Goal: Transaction & Acquisition: Purchase product/service

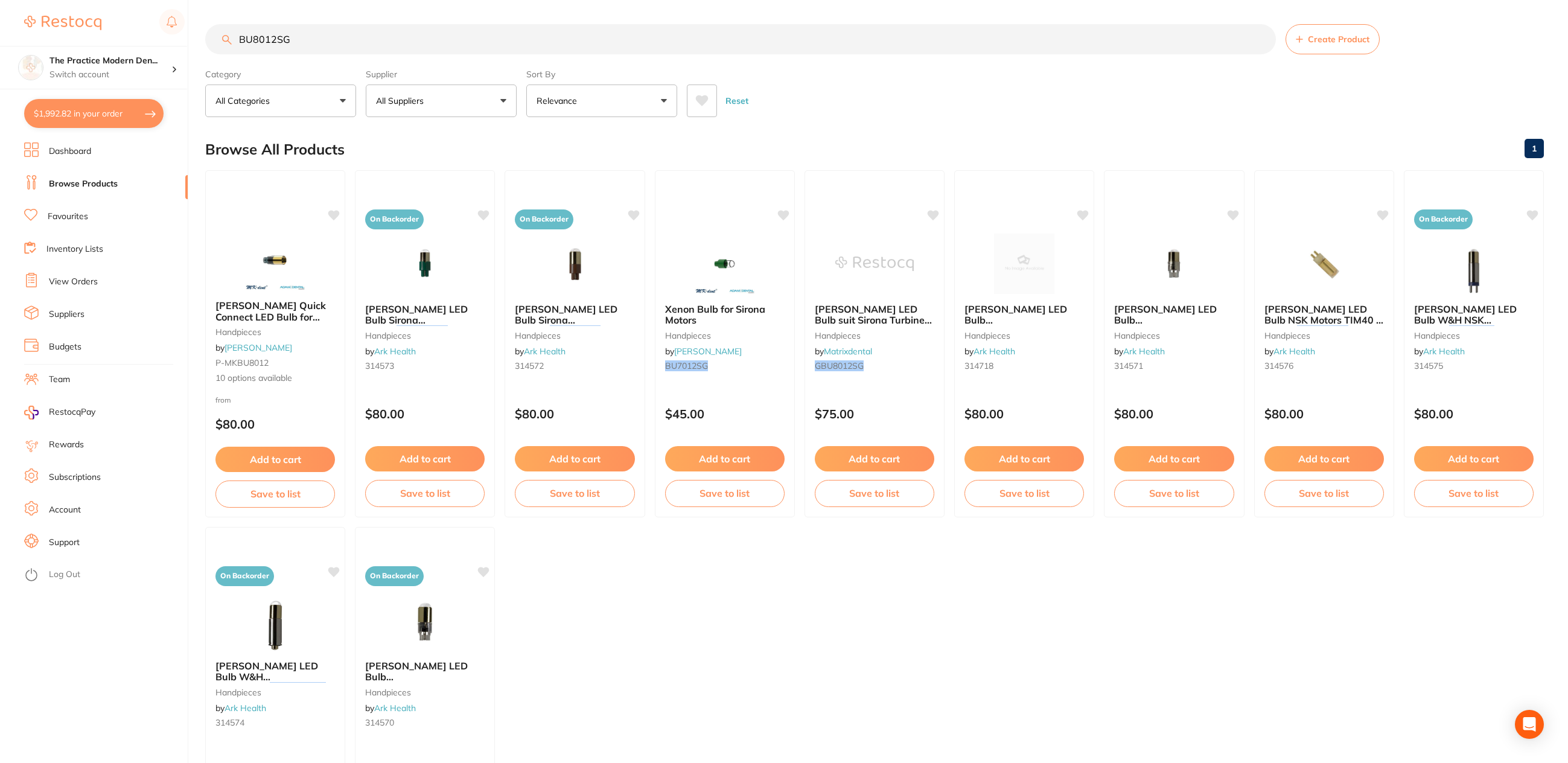
scroll to position [3, 0]
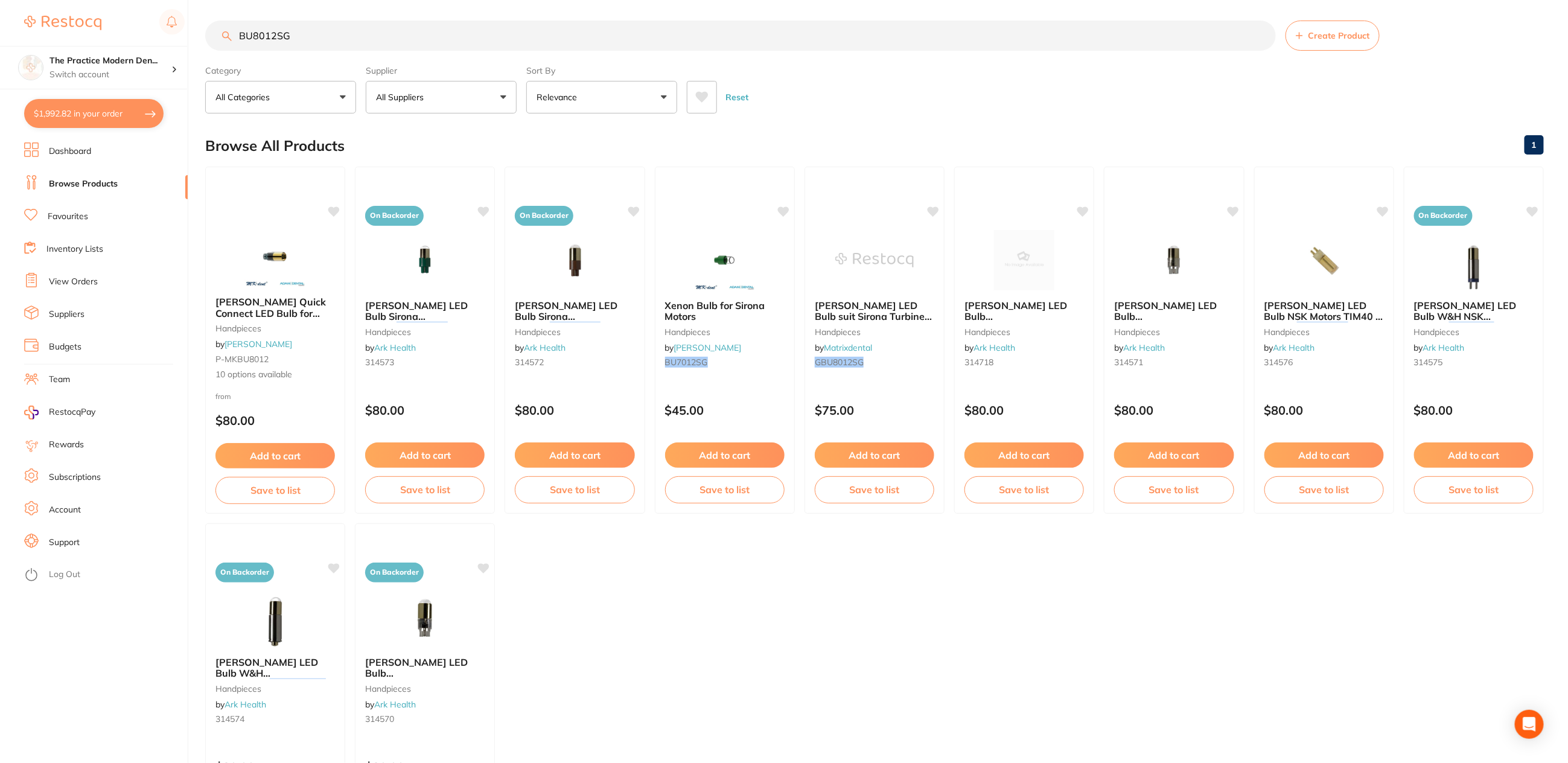
click at [67, 116] on button "$1,992.82 in your order" at bounding box center [94, 114] width 140 height 29
checkbox input "true"
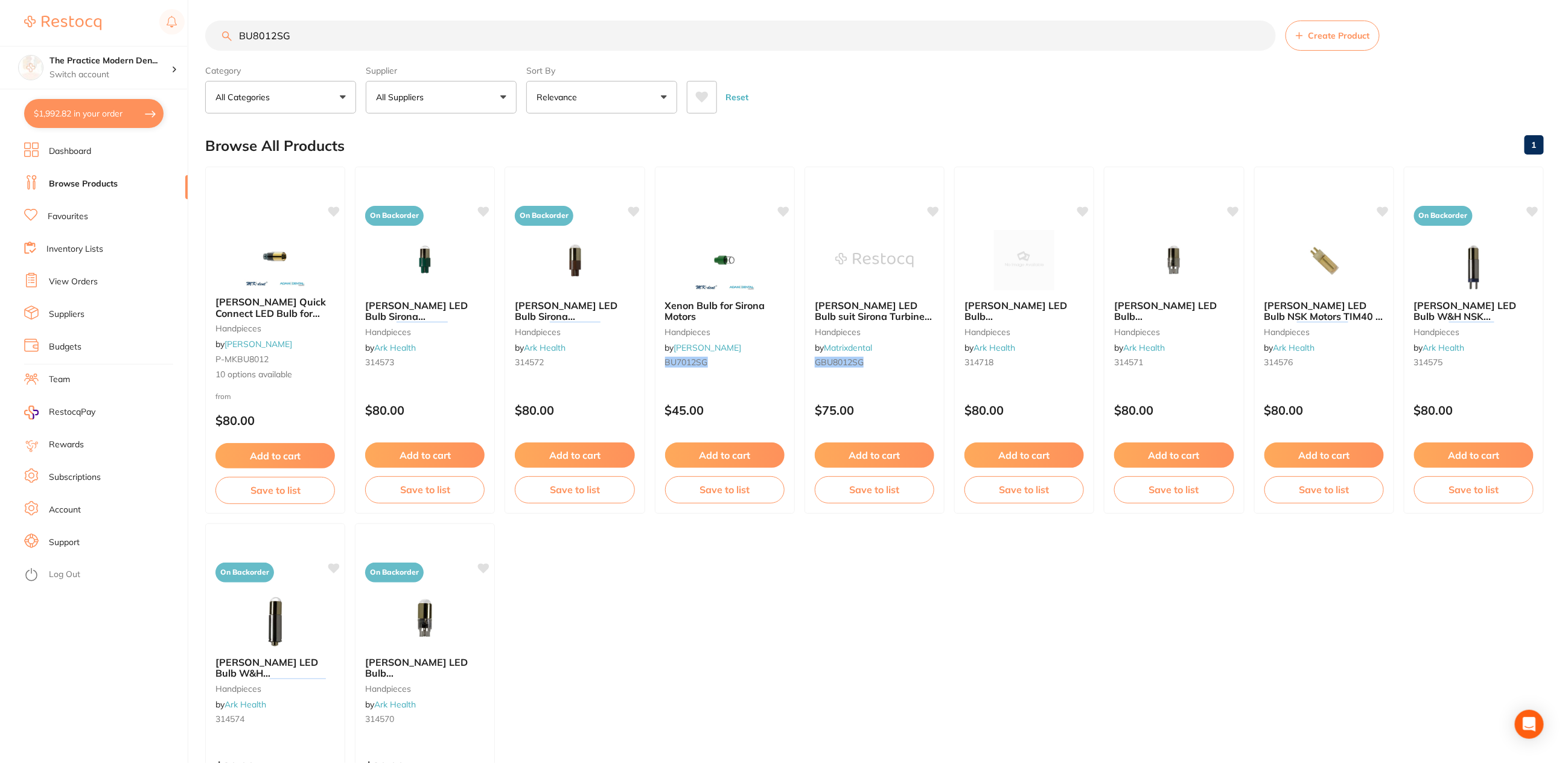
checkbox input "true"
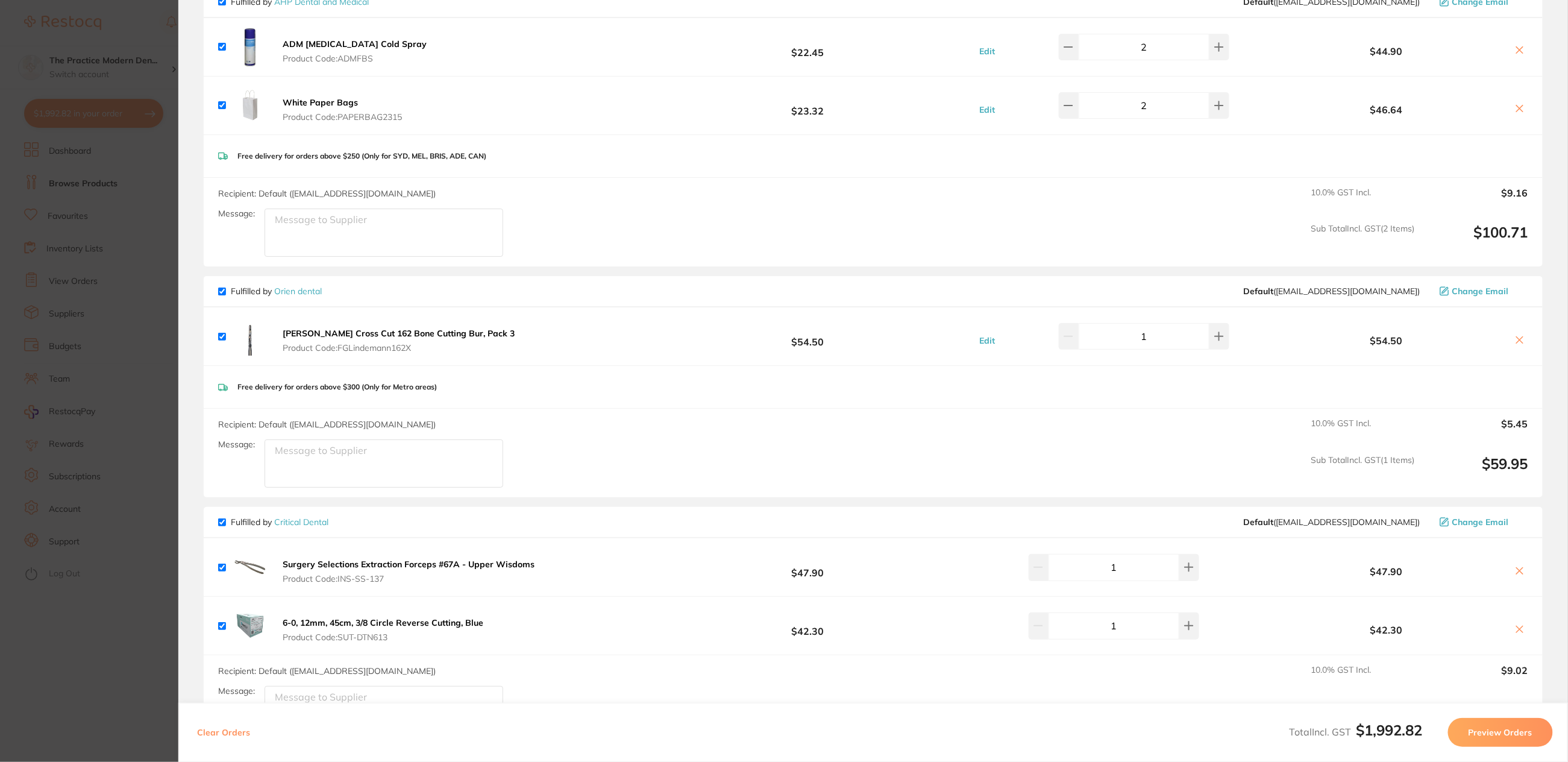
scroll to position [1432, 0]
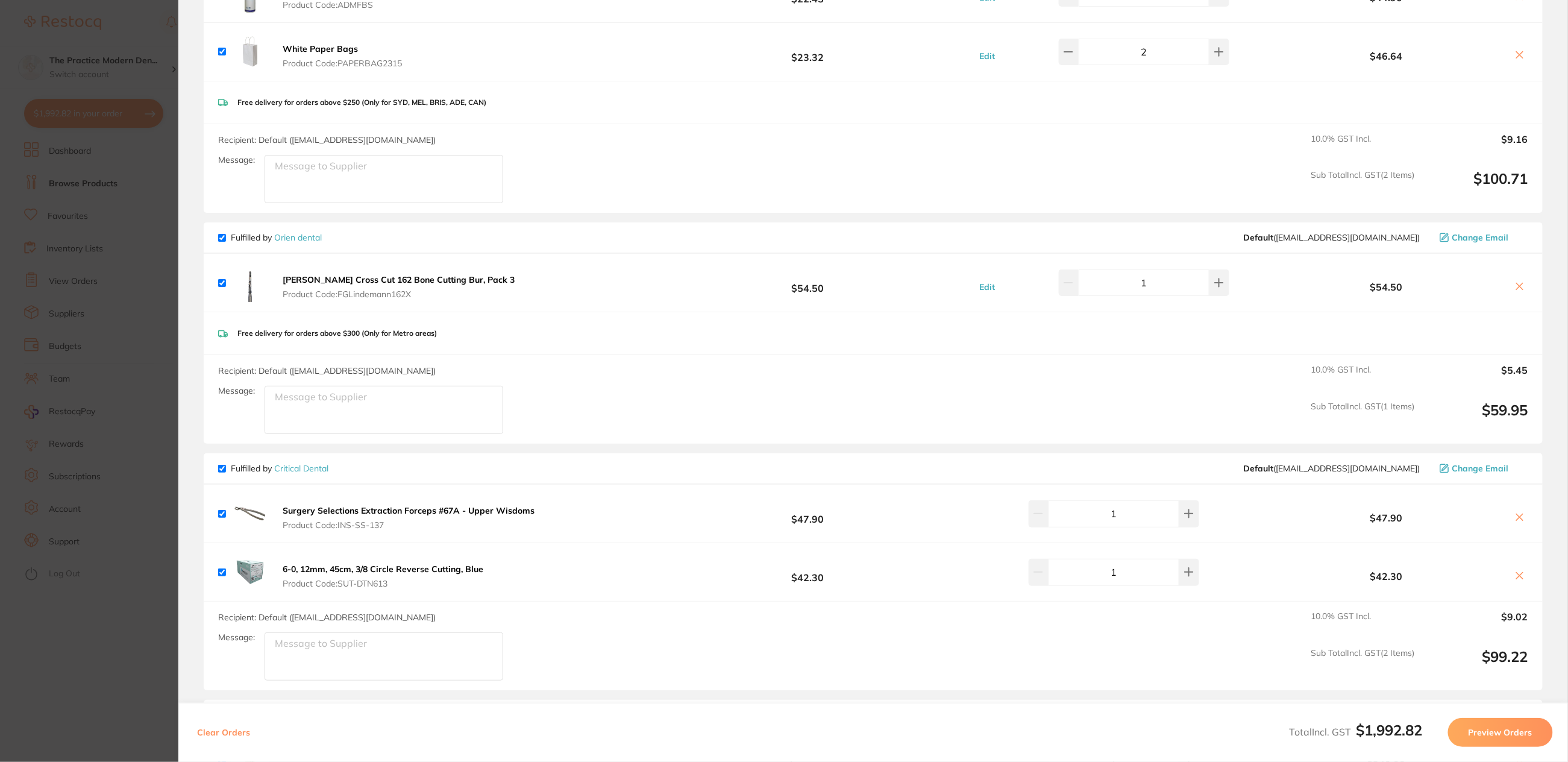
click at [416, 278] on b "Lindemann Cross Cut 162 Bone Cutting Bur, Pack 3" at bounding box center [398, 280] width 232 height 11
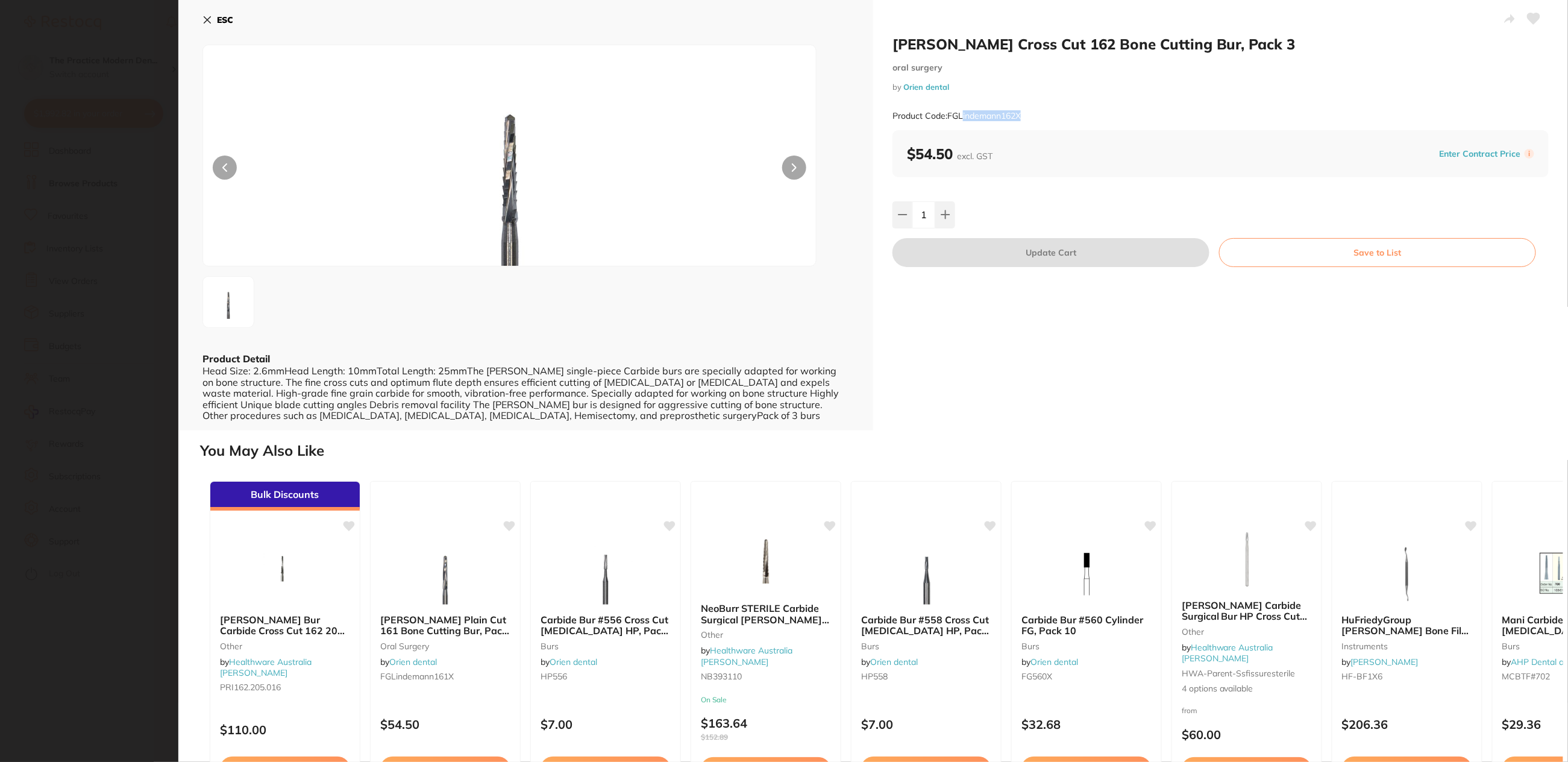
drag, startPoint x: 1027, startPoint y: 119, endPoint x: 961, endPoint y: 114, distance: 66.2
click at [961, 114] on div "Product Code: FGLindemann162X" at bounding box center [1221, 116] width 656 height 29
click at [1030, 120] on div "Product Code: FGLindemann162X" at bounding box center [1221, 116] width 656 height 29
drag, startPoint x: 1029, startPoint y: 111, endPoint x: 948, endPoint y: 118, distance: 81.3
click at [948, 118] on div "Product Code: FGLindemann162X" at bounding box center [1221, 116] width 656 height 29
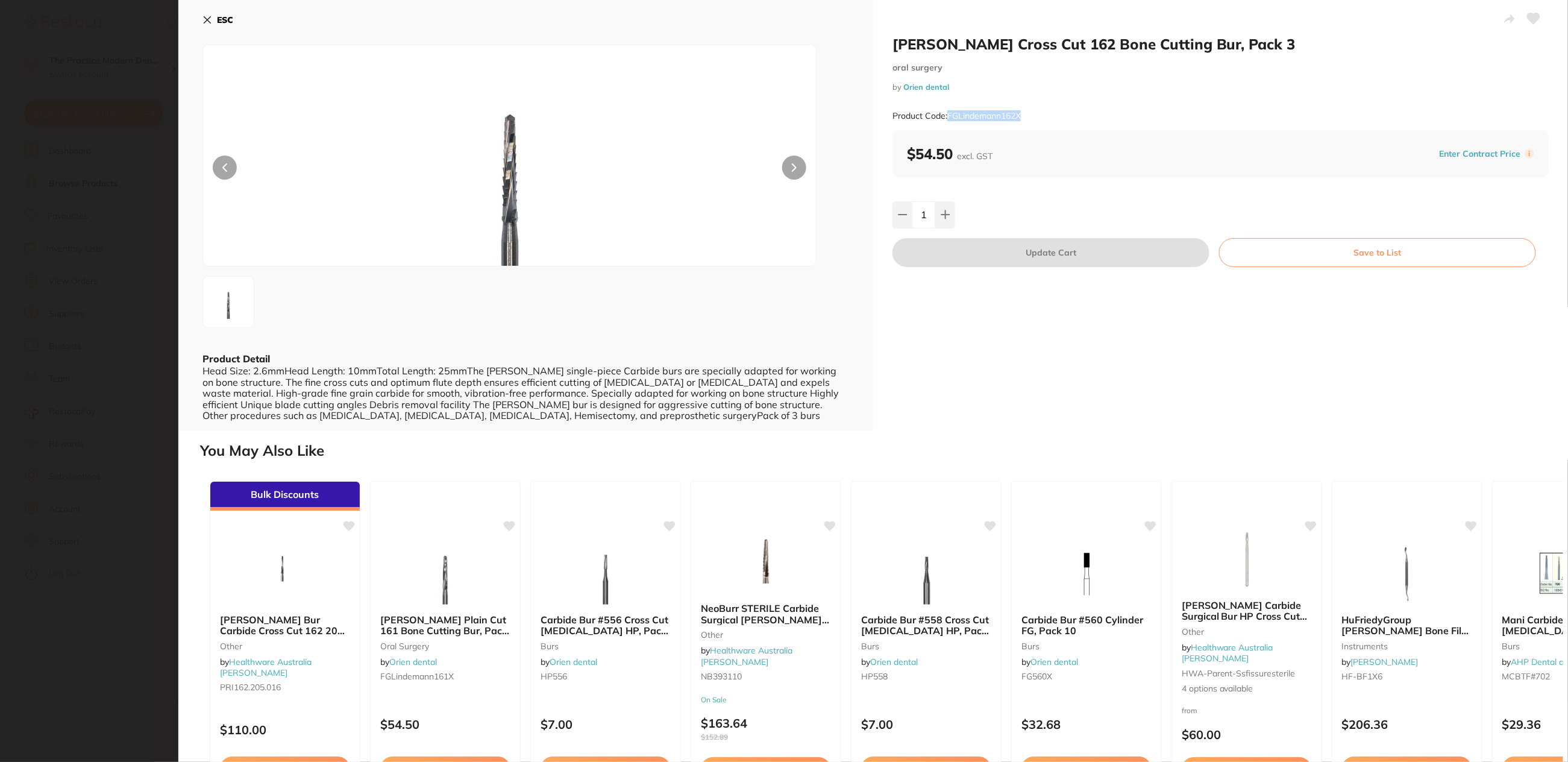
copy small "FGLindemann162X"
click at [217, 19] on b "ESC" at bounding box center [225, 20] width 16 height 11
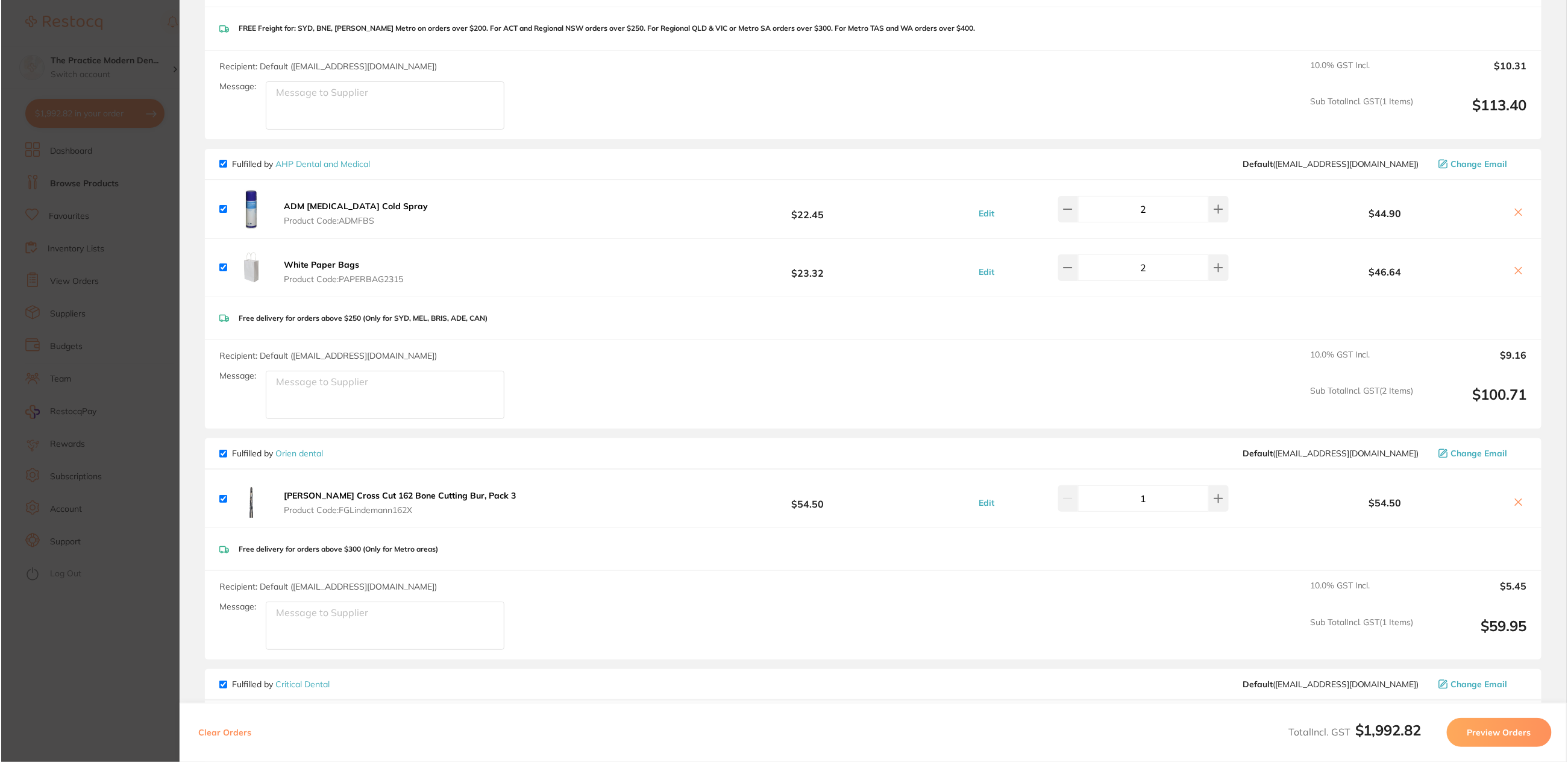
scroll to position [1206, 0]
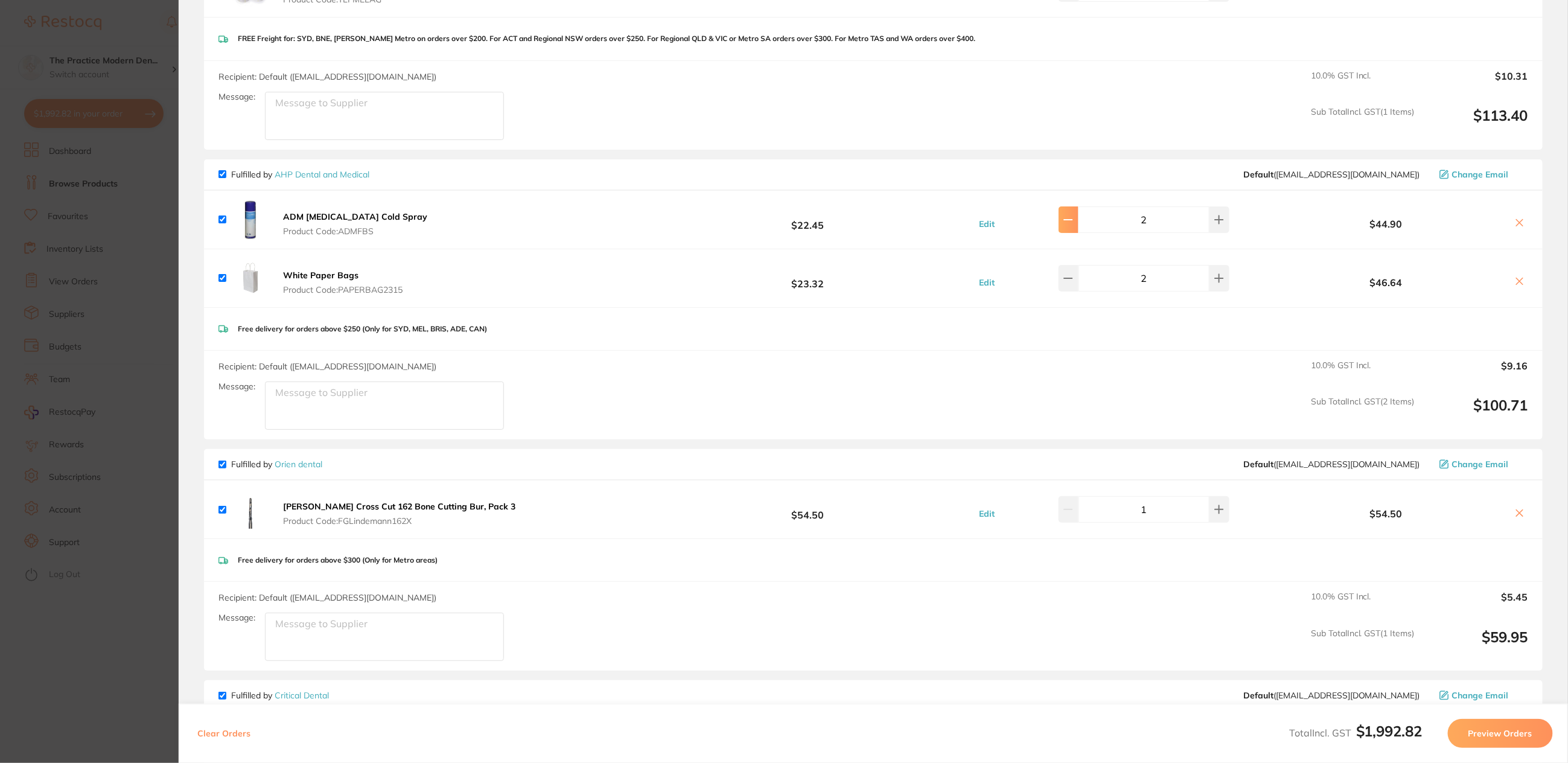
click at [1073, 215] on icon at bounding box center [1068, 220] width 10 height 10
type input "1"
click at [1519, 218] on icon at bounding box center [1522, 223] width 10 height 10
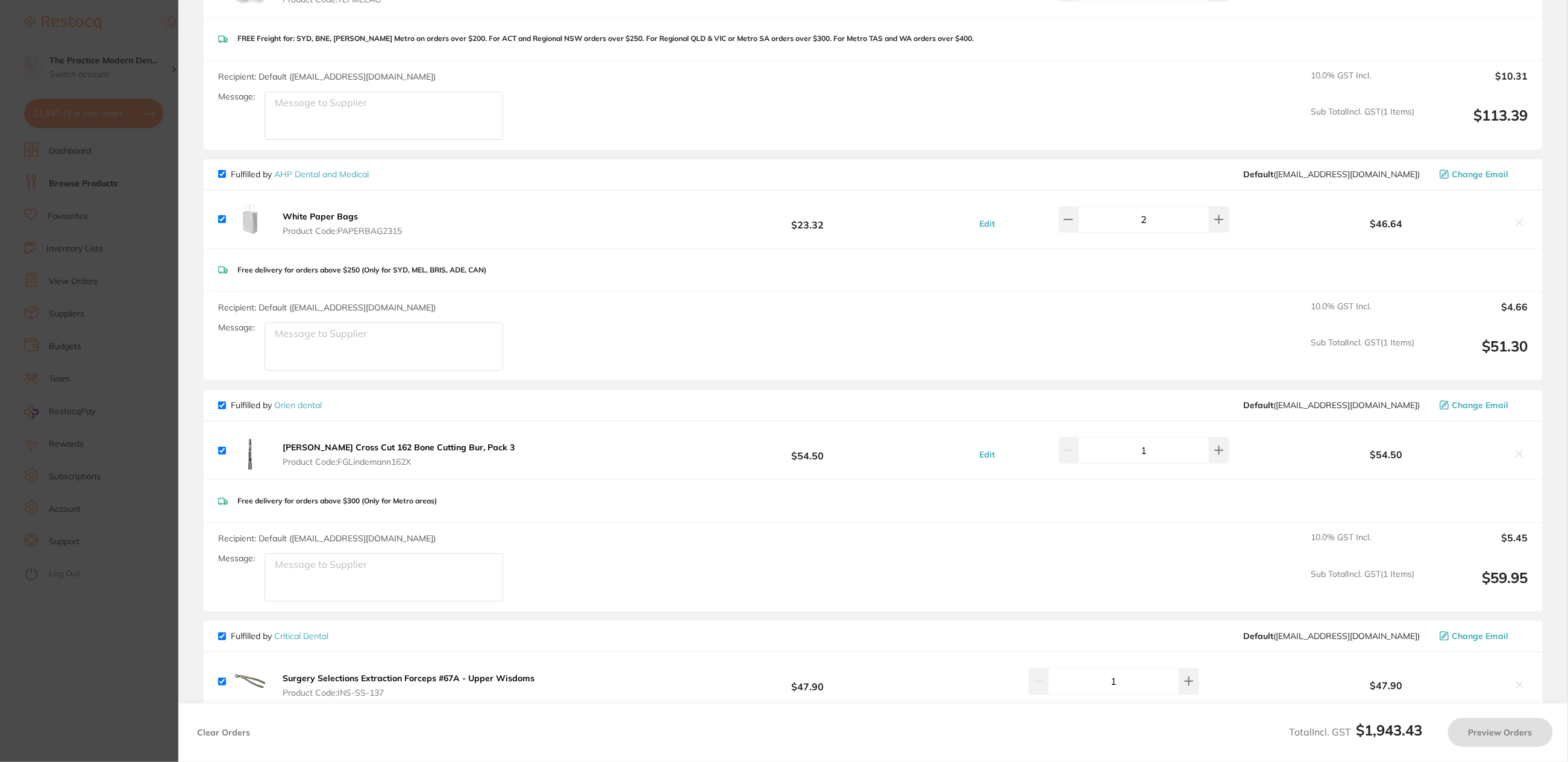
scroll to position [904, 0]
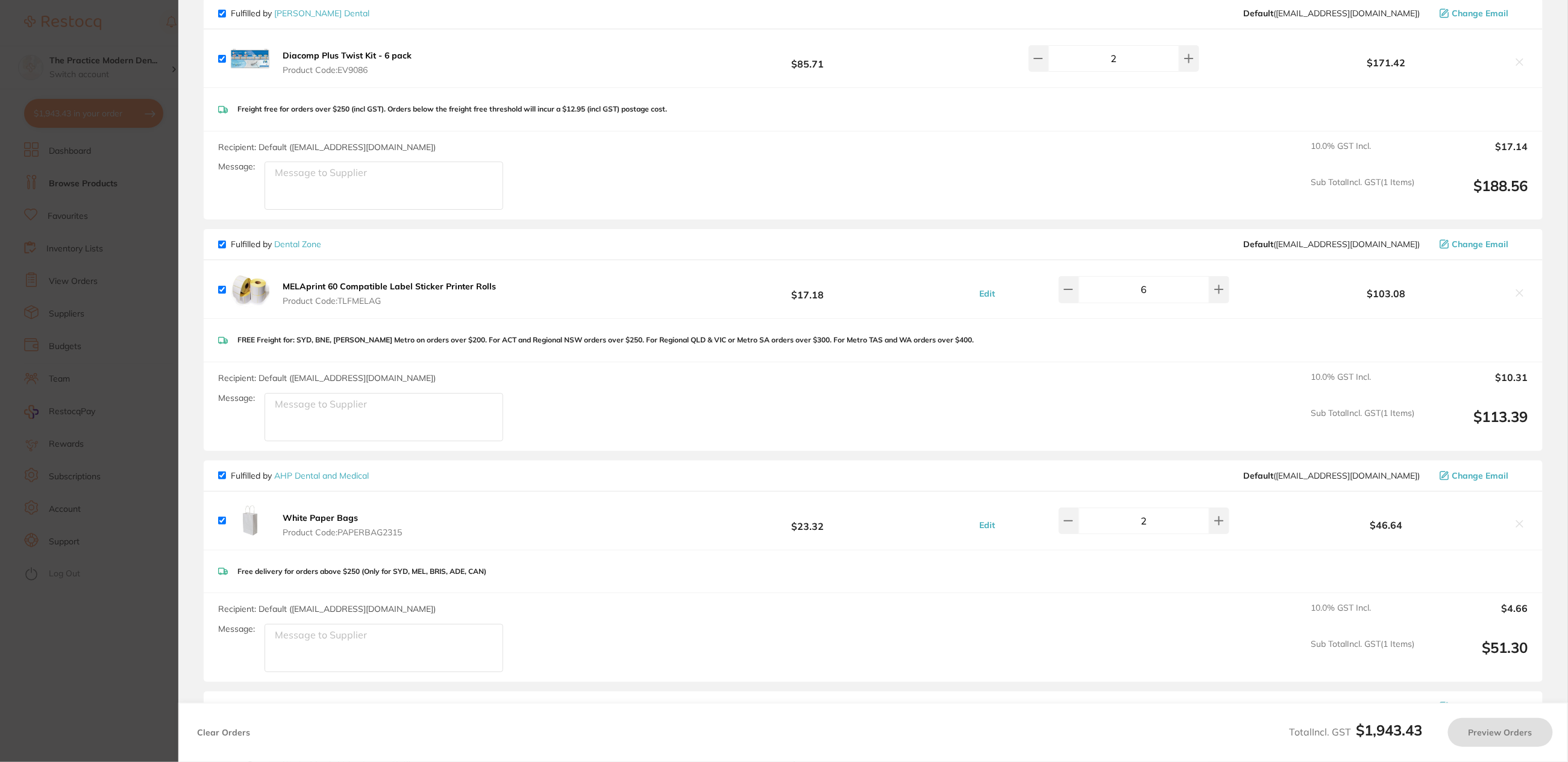
checkbox input "true"
click at [140, 285] on section "Update RRP Set your pre negotiated price for this item. Item Agreed RRP (excl. …" at bounding box center [784, 381] width 1568 height 762
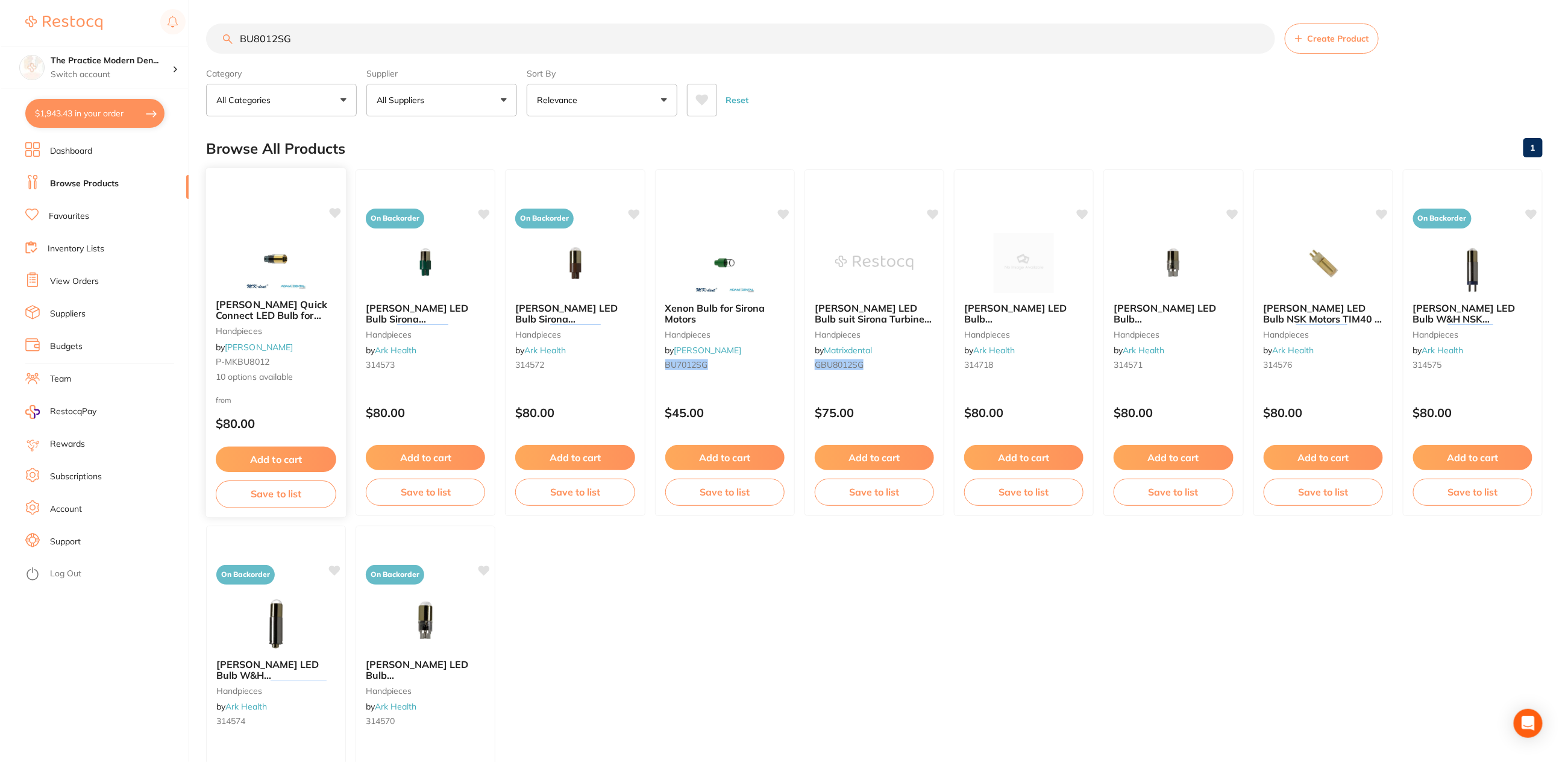
scroll to position [0, 0]
drag, startPoint x: 311, startPoint y: 23, endPoint x: 229, endPoint y: 23, distance: 82.0
click at [229, 24] on input "BU8012SG" at bounding box center [740, 39] width 1069 height 30
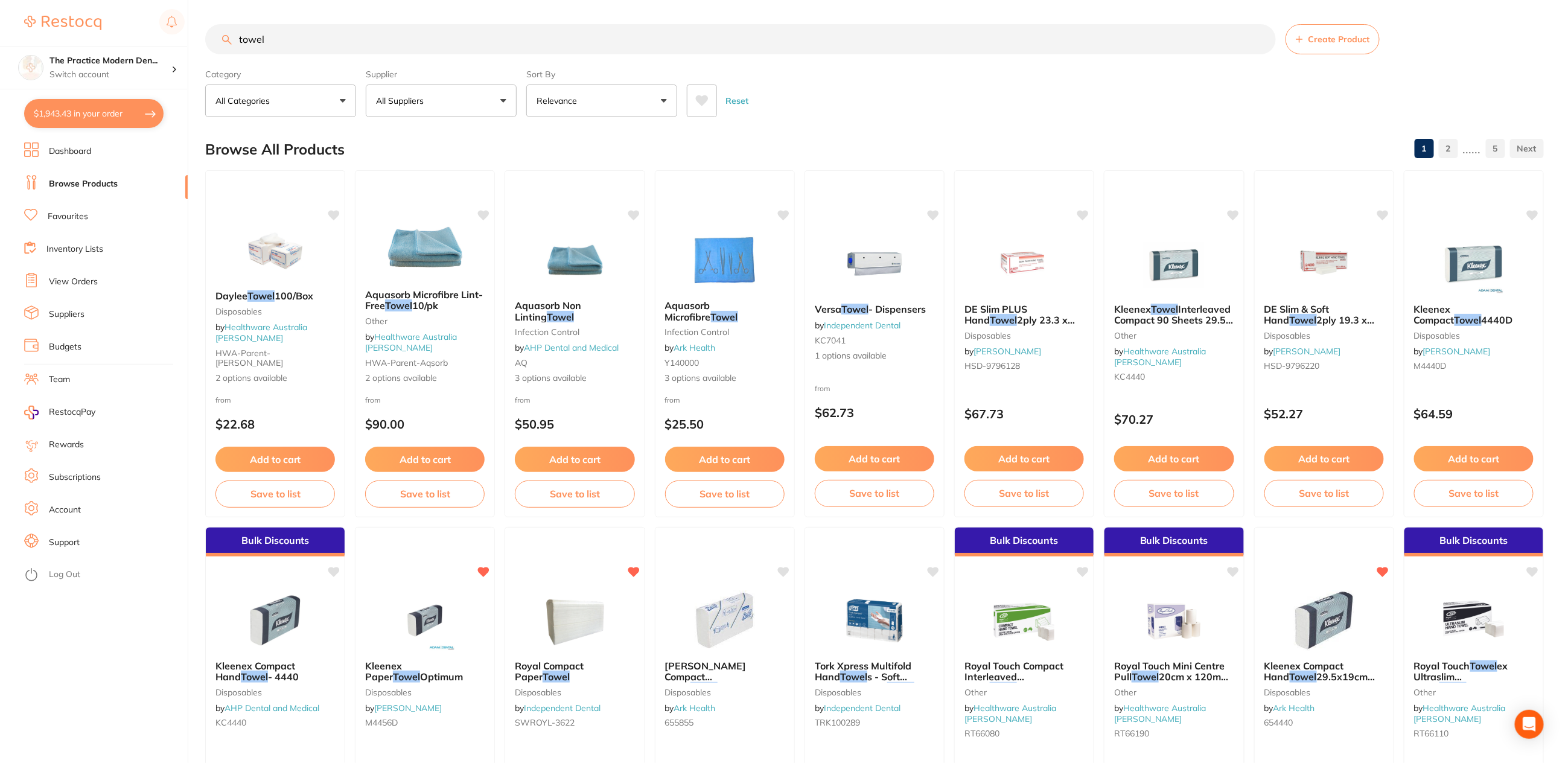
type input "towel"
click at [701, 99] on icon at bounding box center [702, 100] width 13 height 11
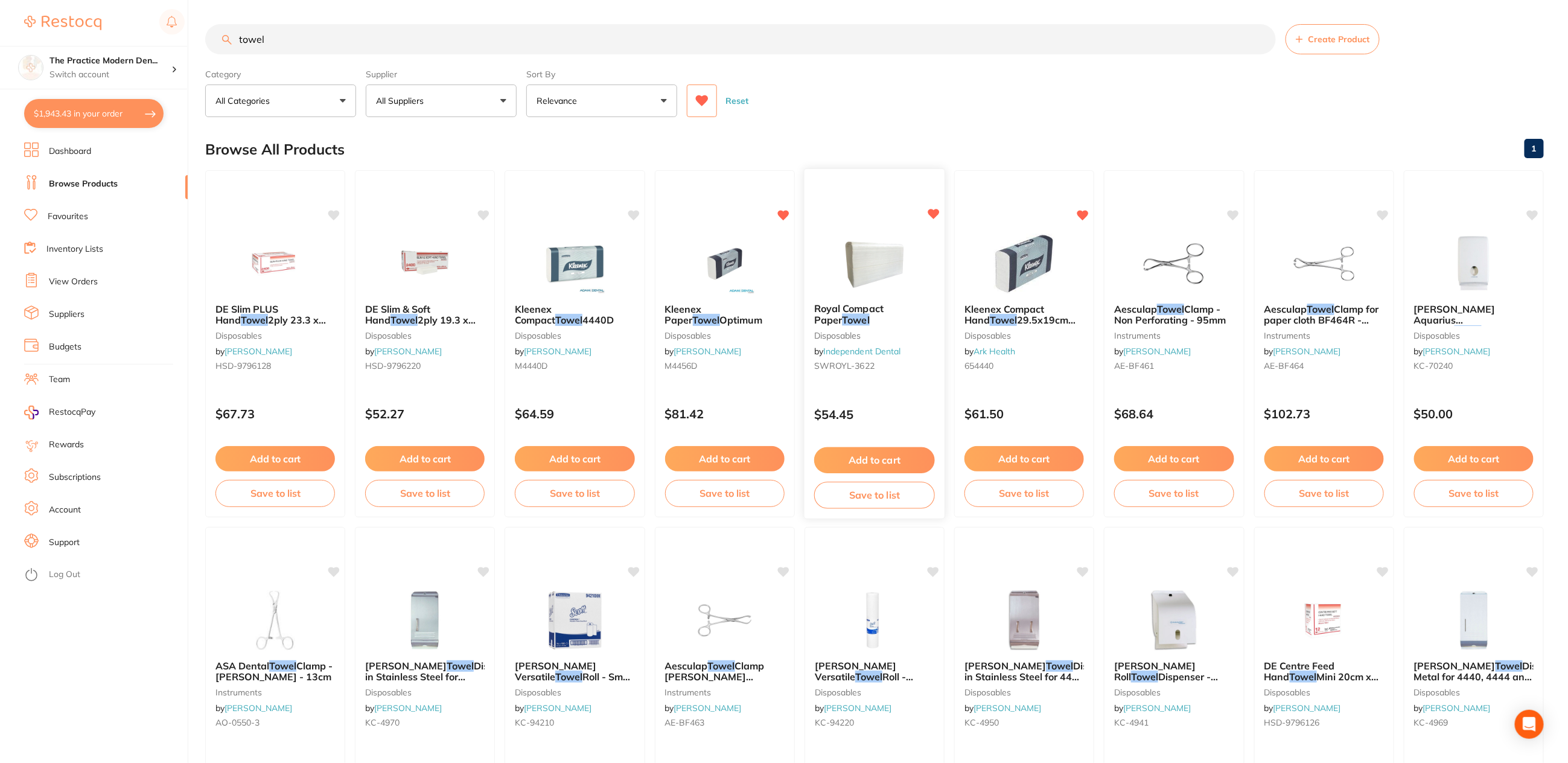
click at [878, 263] on img at bounding box center [874, 263] width 79 height 61
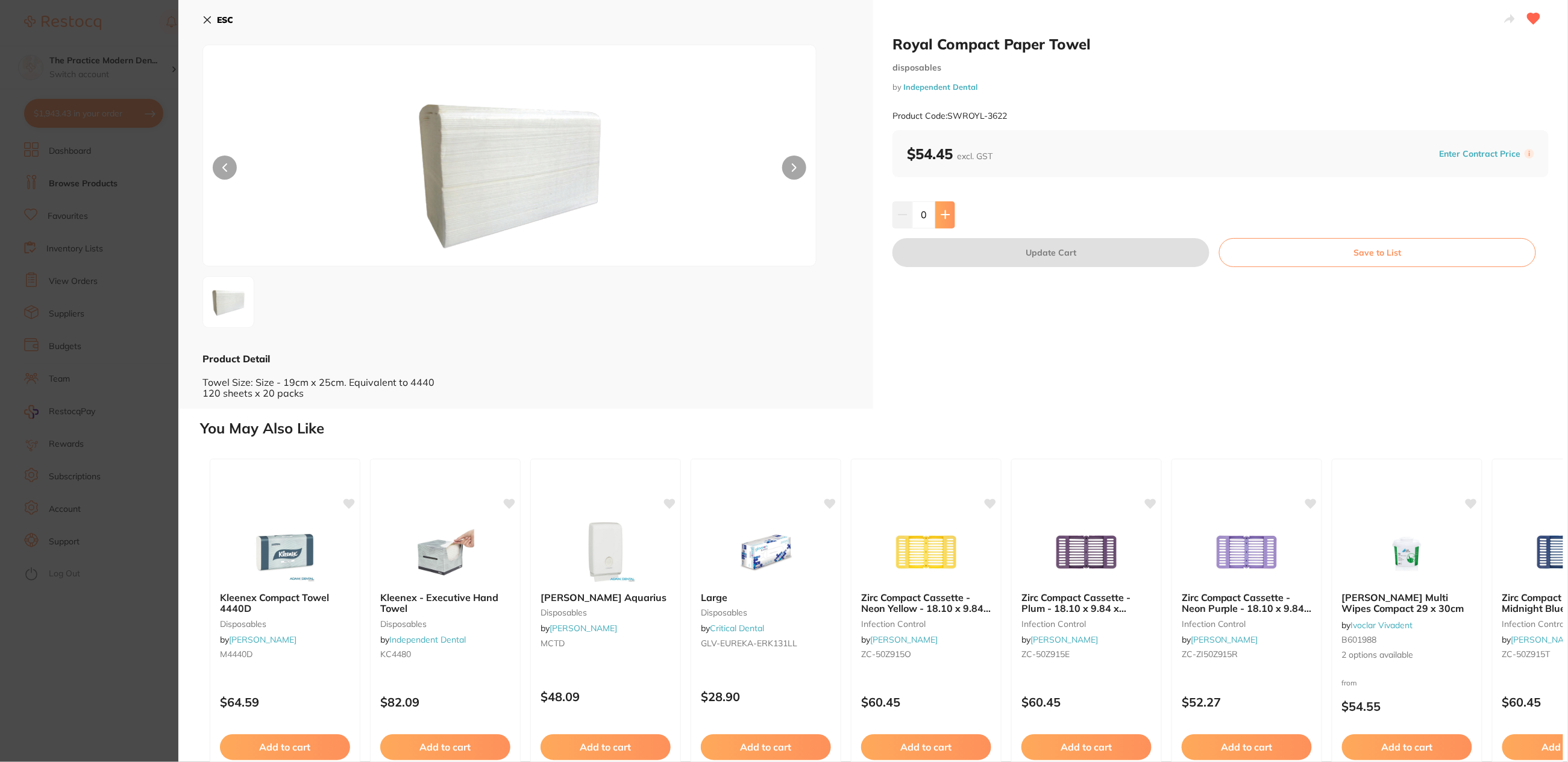
click at [944, 214] on icon at bounding box center [945, 215] width 8 height 8
type input "1"
click at [958, 252] on button "Update Cart" at bounding box center [1051, 252] width 317 height 29
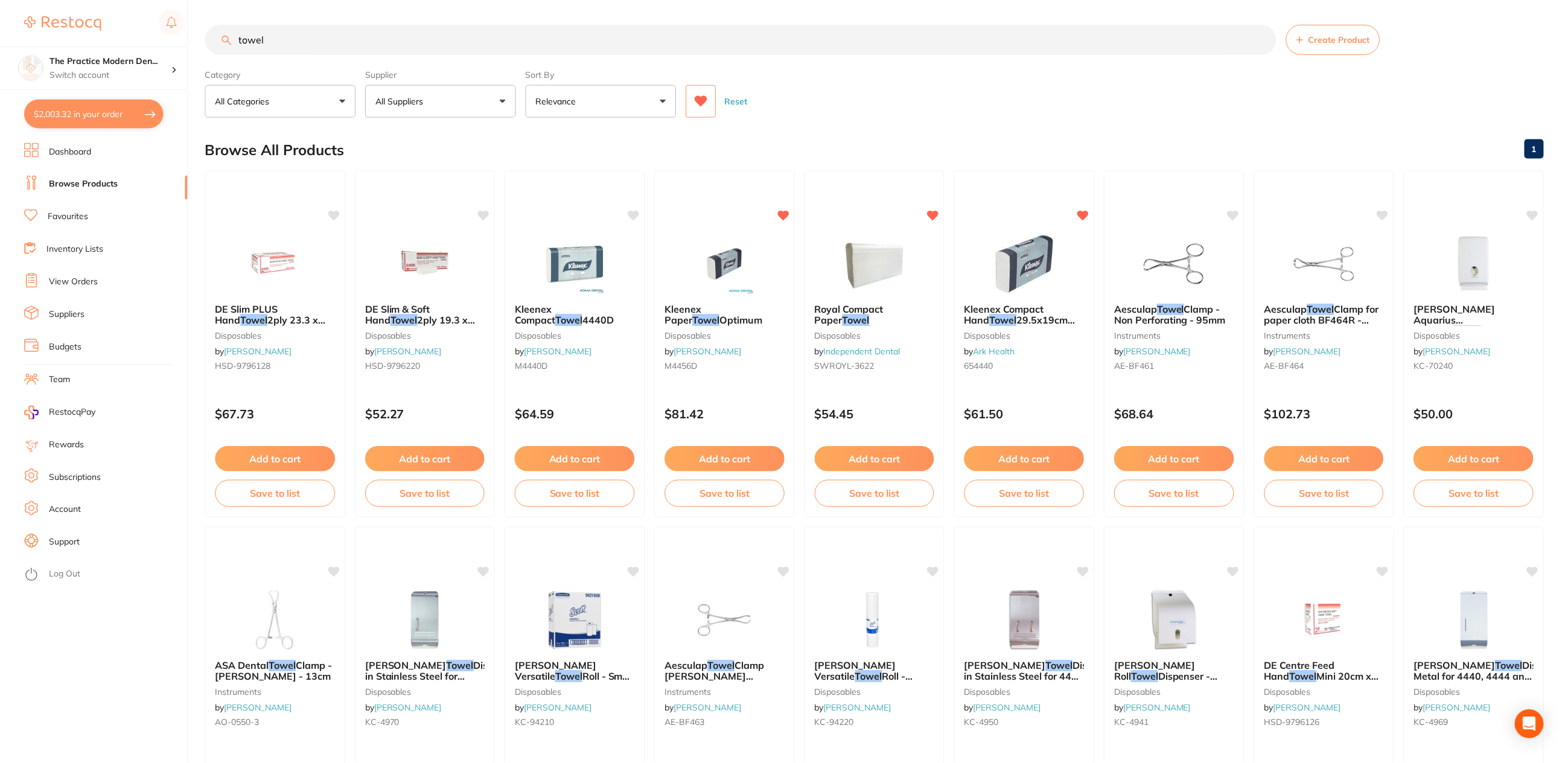
scroll to position [1, 0]
click at [49, 115] on button "$2,003.32 in your order" at bounding box center [94, 114] width 140 height 29
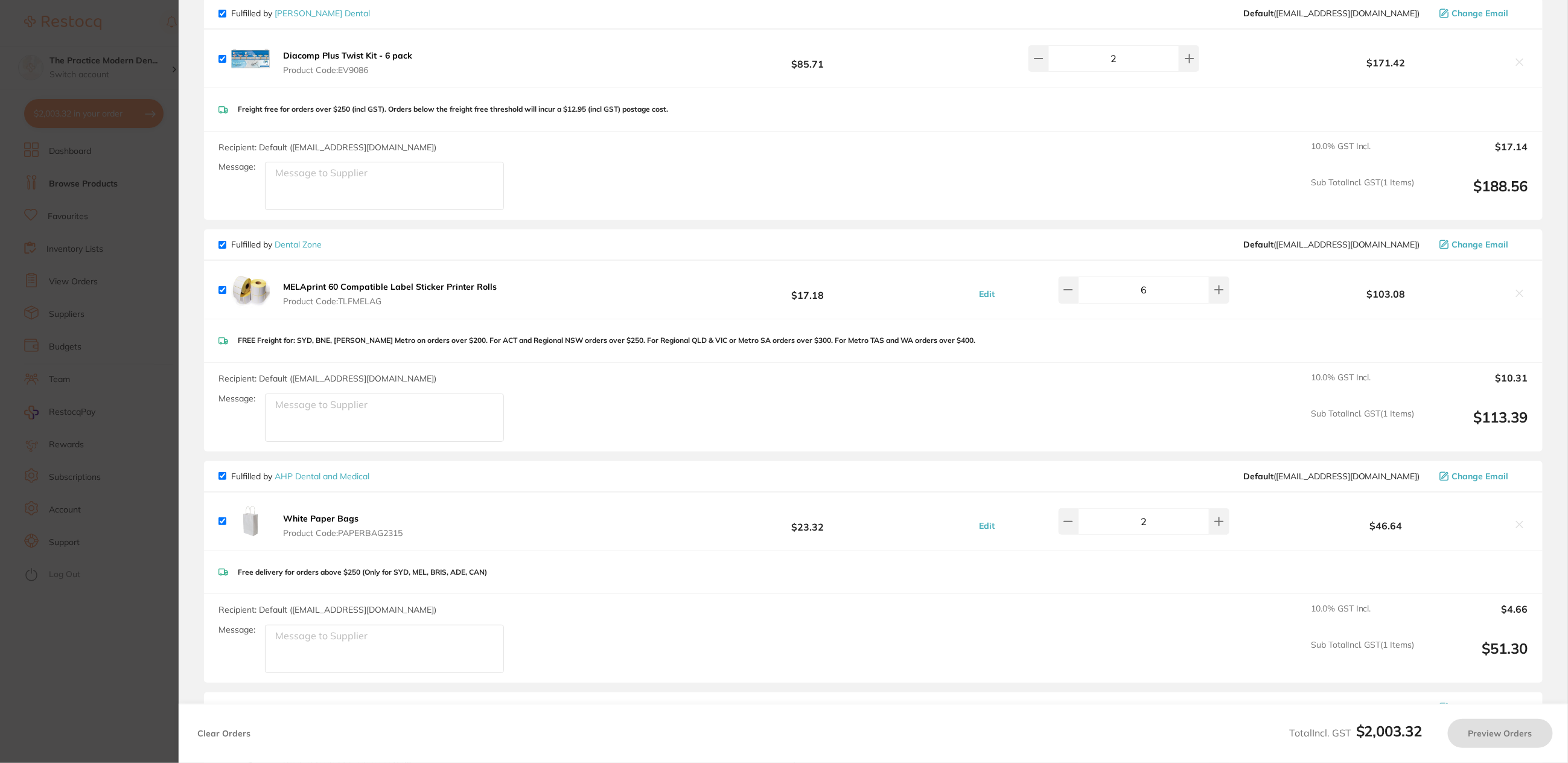
checkbox input "true"
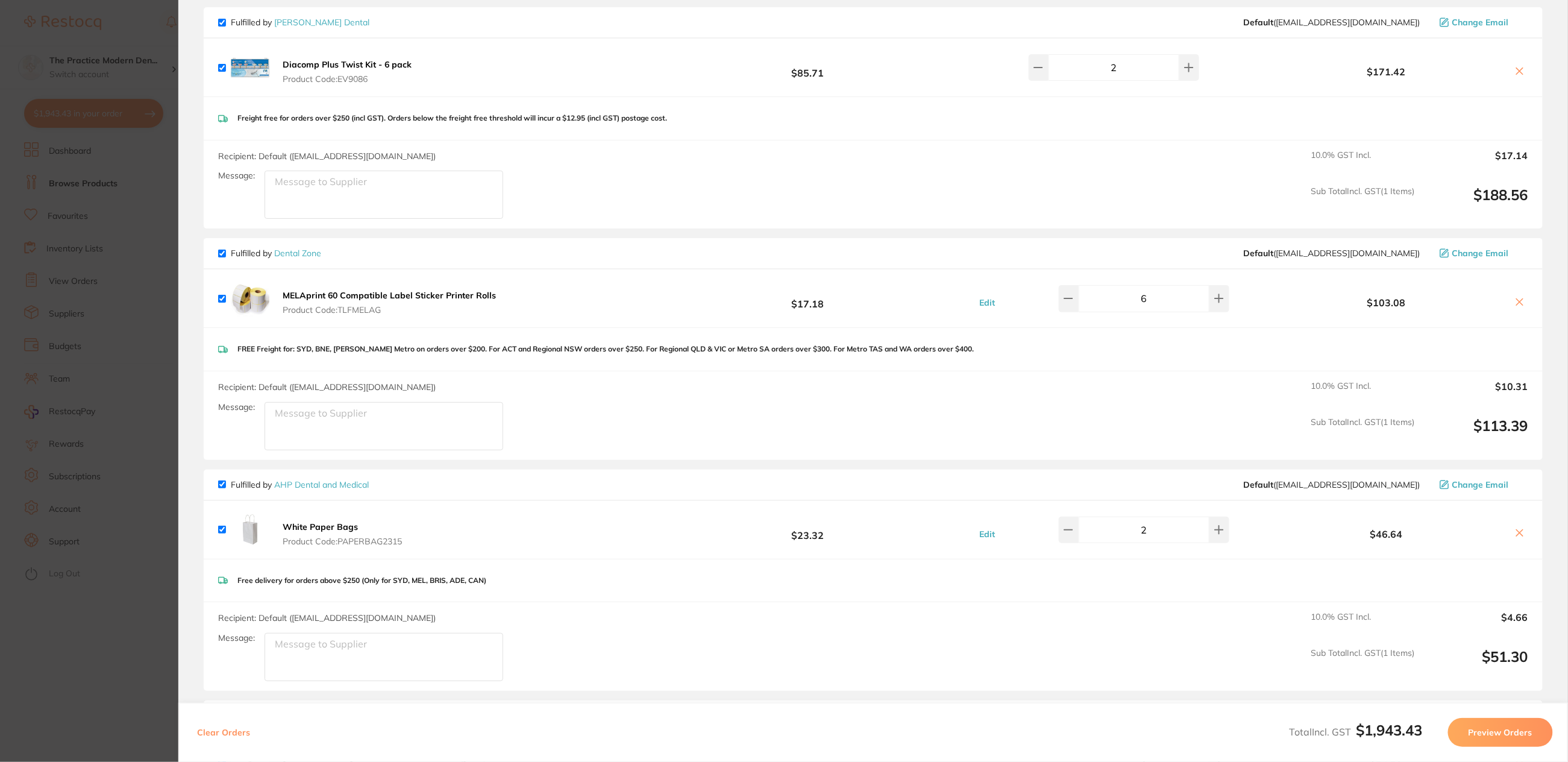
checkbox input "true"
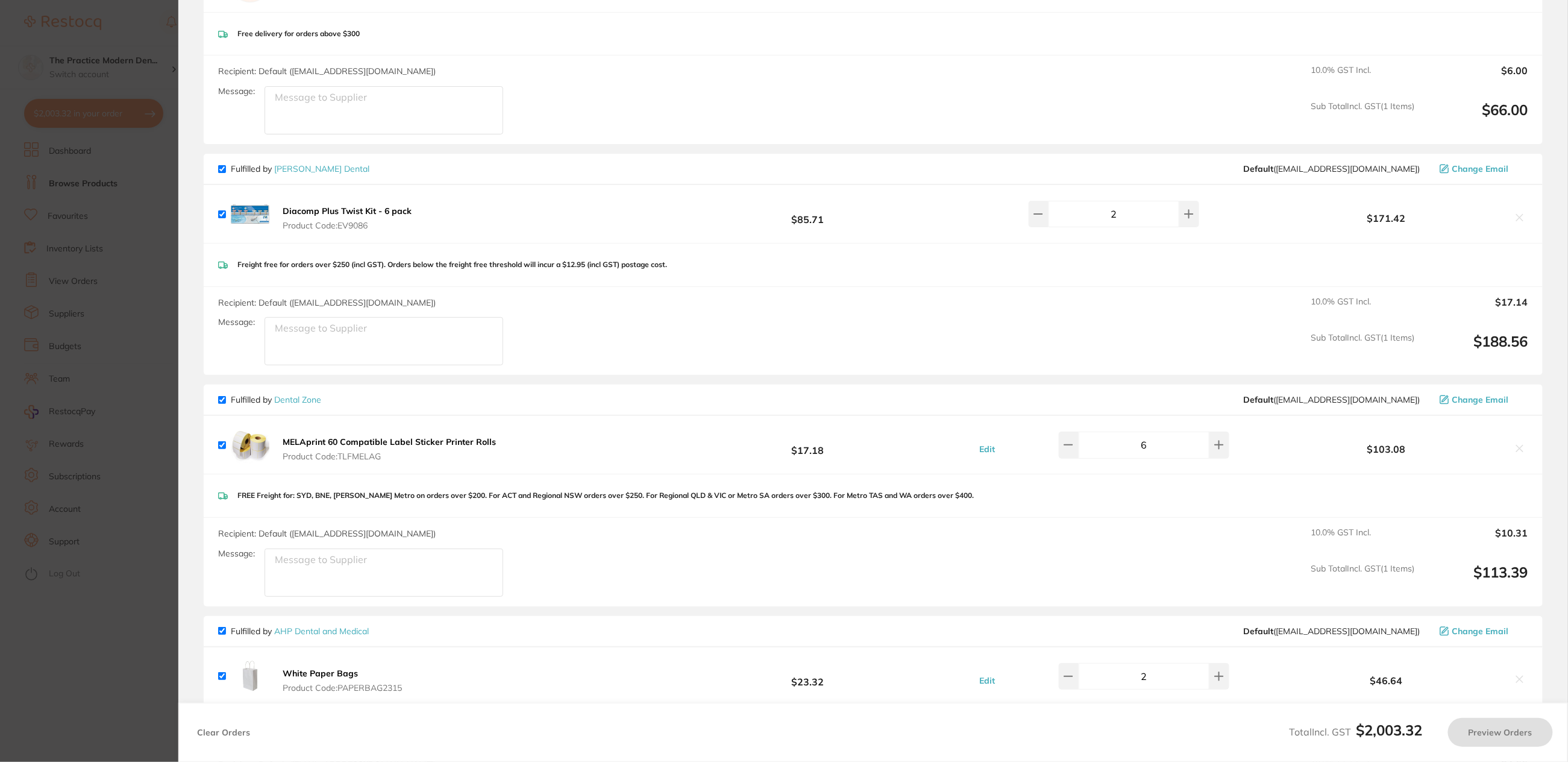
checkbox input "false"
checkbox input "true"
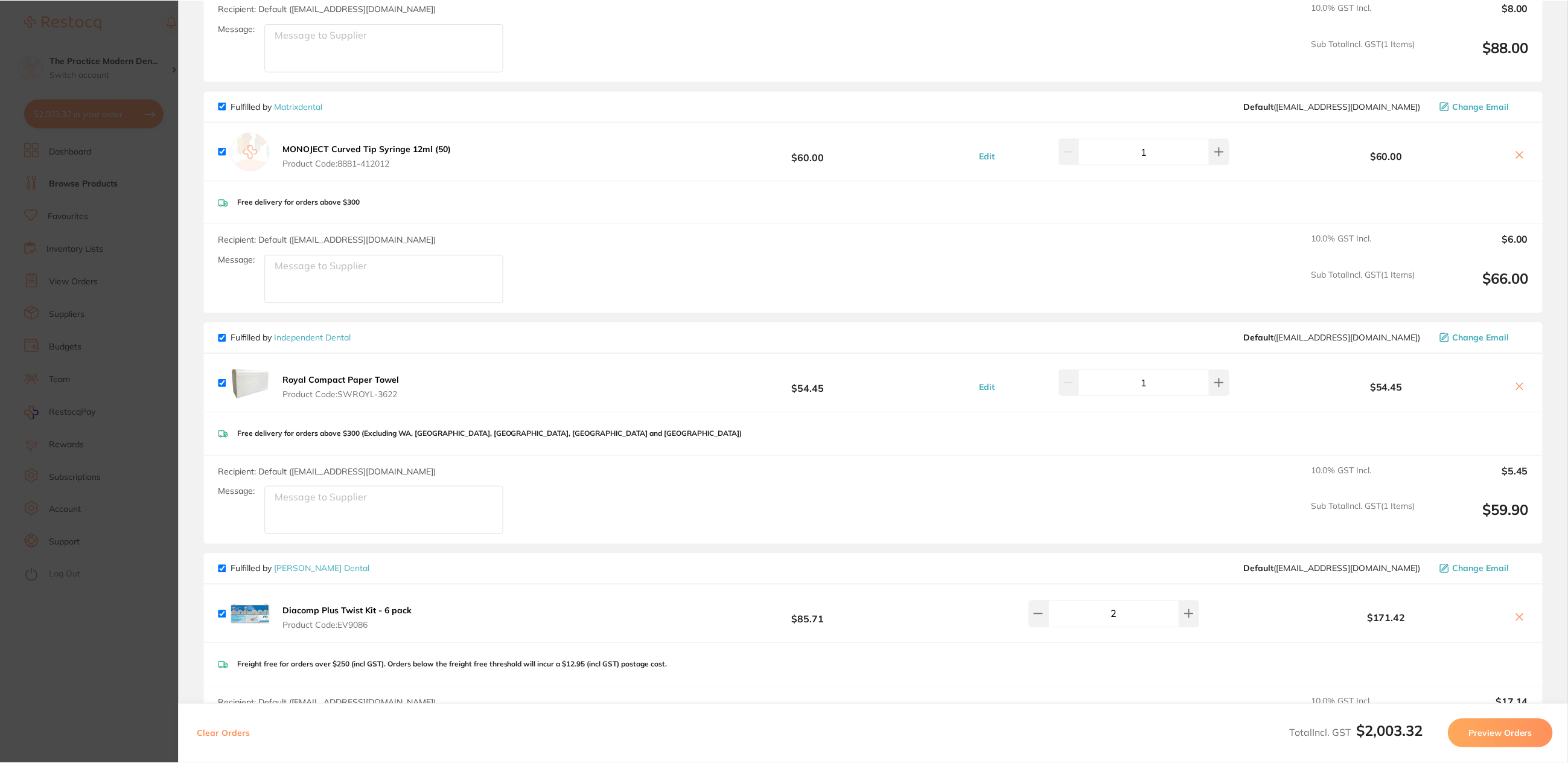
scroll to position [603, 0]
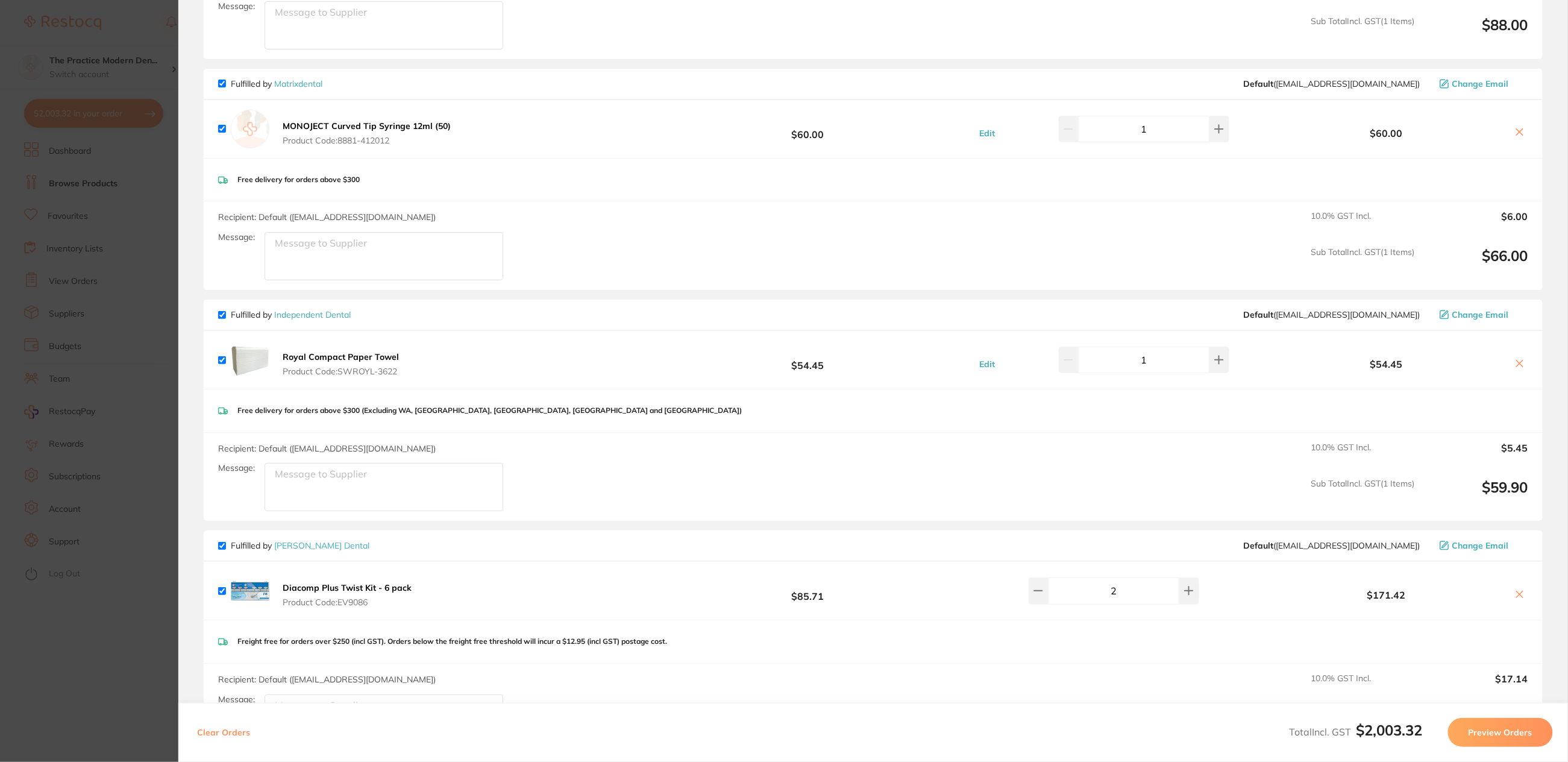
click at [316, 309] on link "Independent Dental" at bounding box center [312, 314] width 76 height 11
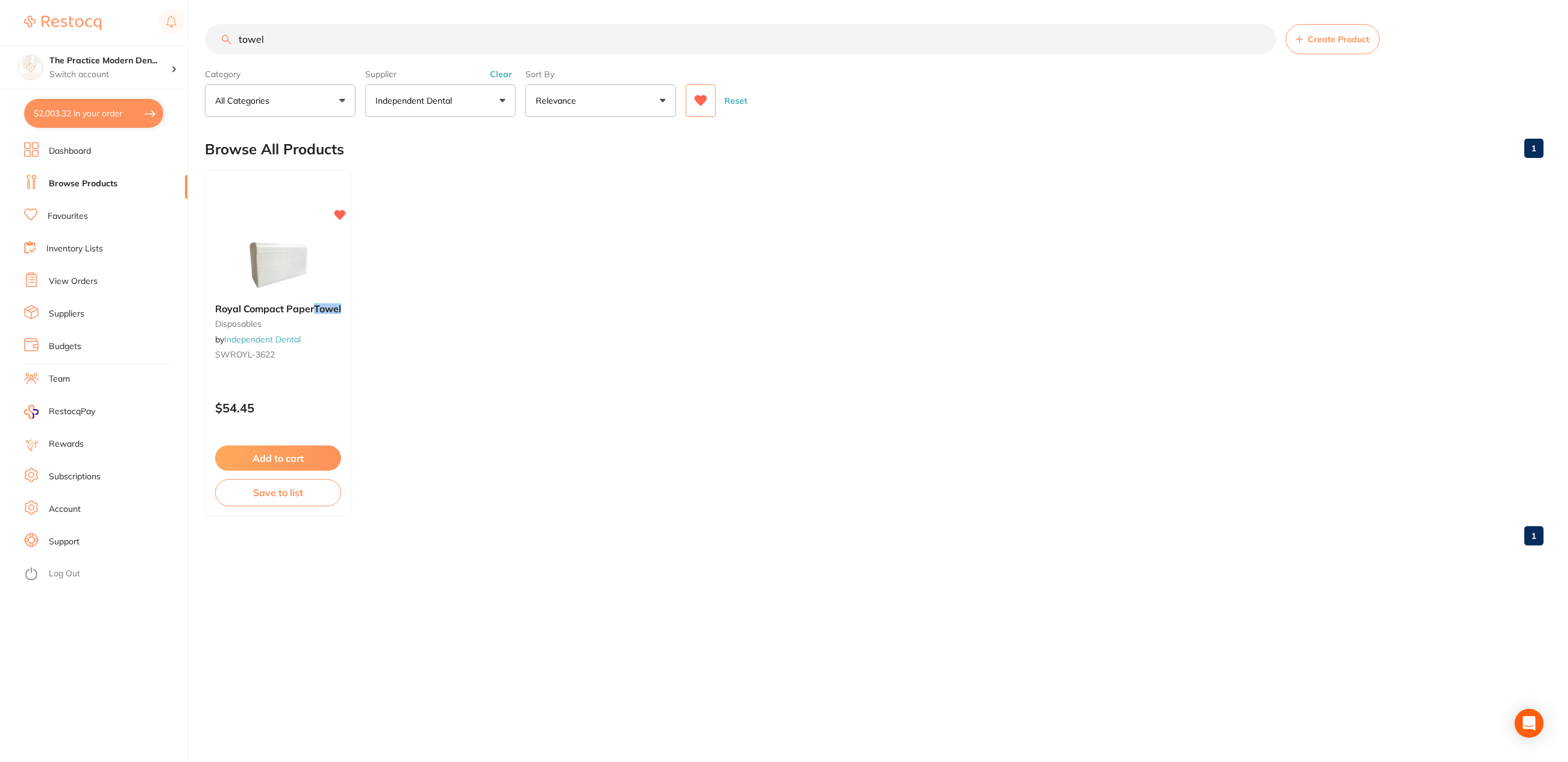
click at [699, 102] on icon at bounding box center [701, 100] width 13 height 11
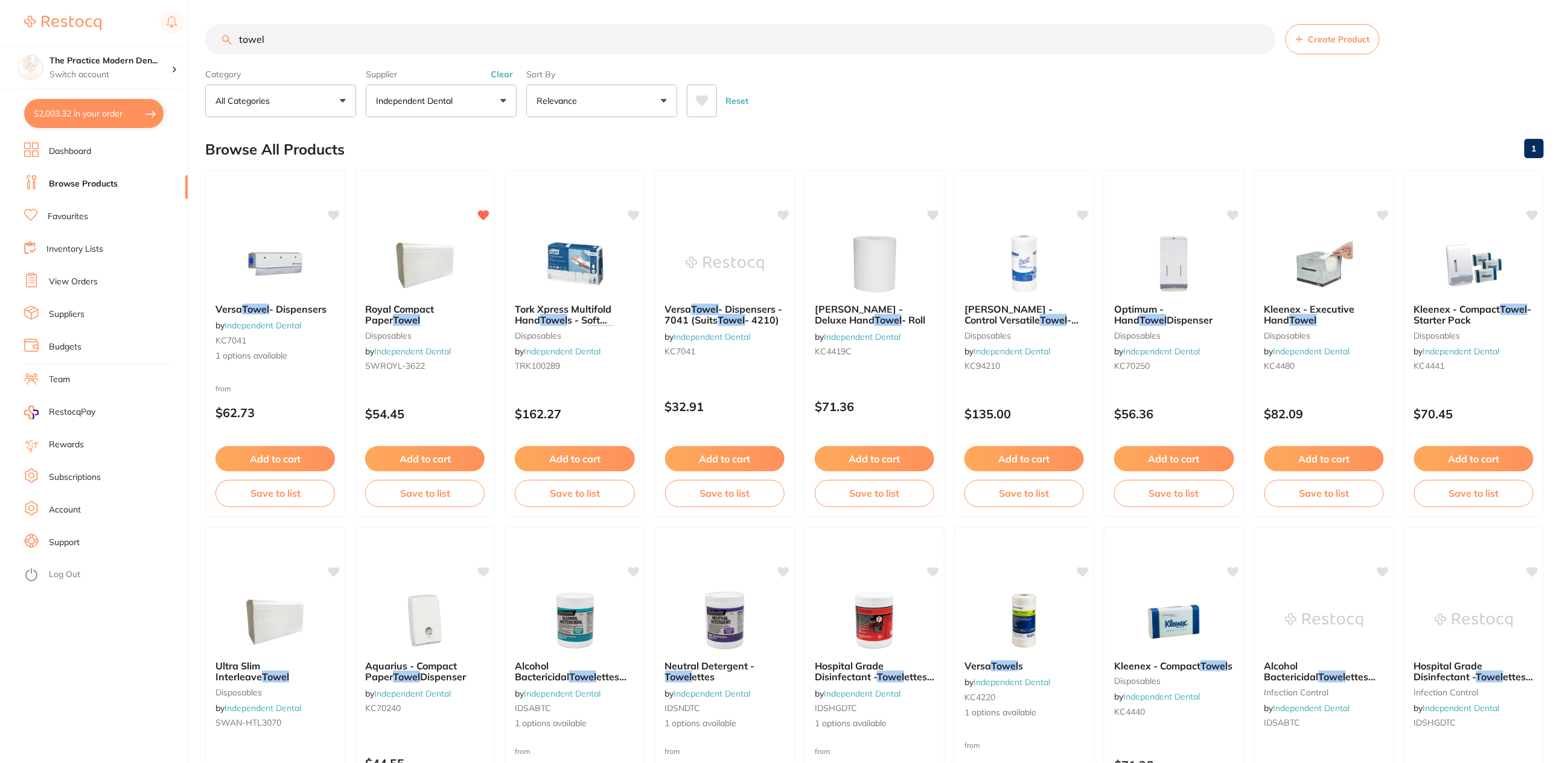
click at [210, 38] on input "towel" at bounding box center [741, 39] width 1071 height 30
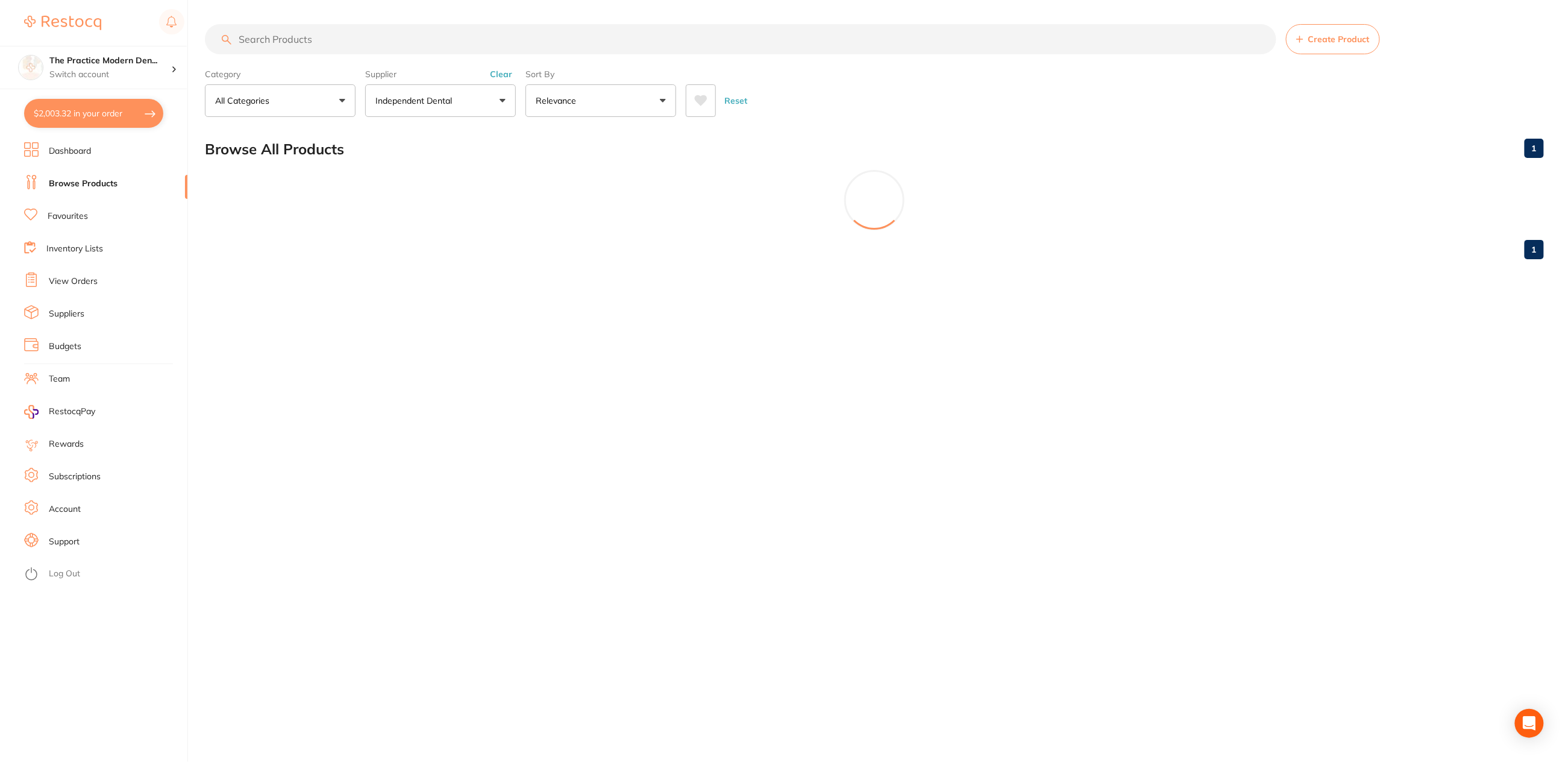
click at [699, 96] on icon at bounding box center [701, 100] width 13 height 11
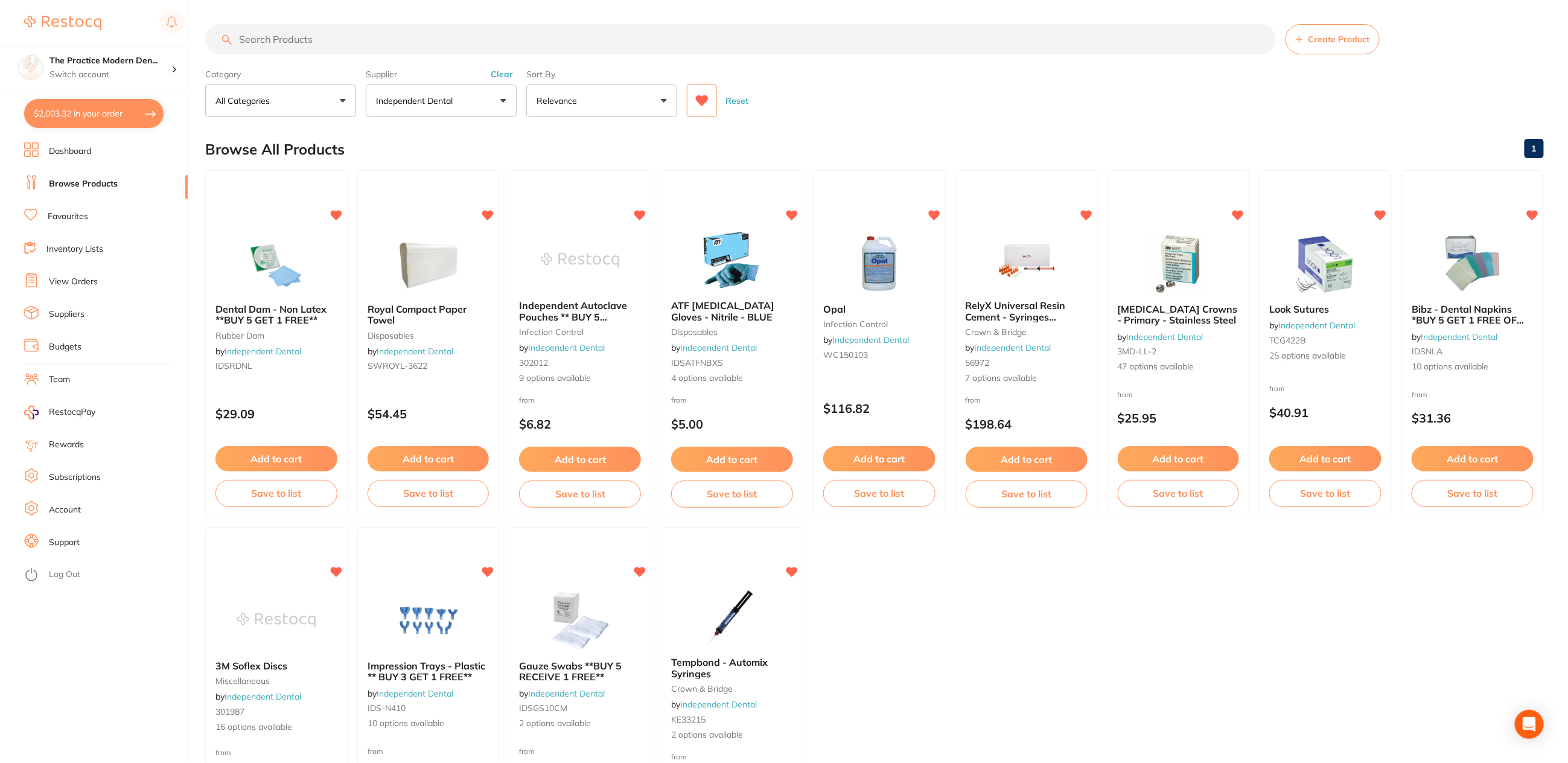
scroll to position [75, 0]
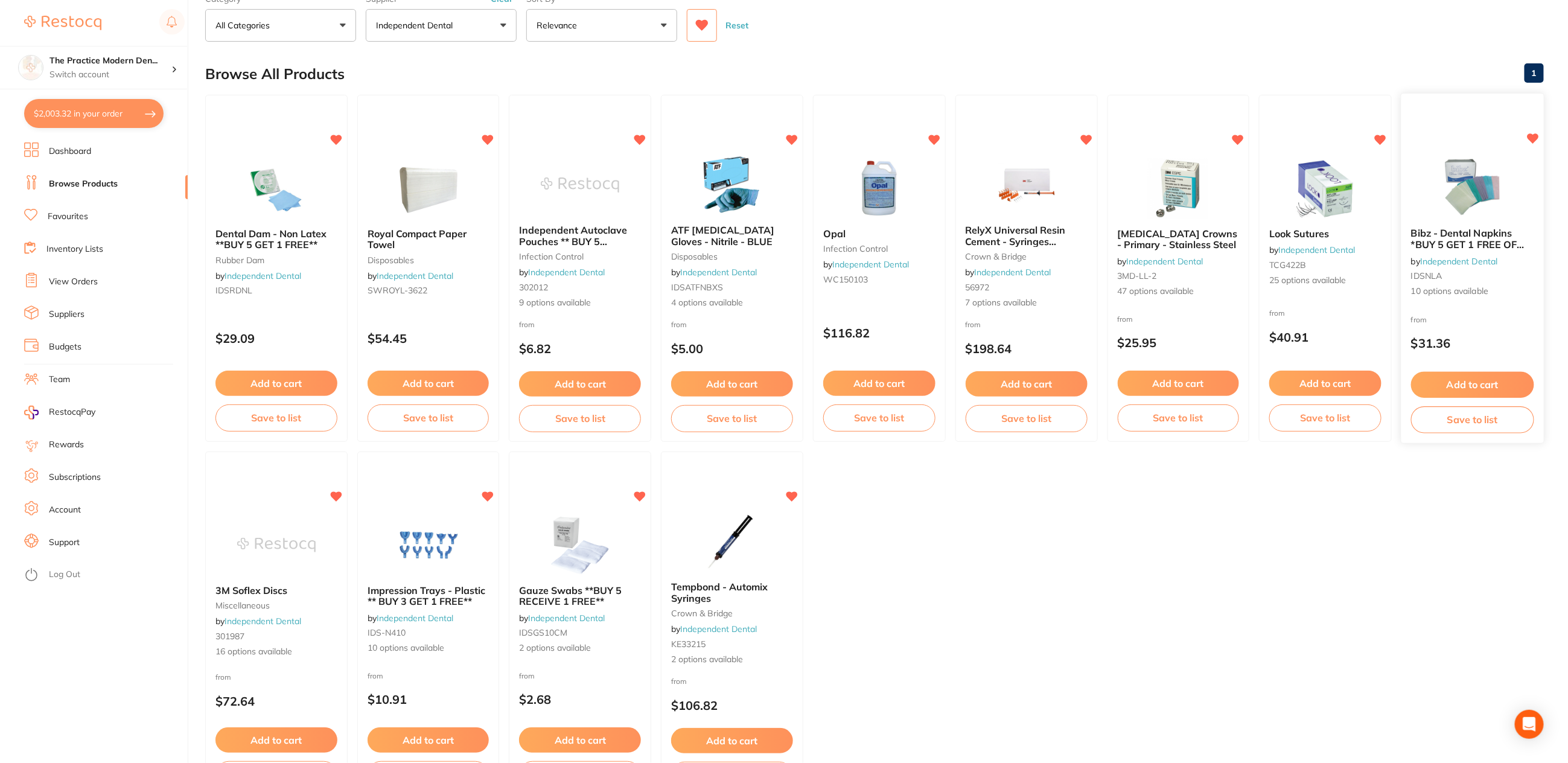
click at [1483, 382] on button "Add to cart" at bounding box center [1472, 384] width 123 height 26
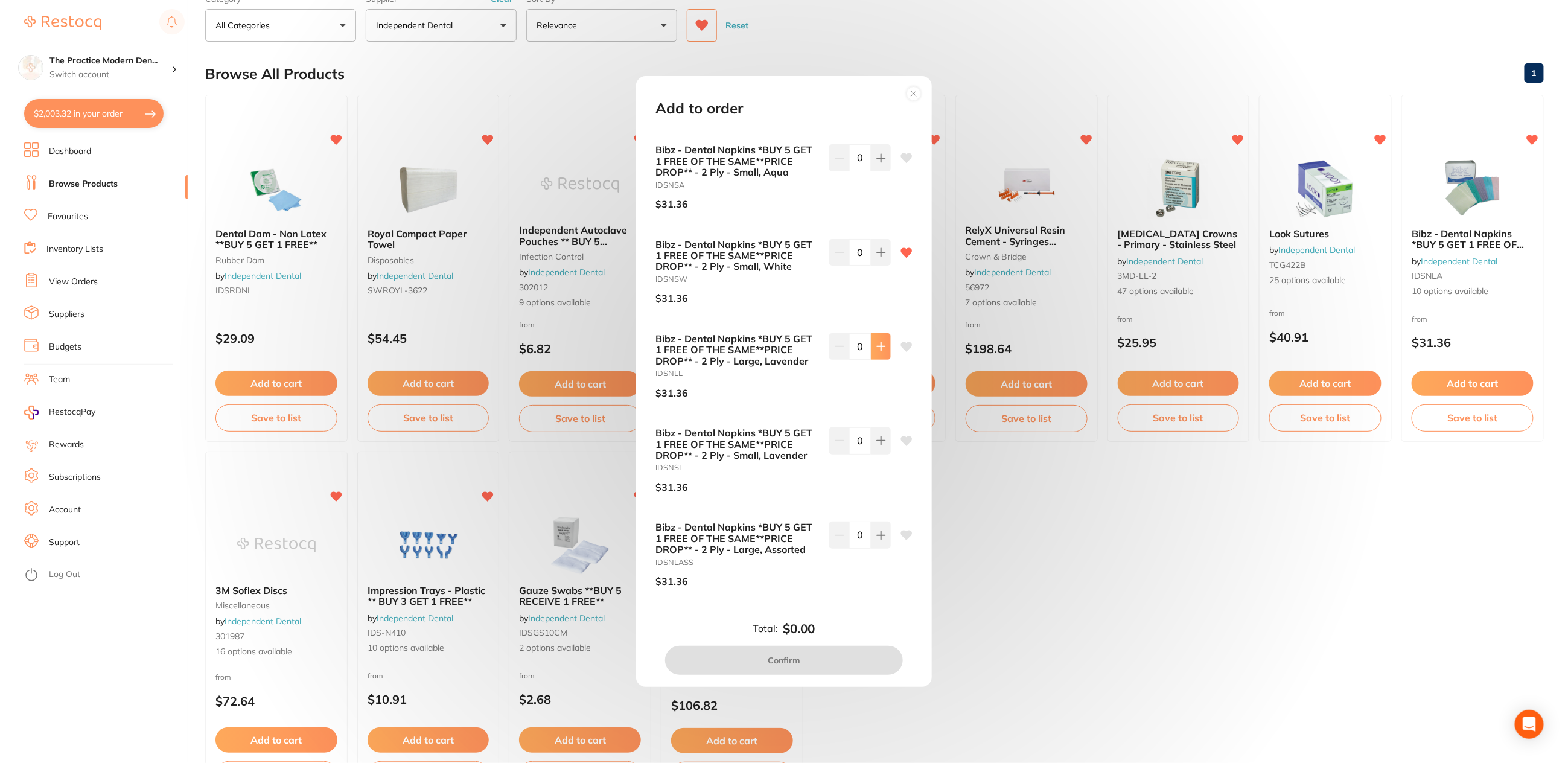
scroll to position [151, 0]
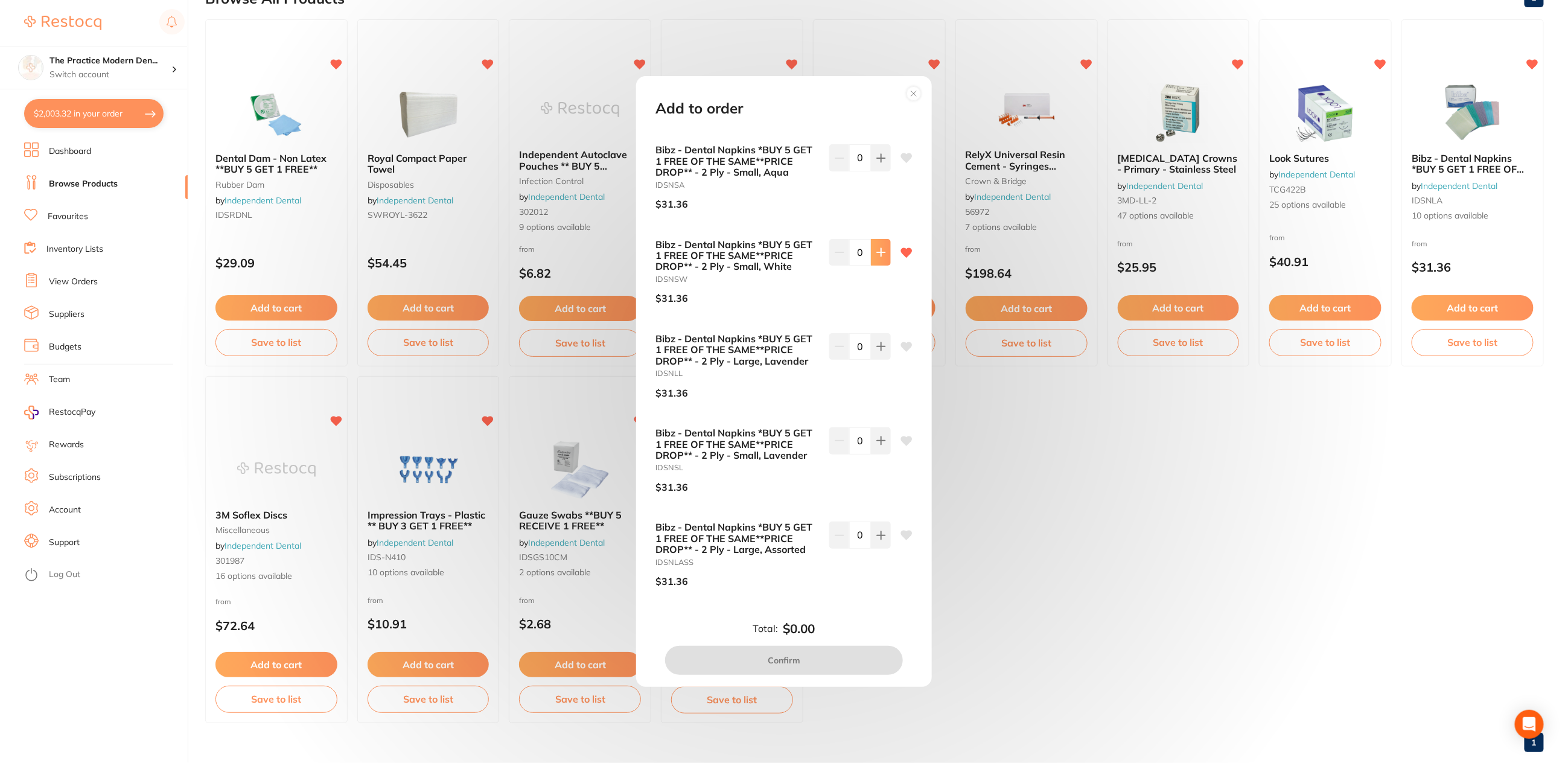
click at [877, 256] on icon at bounding box center [881, 252] width 10 height 10
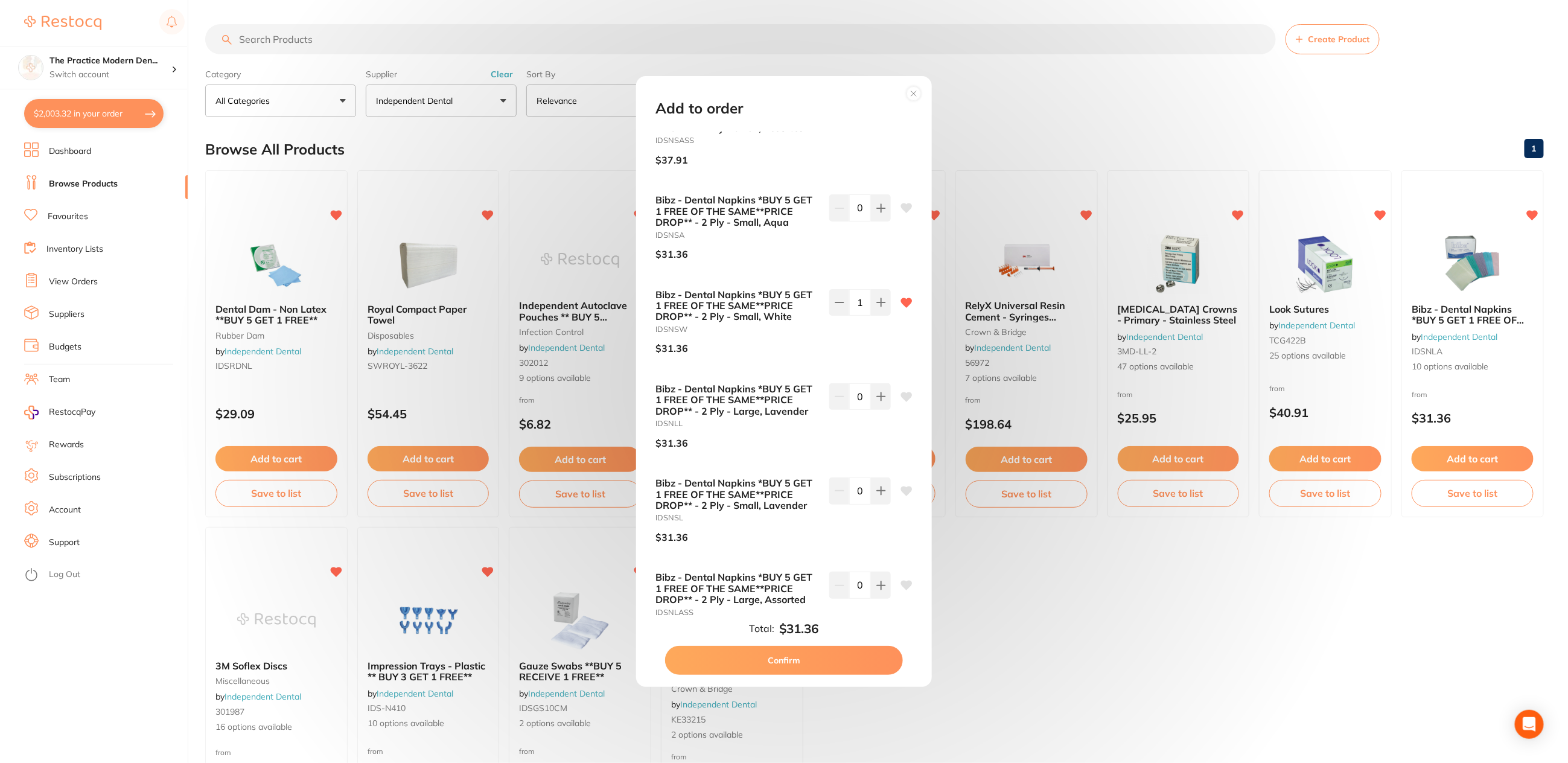
scroll to position [459, 0]
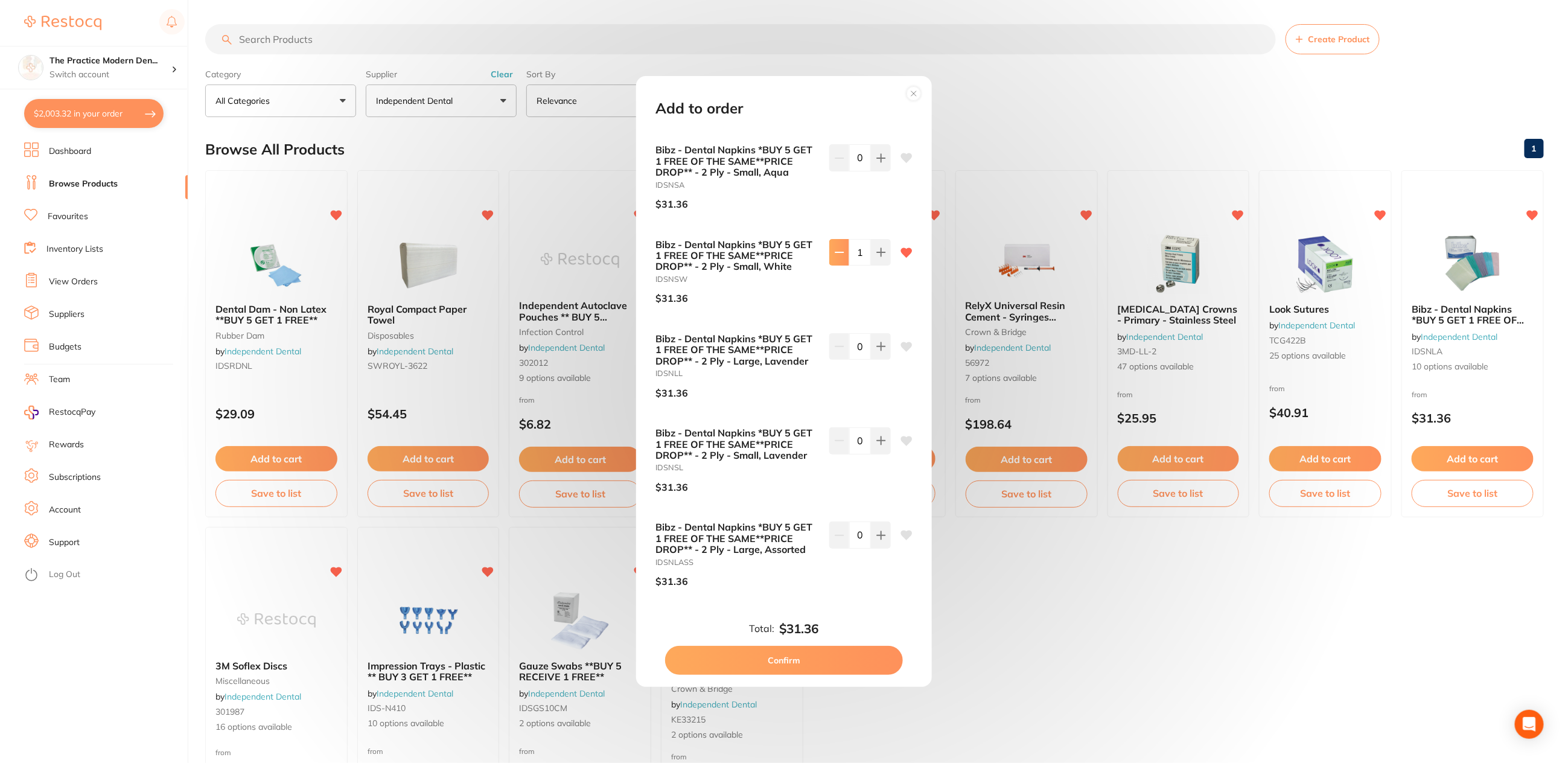
click at [834, 257] on button at bounding box center [840, 252] width 20 height 27
type input "0"
click at [1072, 547] on div "Add to order Bibz - Dental Napkins *BUY 5 GET 1 FREE OF THE SAME**PRICE DROP** …" at bounding box center [784, 381] width 1568 height 763
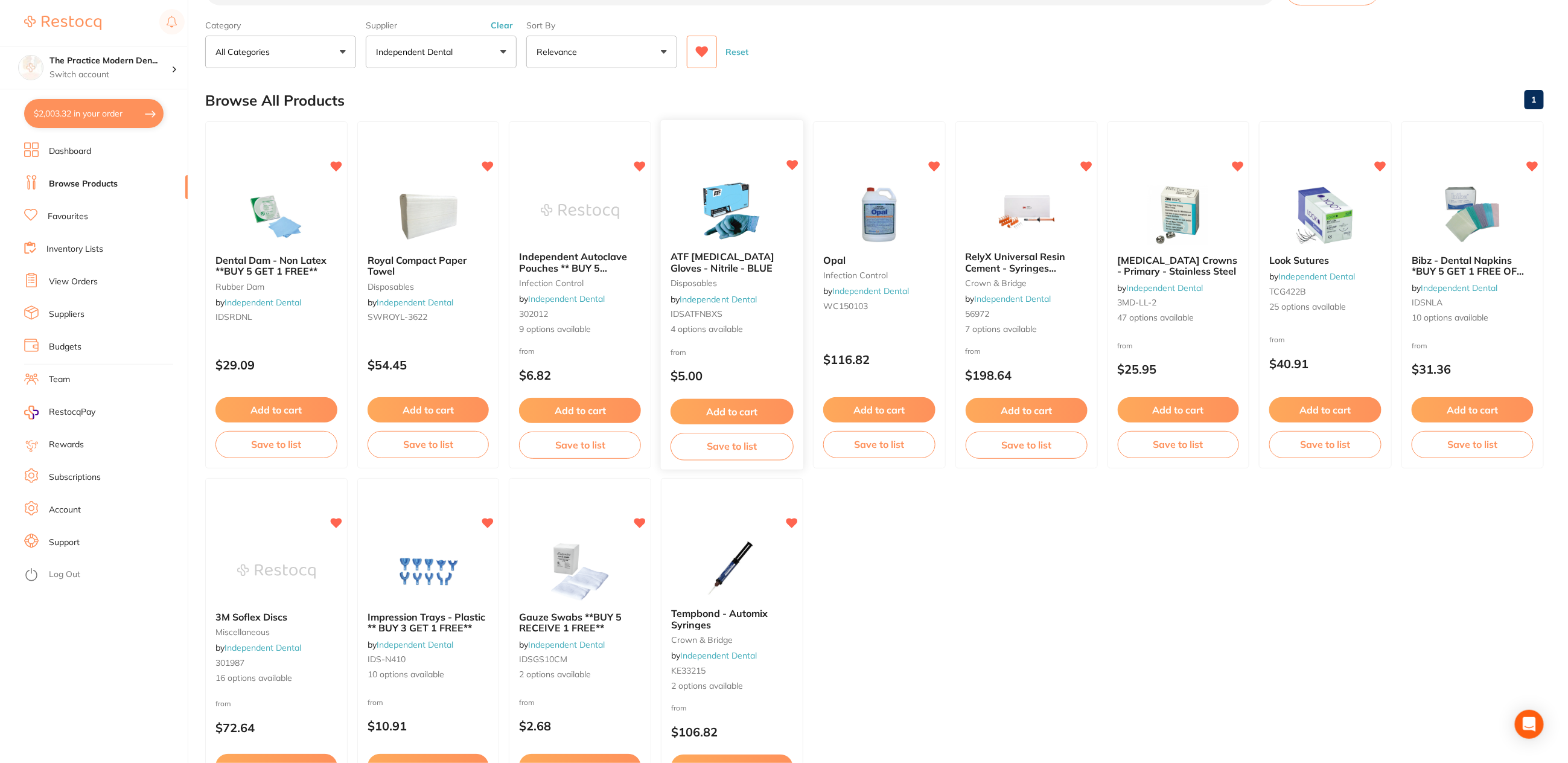
scroll to position [75, 0]
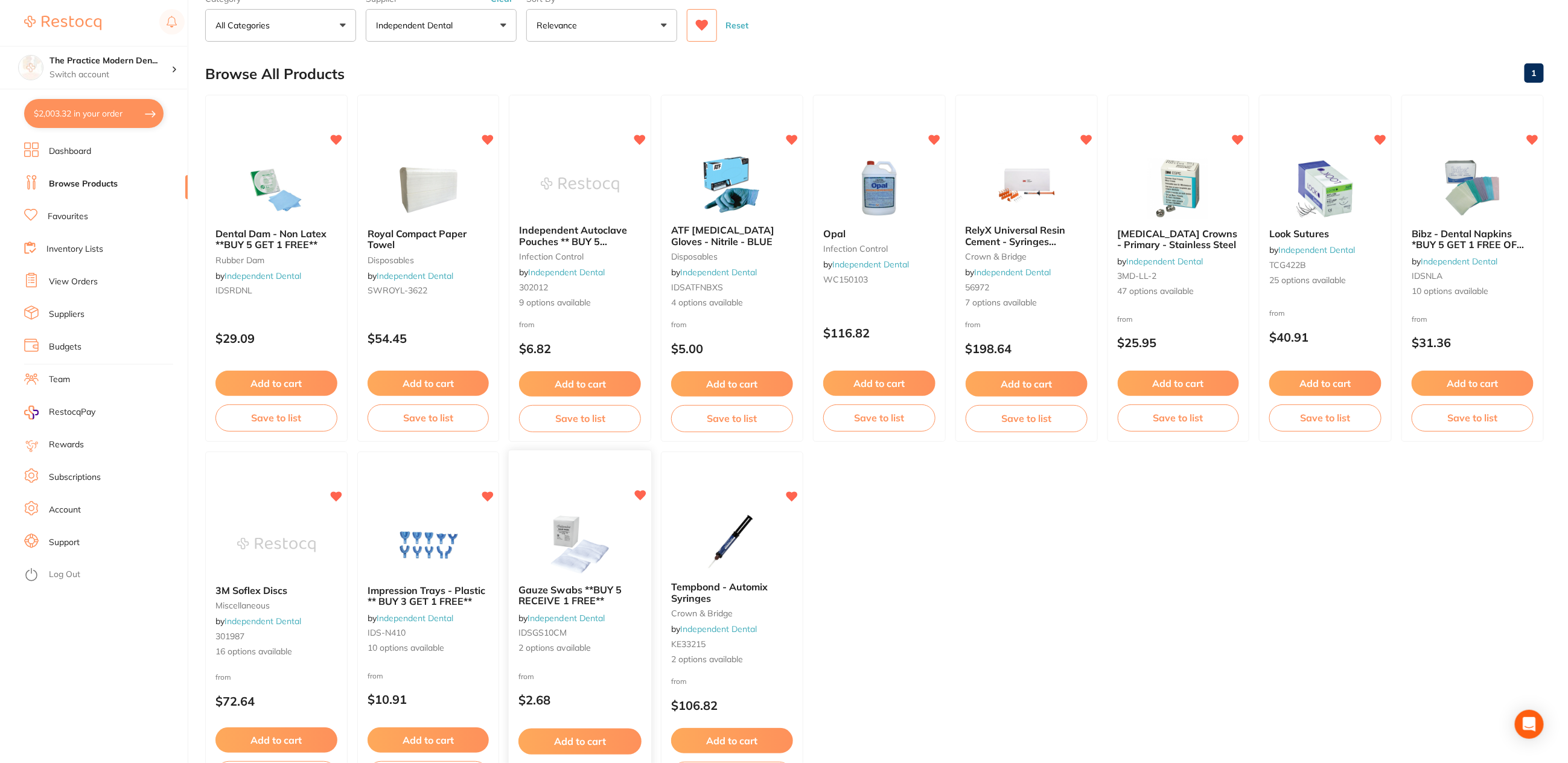
click at [591, 536] on img at bounding box center [580, 544] width 79 height 61
click at [587, 537] on img at bounding box center [580, 544] width 79 height 61
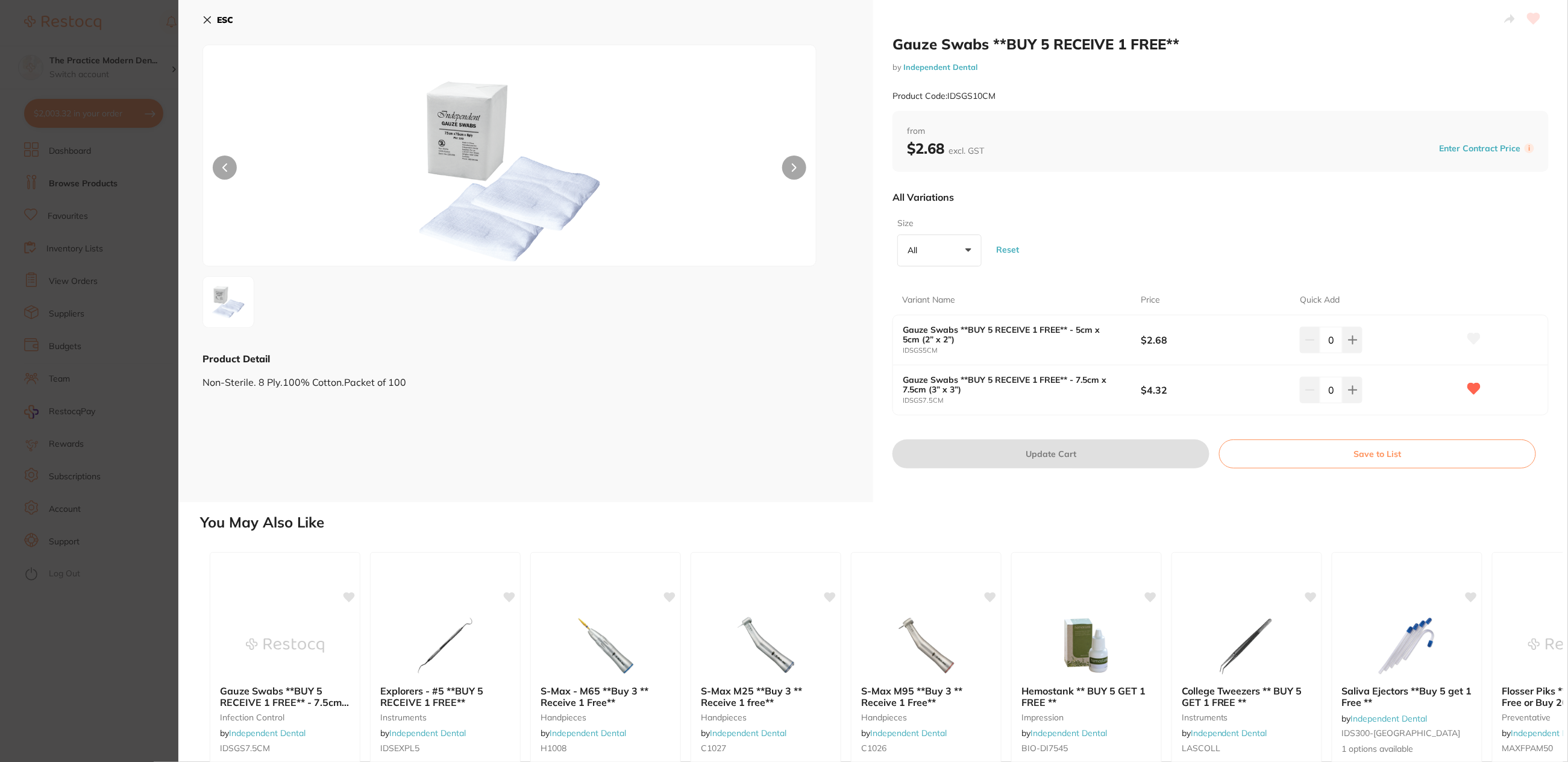
click at [221, 21] on b "ESC" at bounding box center [225, 20] width 16 height 11
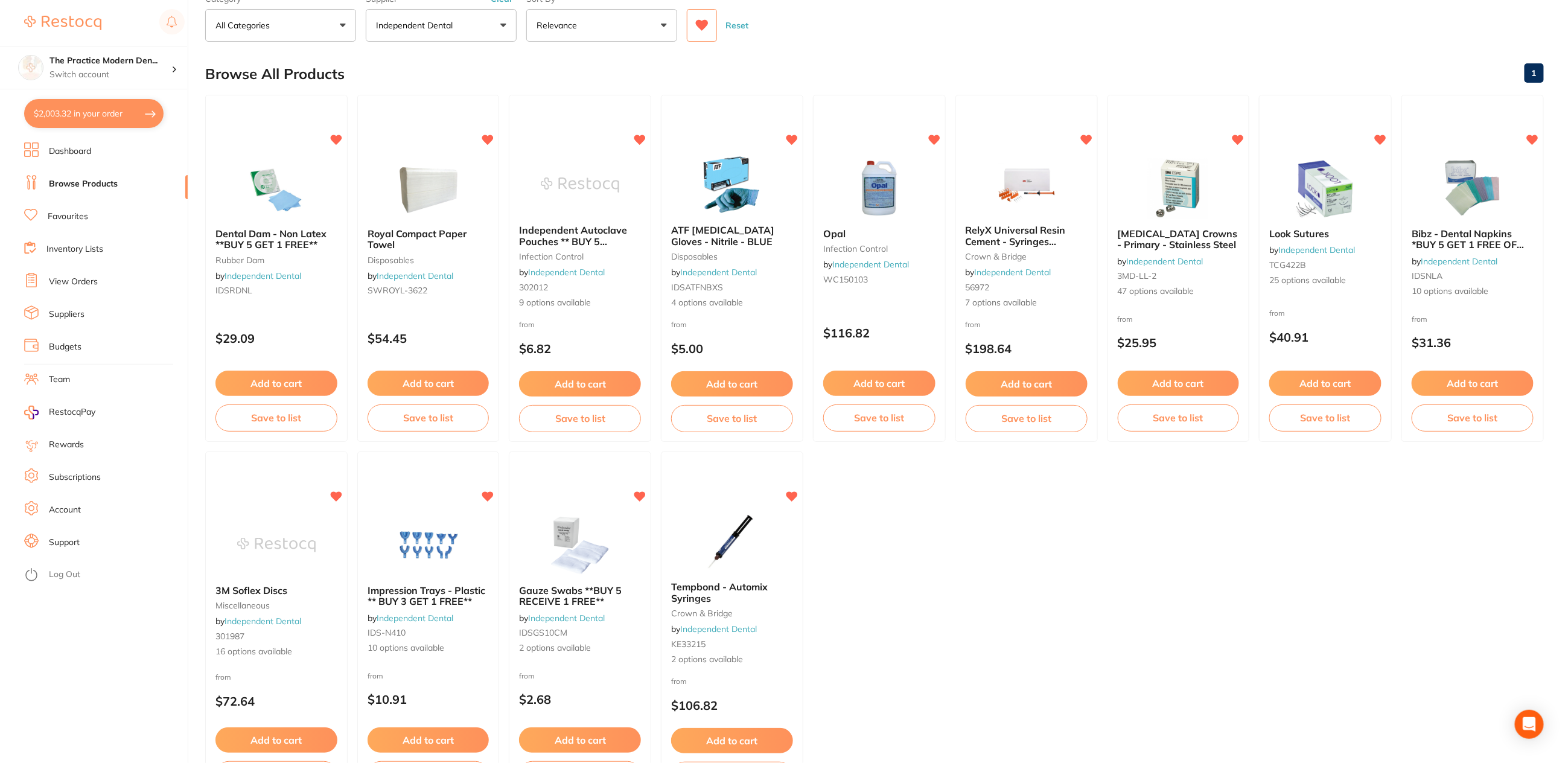
scroll to position [151, 0]
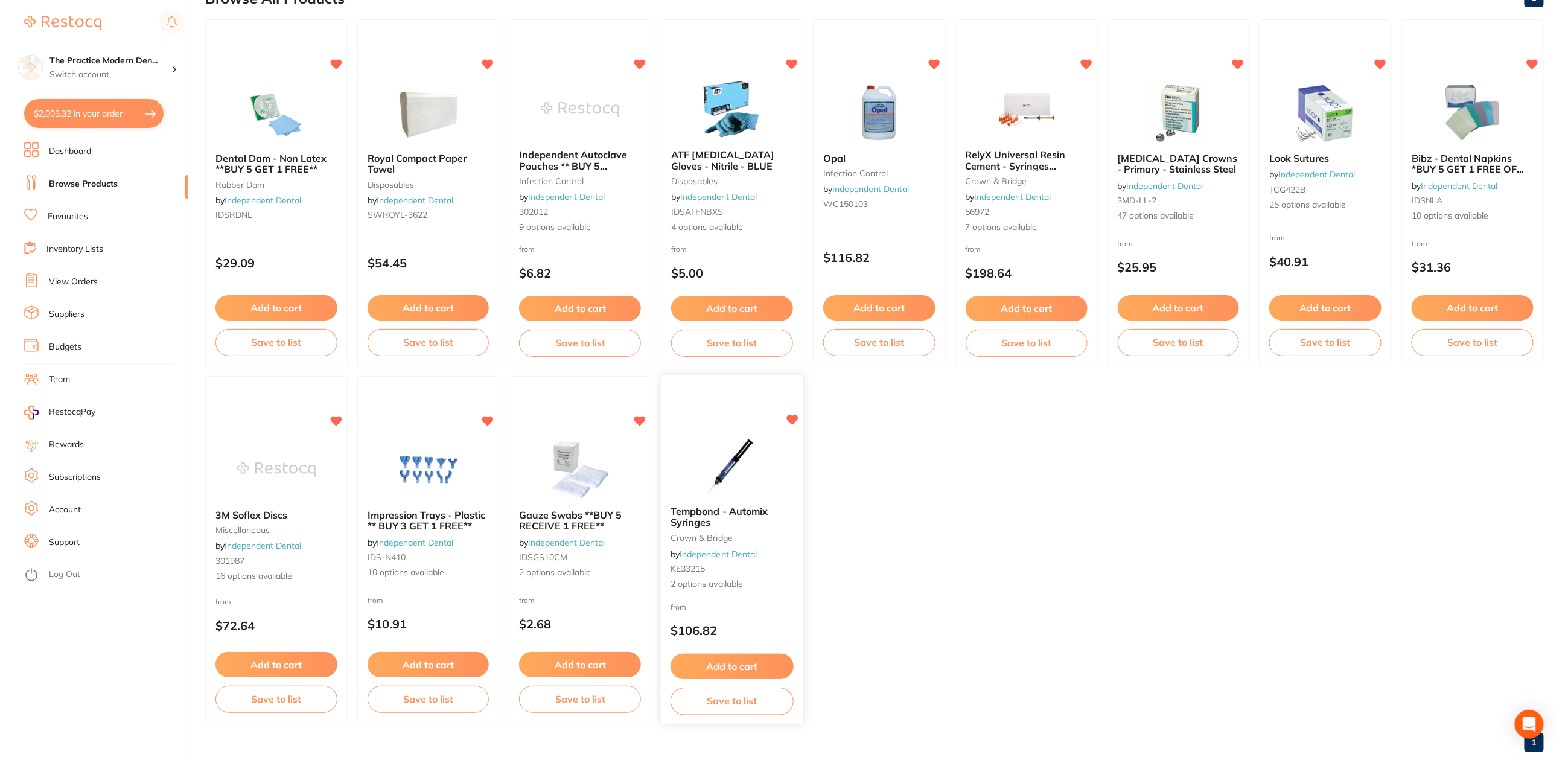
click at [722, 466] on img at bounding box center [732, 466] width 79 height 61
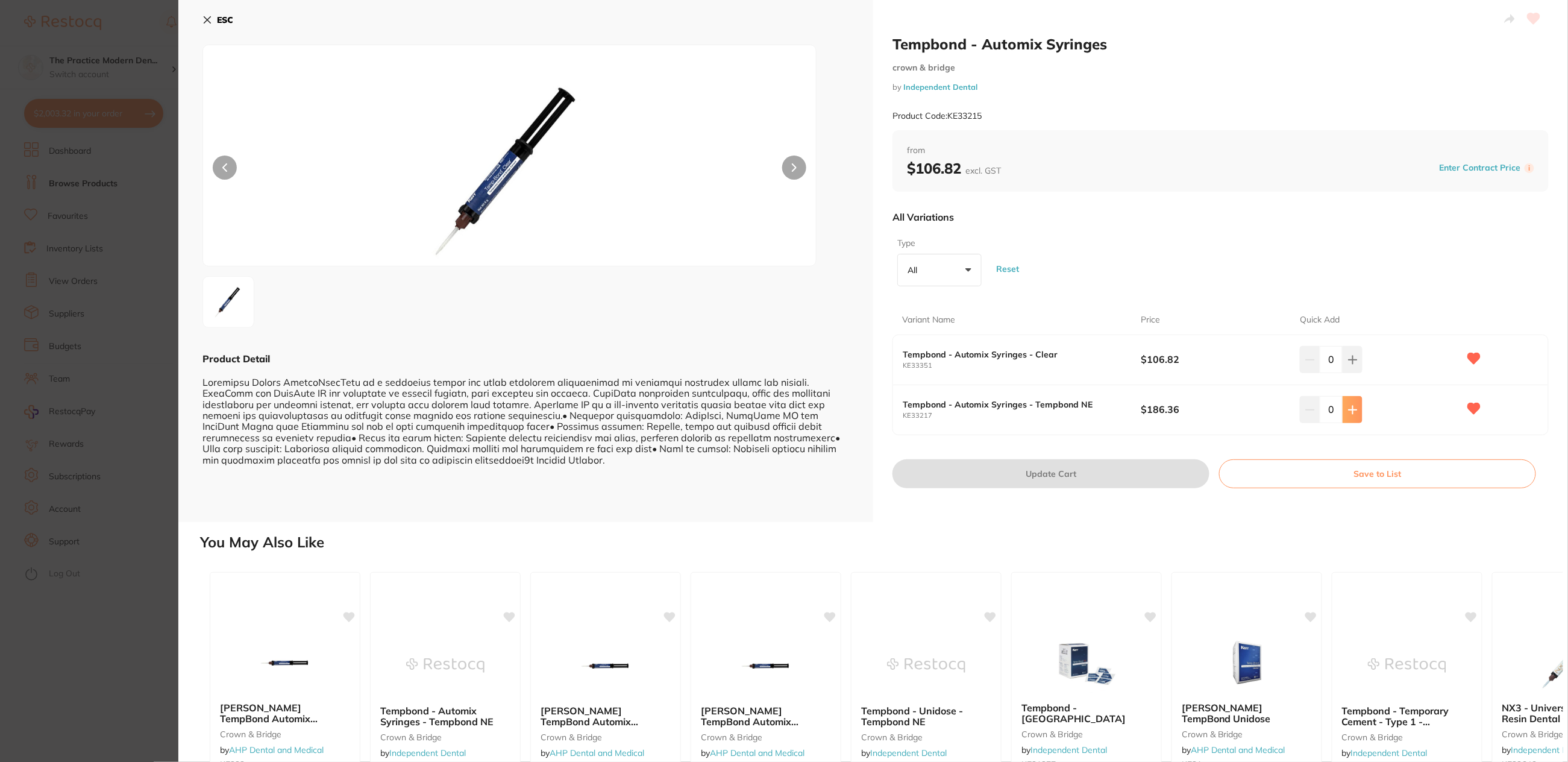
click at [1351, 406] on icon at bounding box center [1353, 410] width 8 height 8
type input "1"
click at [1071, 472] on button "Update Cart" at bounding box center [1051, 474] width 317 height 29
checkbox input "false"
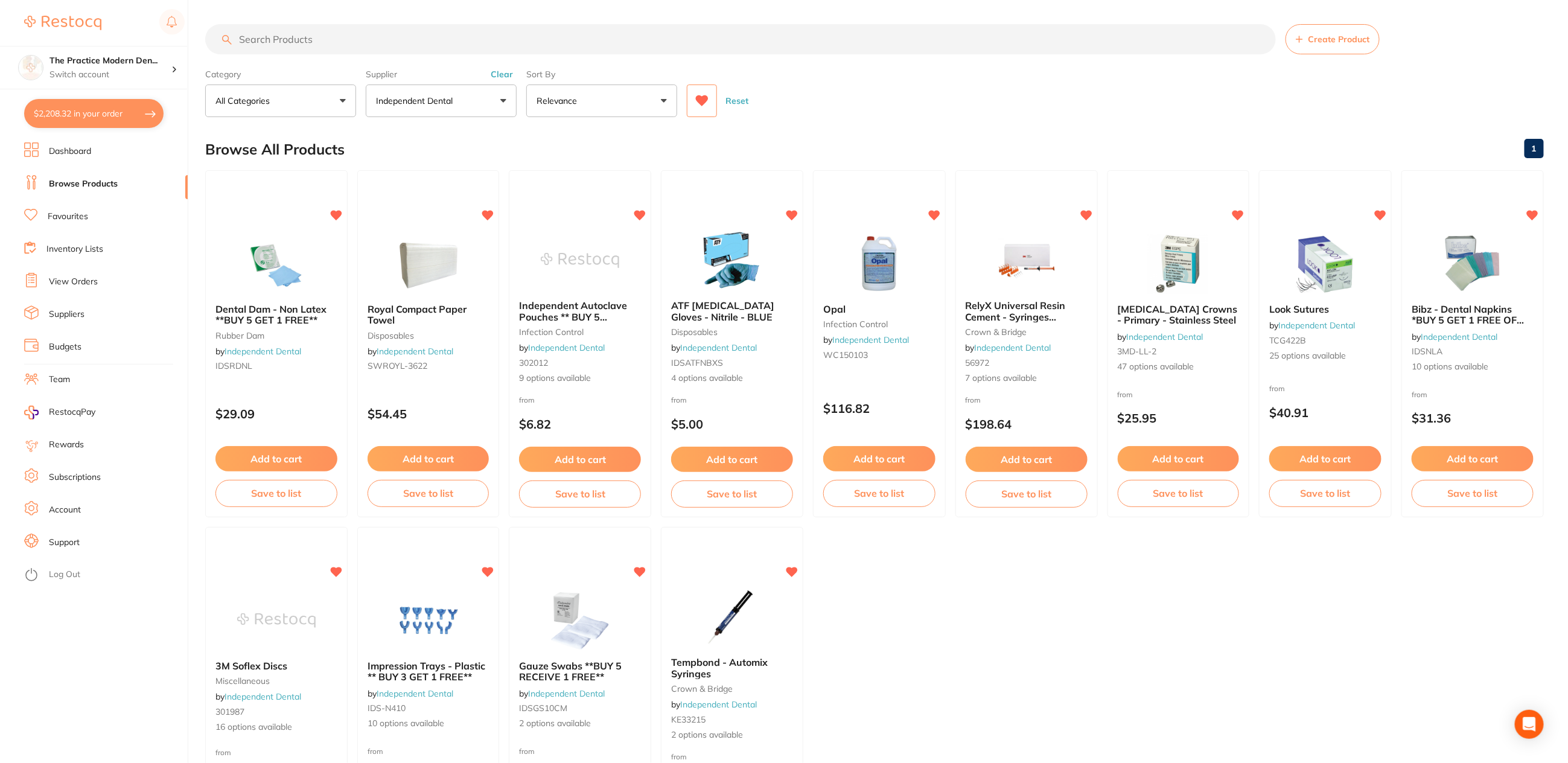
click at [358, 38] on input "search" at bounding box center [741, 39] width 1071 height 30
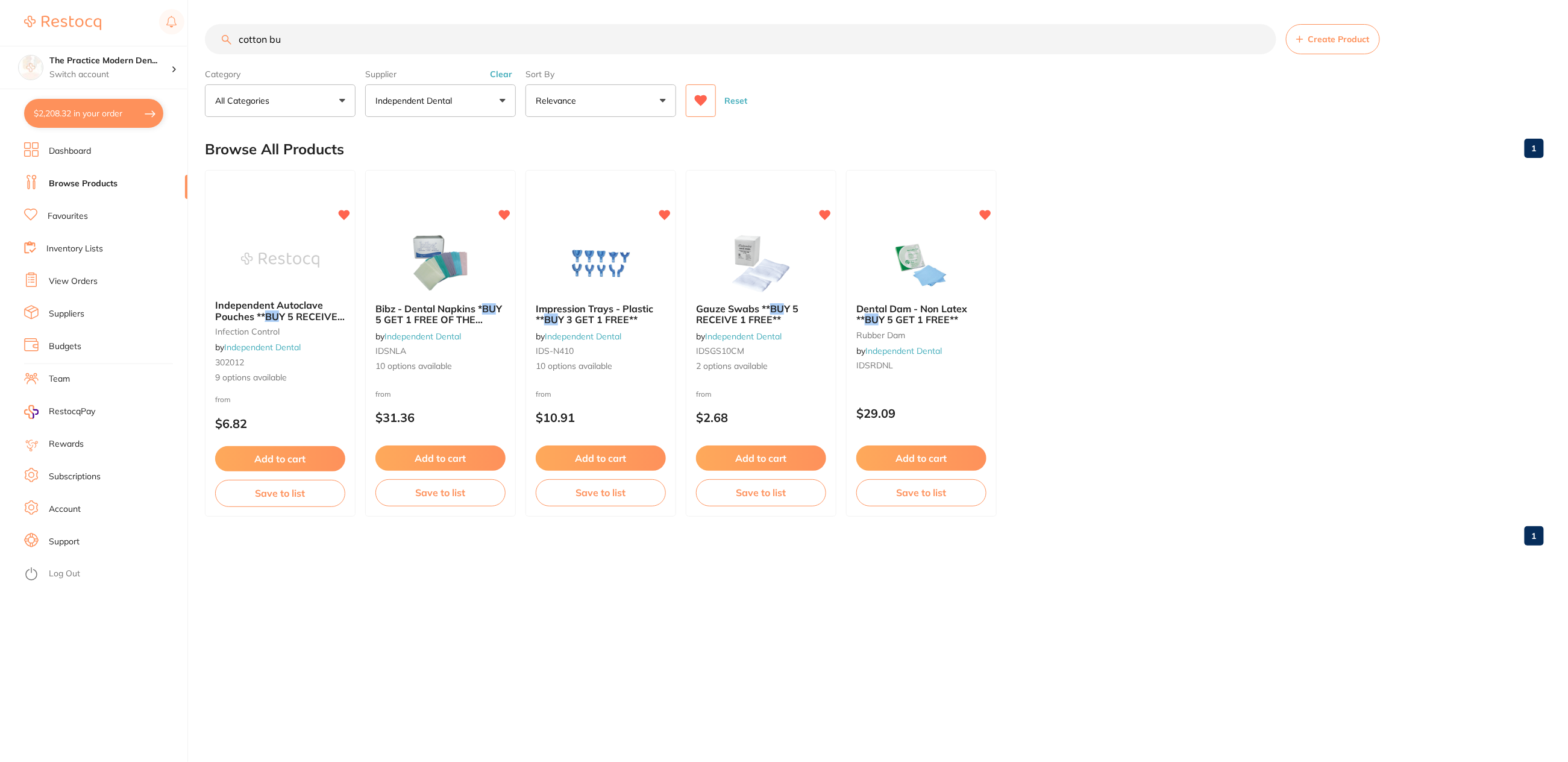
type input "cotton bu"
click at [699, 100] on icon at bounding box center [701, 100] width 13 height 11
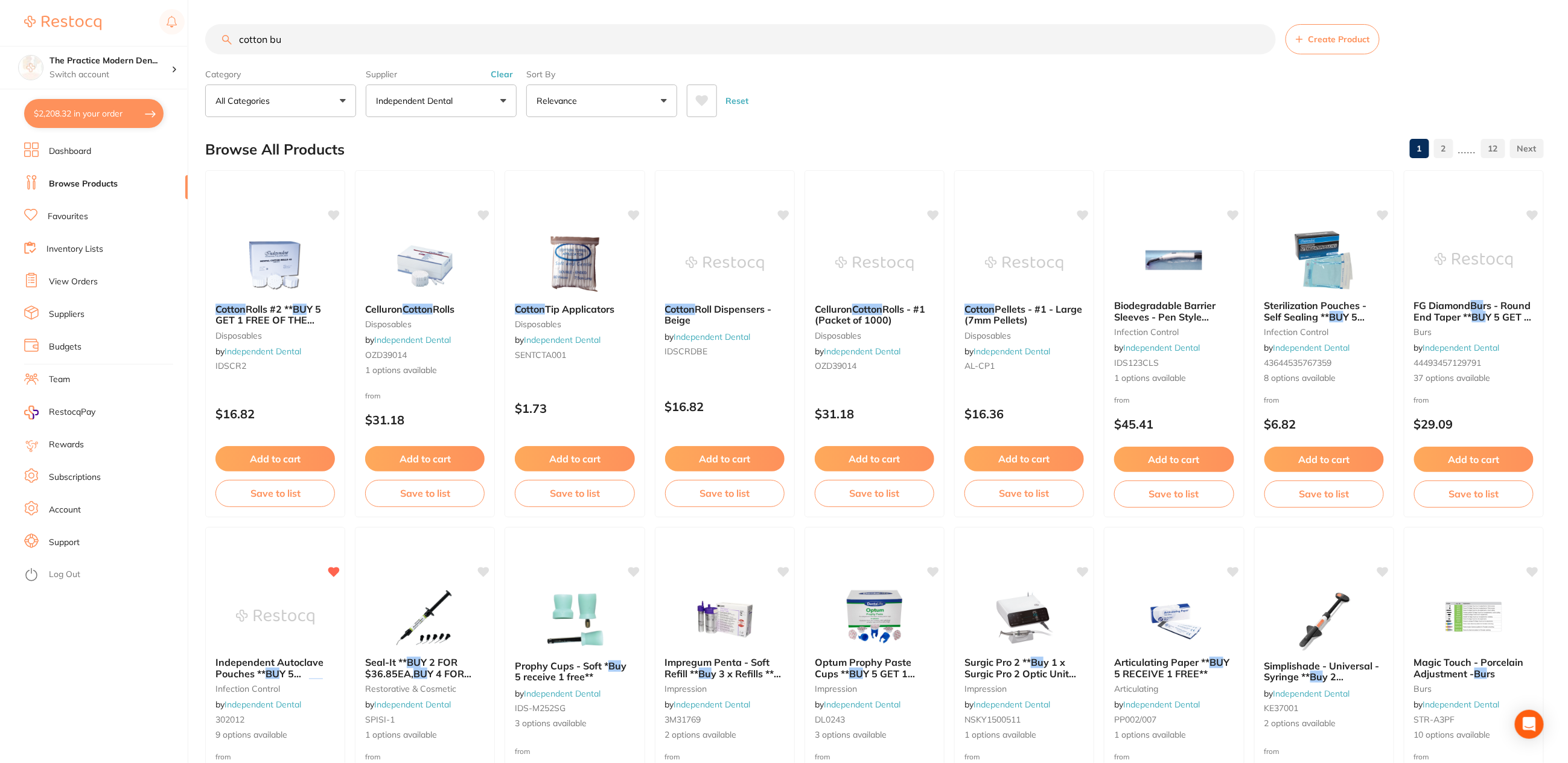
click at [498, 73] on button "Clear" at bounding box center [502, 74] width 29 height 11
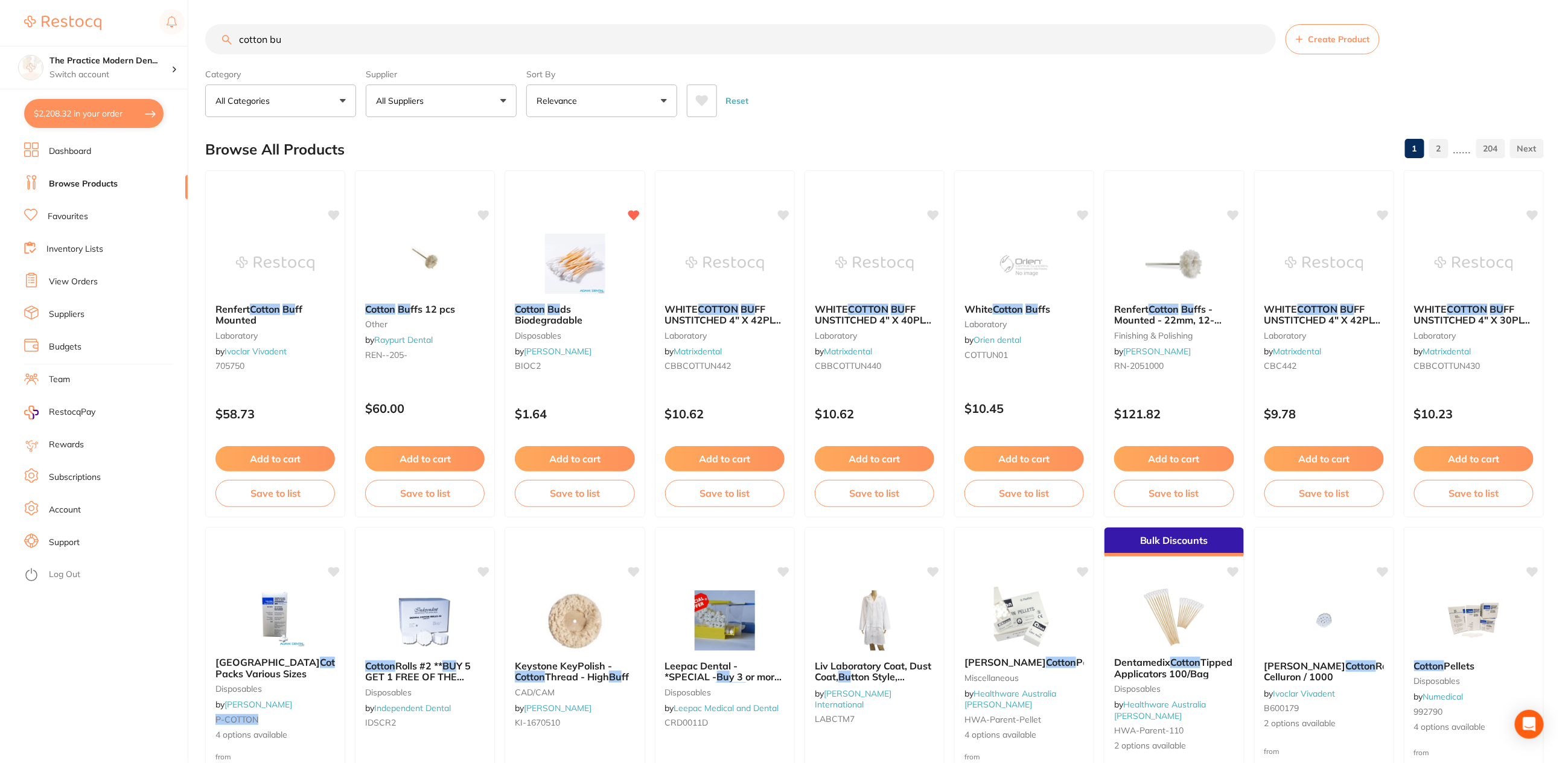
click at [701, 100] on icon at bounding box center [702, 100] width 13 height 11
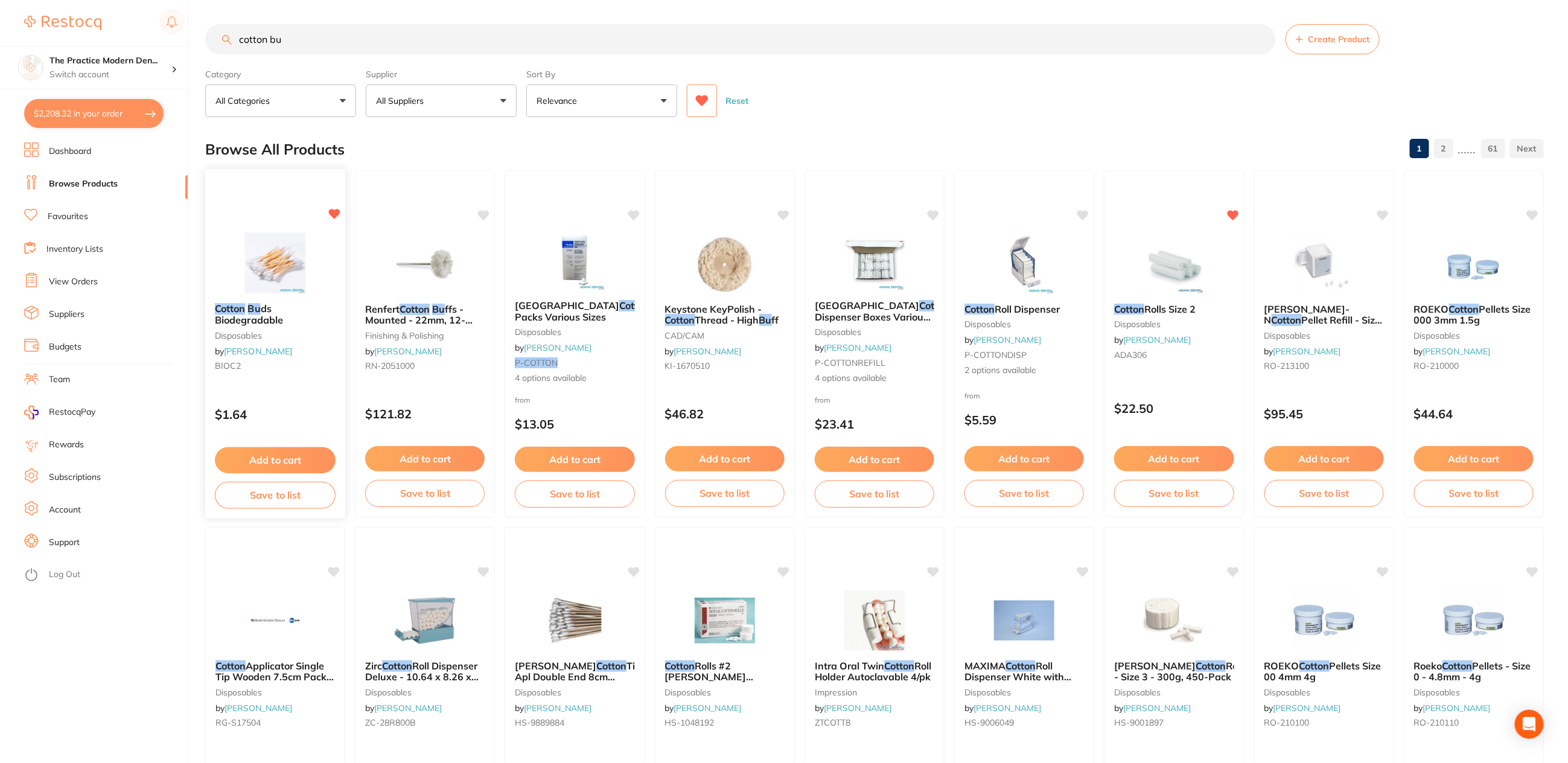
click at [273, 460] on button "Add to cart" at bounding box center [275, 460] width 120 height 26
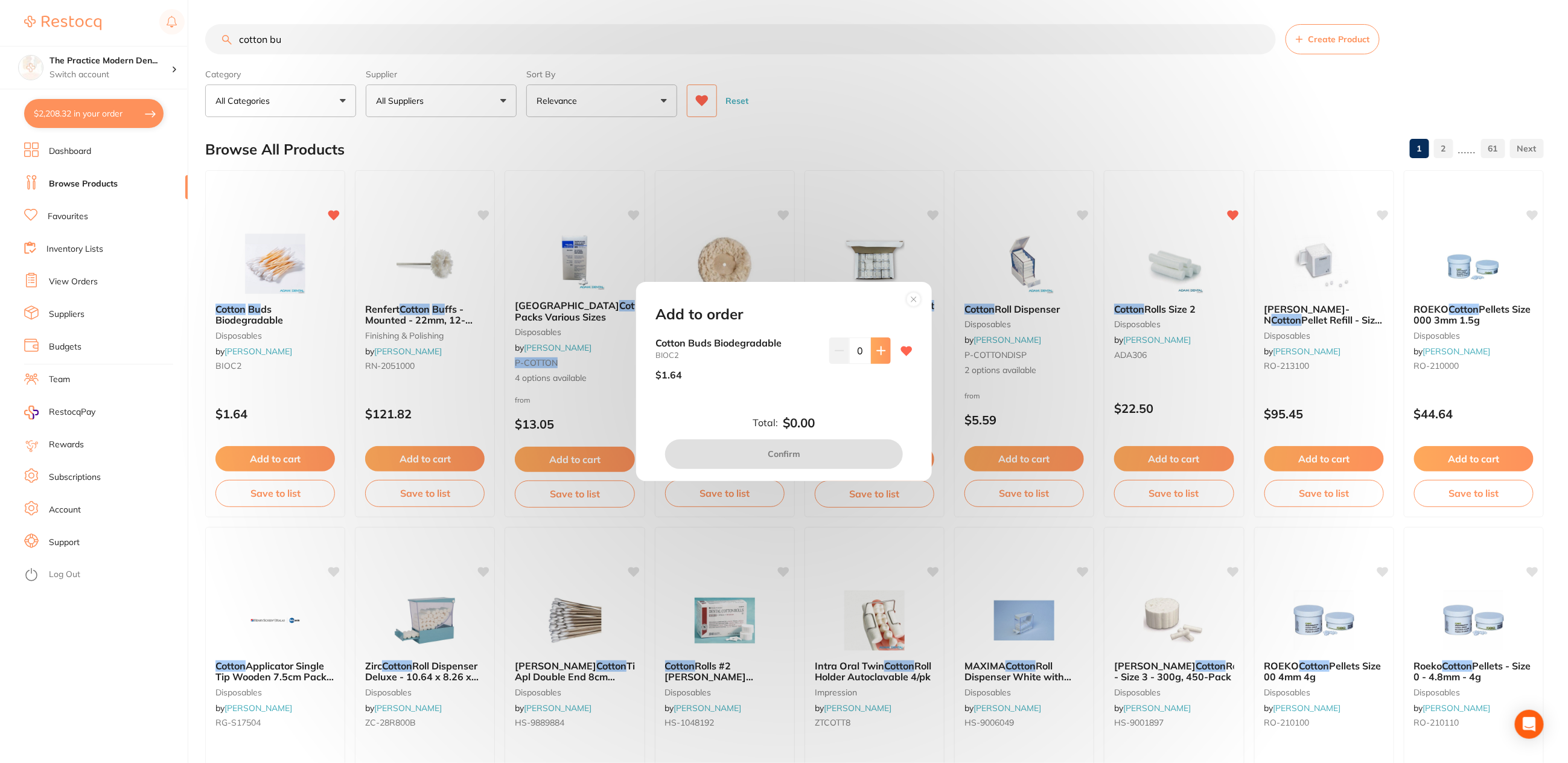
click at [877, 355] on icon at bounding box center [881, 351] width 10 height 10
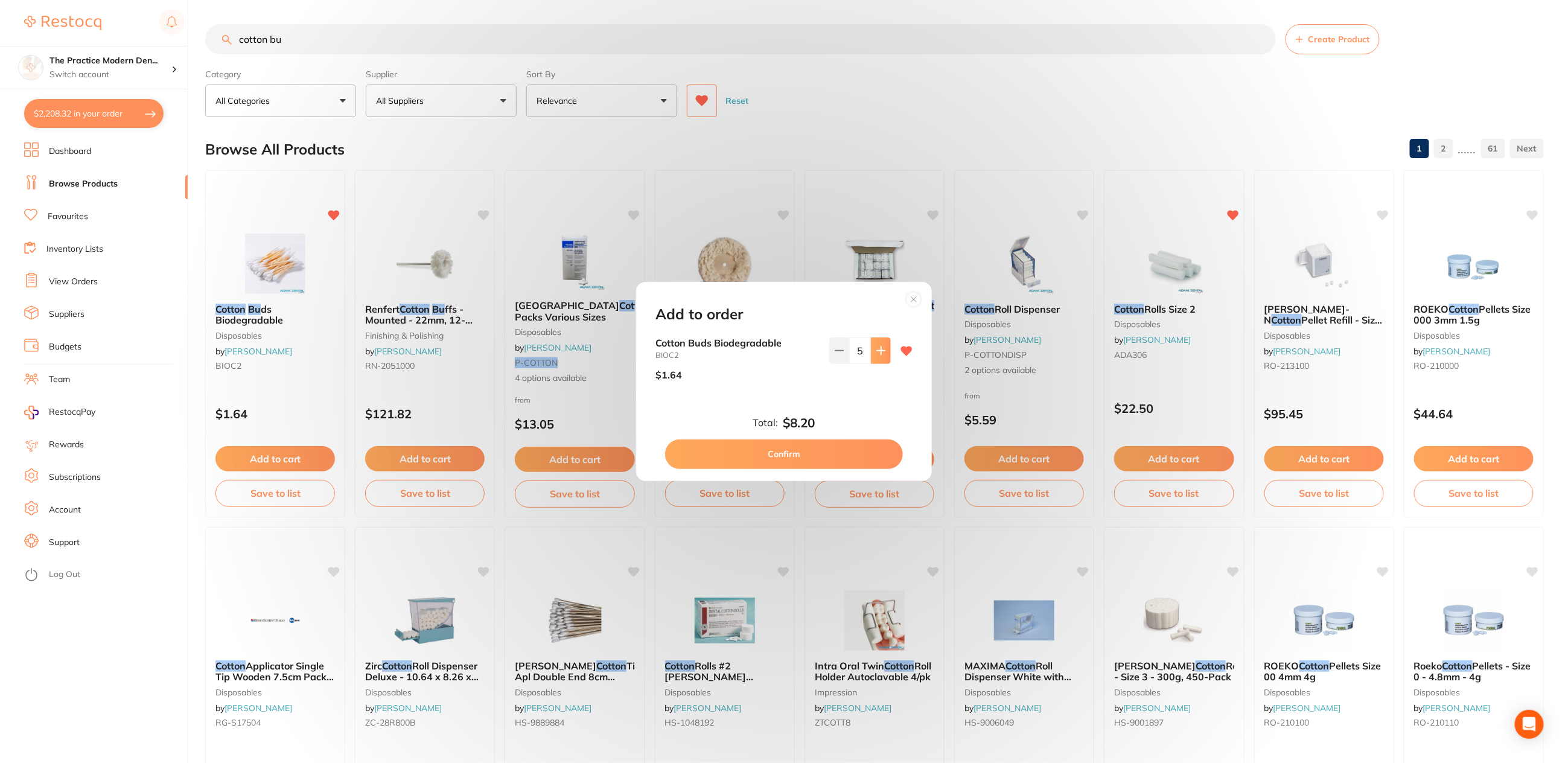
click at [877, 355] on icon at bounding box center [881, 351] width 10 height 10
click at [838, 355] on button at bounding box center [840, 351] width 20 height 27
type input "6"
click at [819, 456] on button "Confirm" at bounding box center [784, 454] width 238 height 29
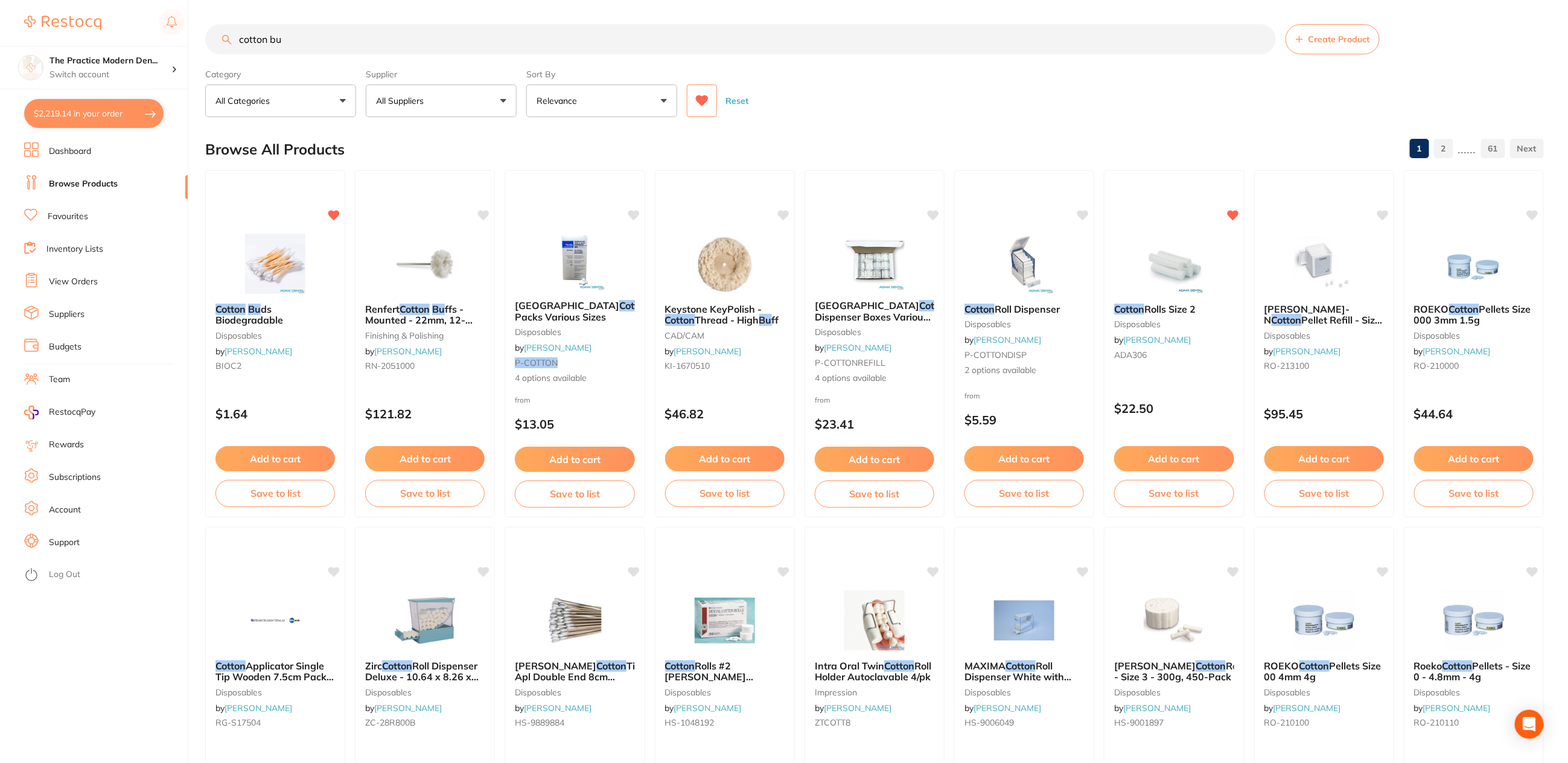
click at [86, 285] on link "View Orders" at bounding box center [73, 282] width 49 height 12
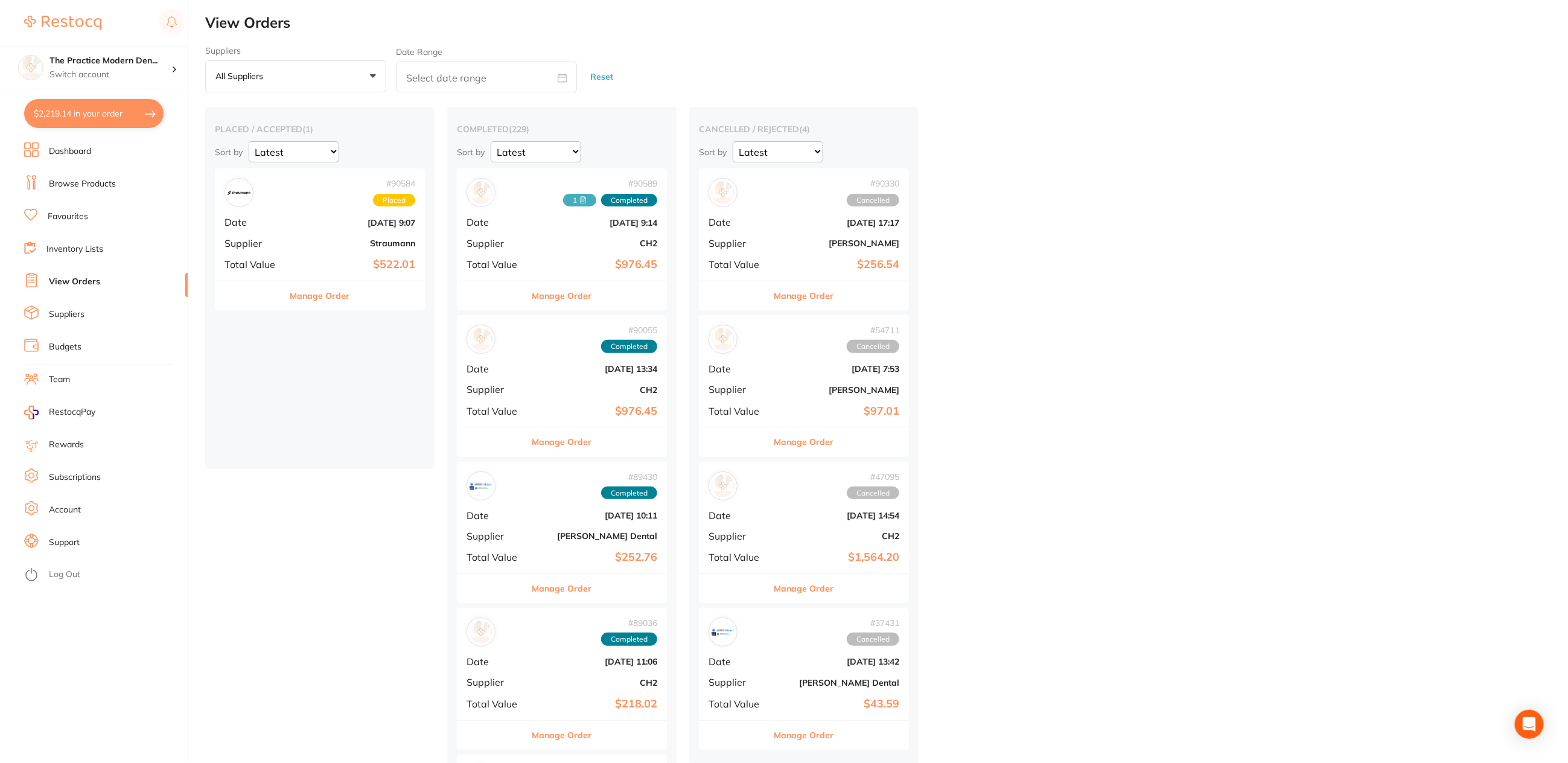
click at [82, 281] on link "View Orders" at bounding box center [74, 282] width 51 height 12
click at [329, 212] on div "# 90584 Accepted Date Aug 19 2025, 9:07 Supplier Straumann Total Value $522.01" at bounding box center [320, 224] width 210 height 112
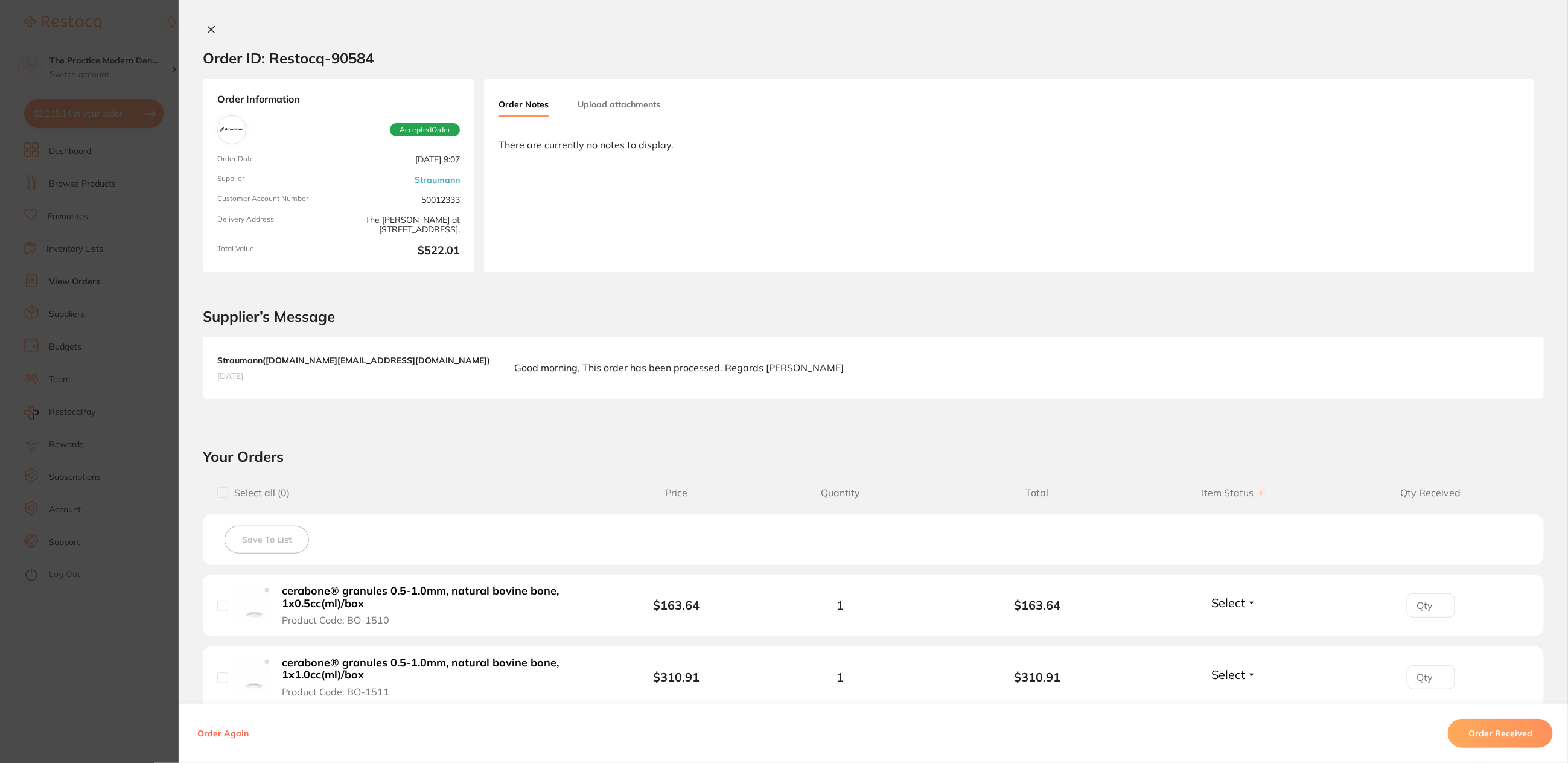
click at [1488, 730] on button "Order Received" at bounding box center [1501, 734] width 105 height 29
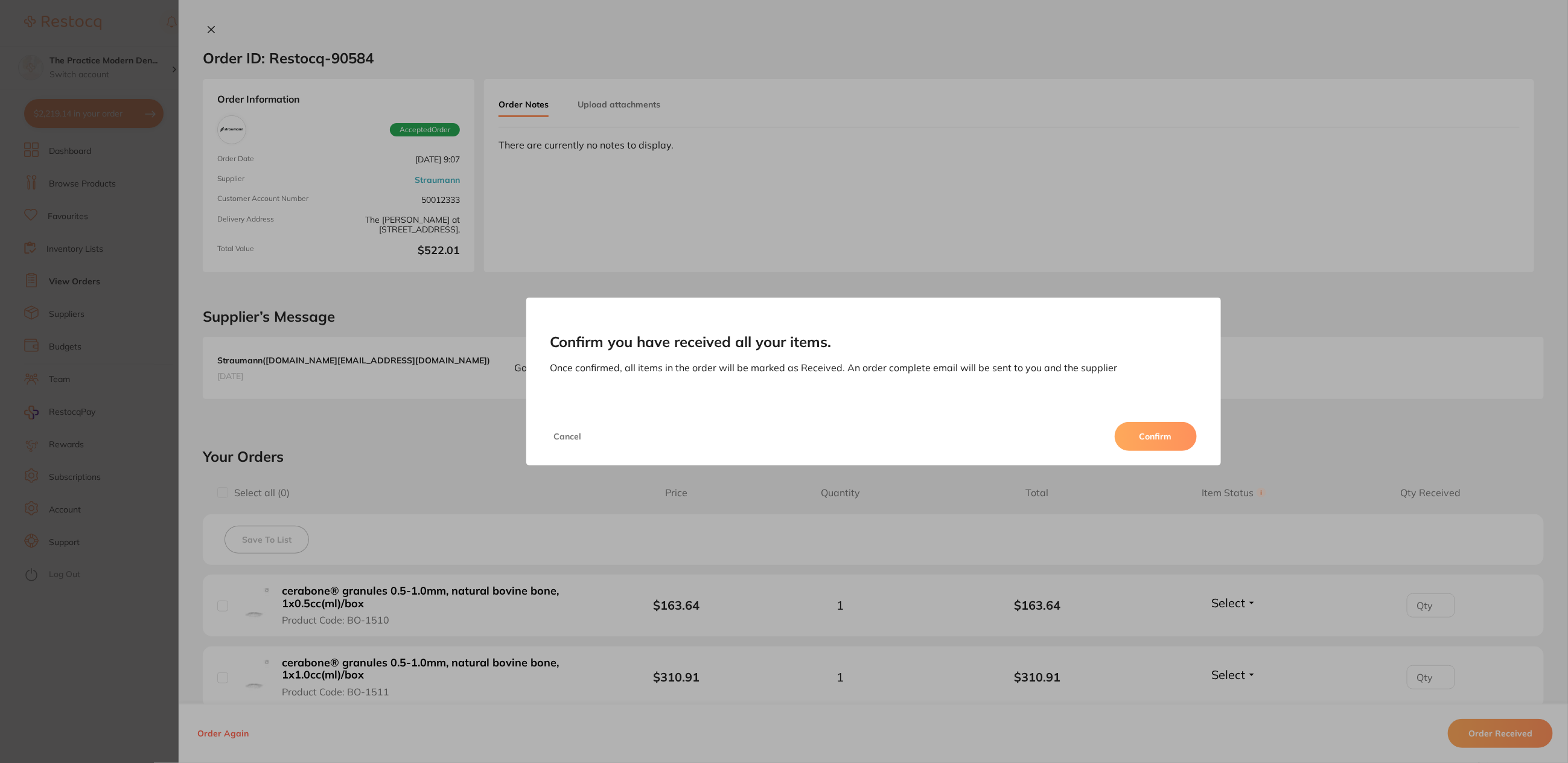
click at [1184, 438] on button "Confirm" at bounding box center [1156, 436] width 82 height 29
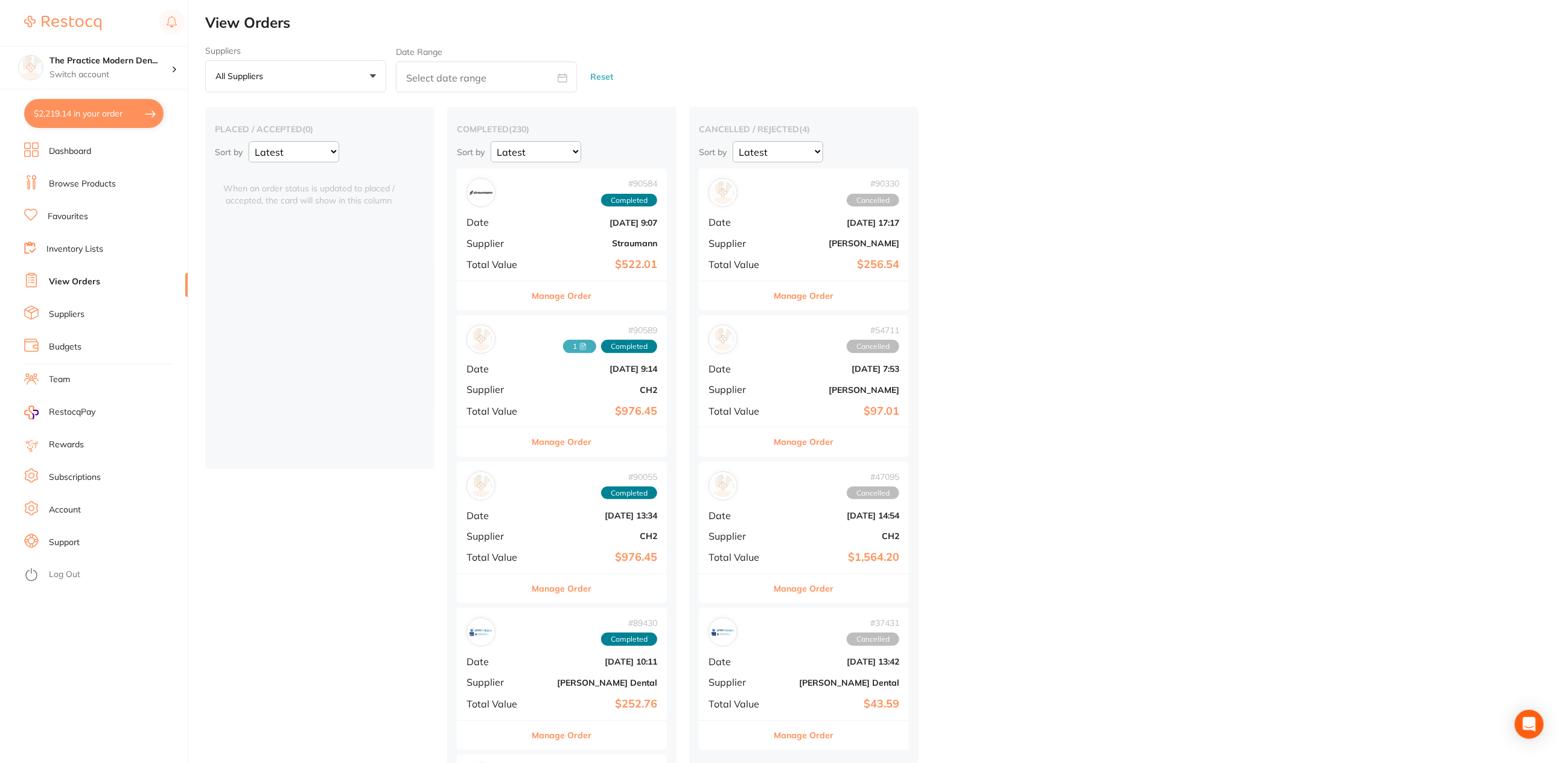
click at [67, 111] on button "$2,219.14 in your order" at bounding box center [94, 114] width 140 height 29
checkbox input "true"
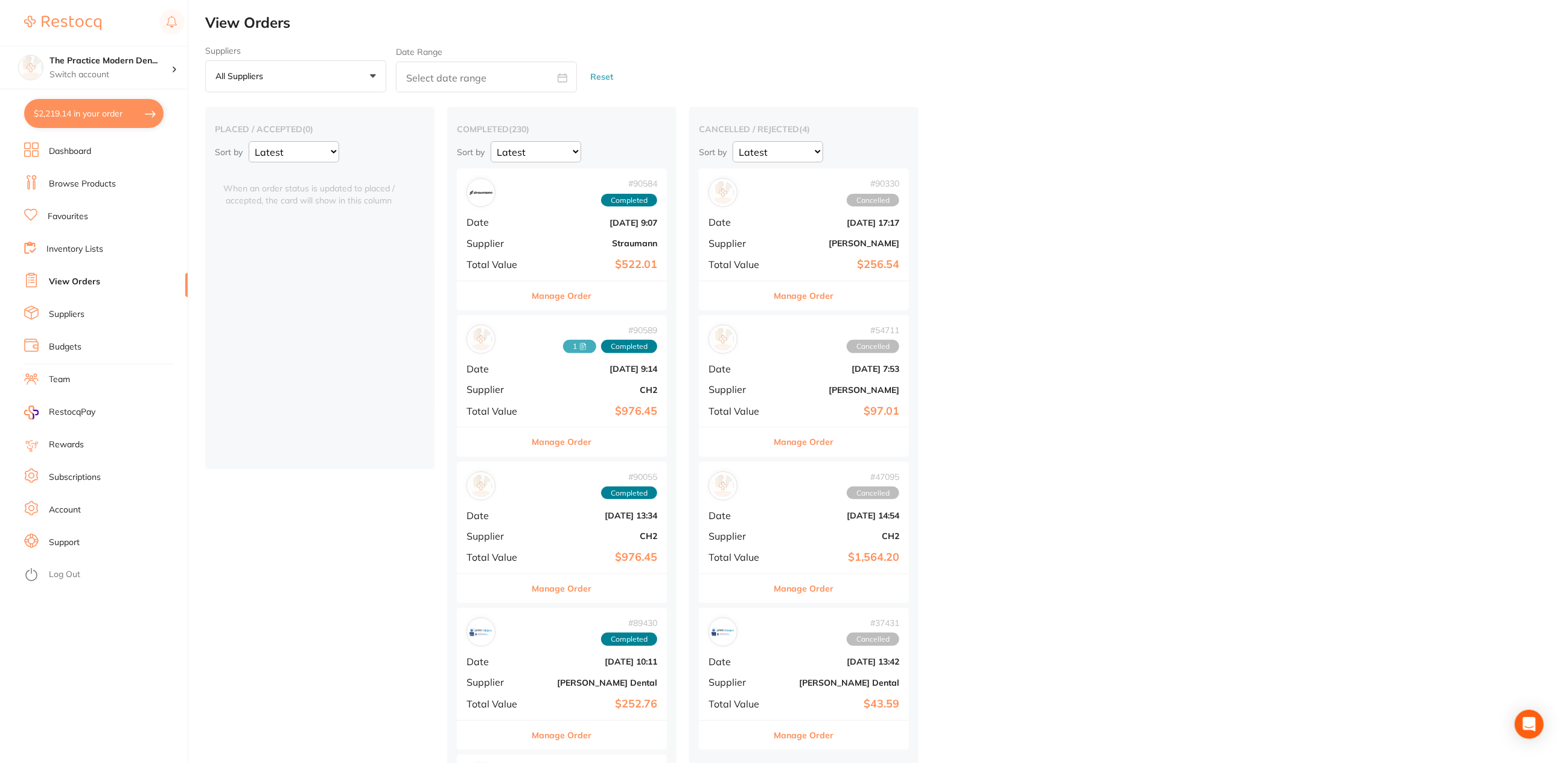
checkbox input "true"
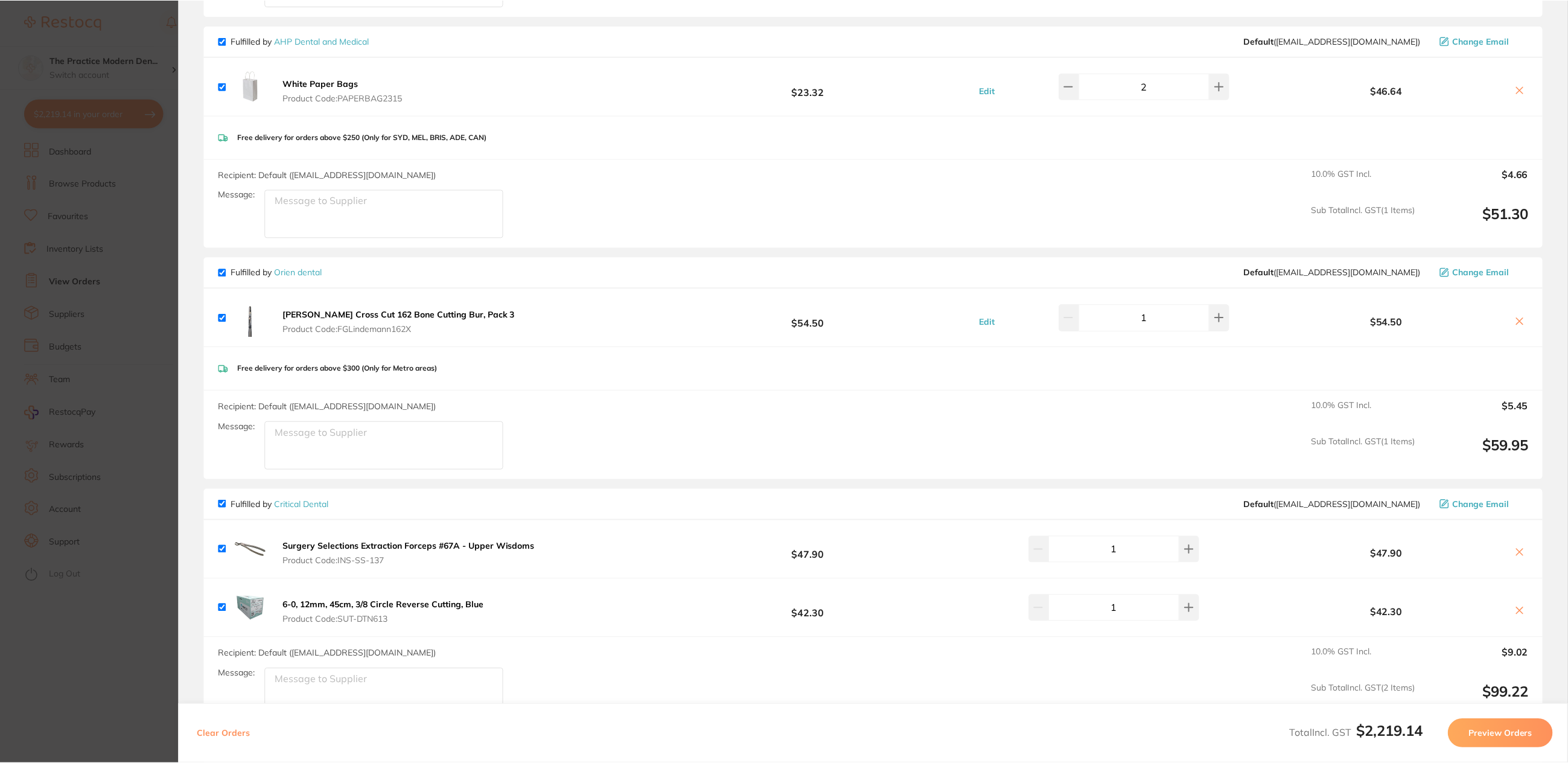
scroll to position [1887, 0]
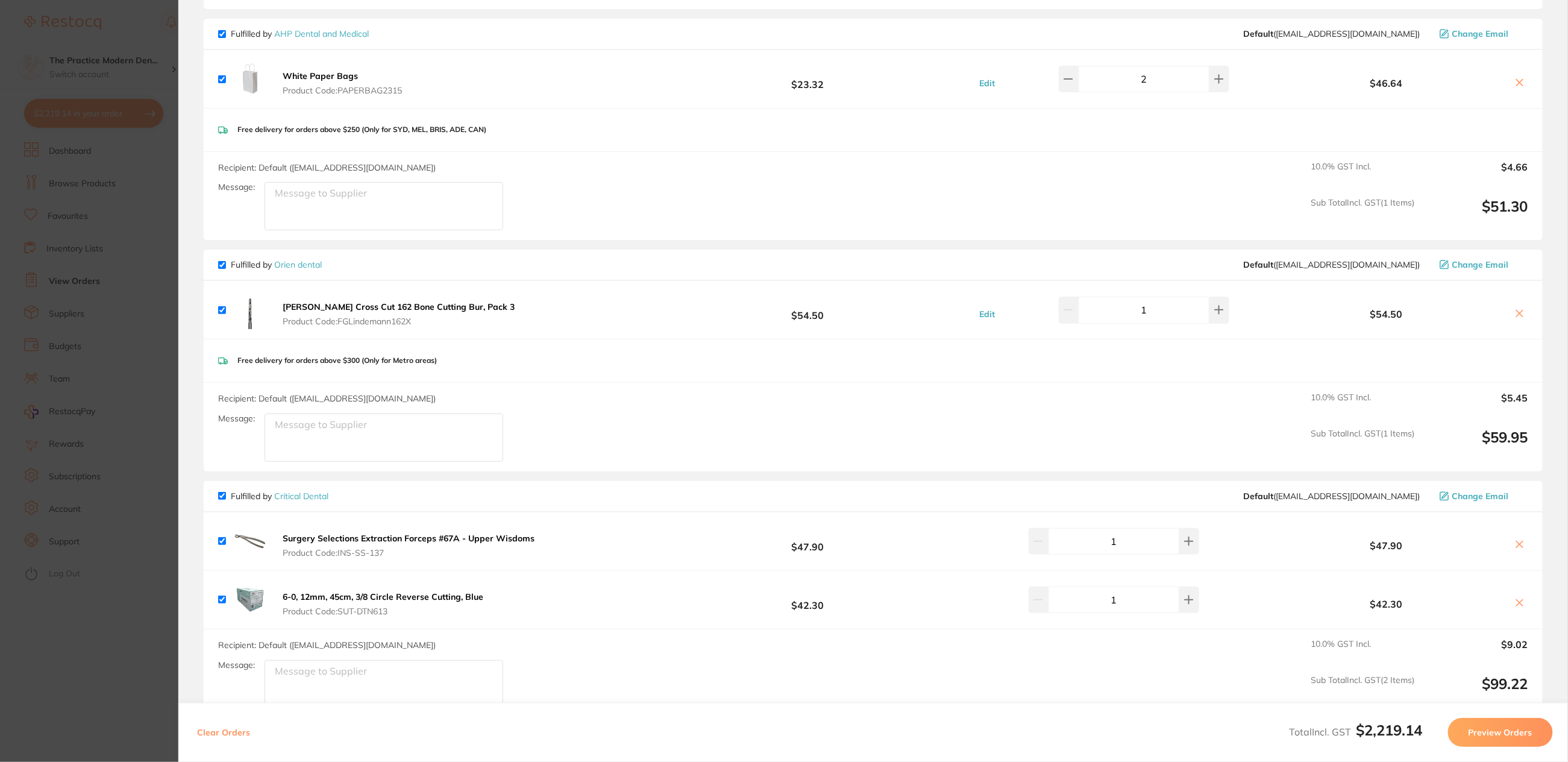
click at [1518, 309] on icon at bounding box center [1520, 314] width 10 height 10
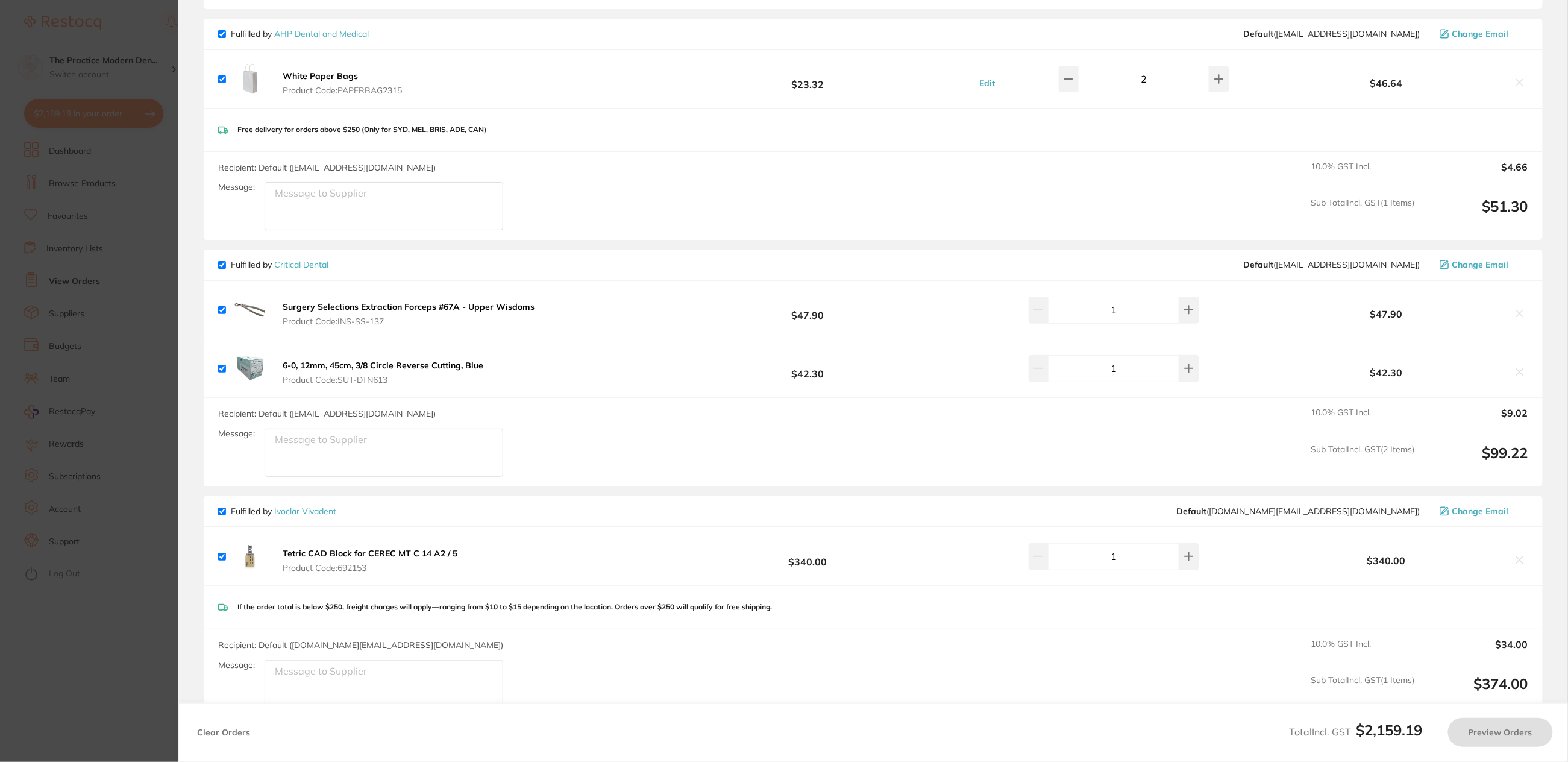
checkbox input "true"
click at [84, 177] on section "Update RRP Set your pre negotiated price for this item. Item Agreed RRP (excl. …" at bounding box center [784, 381] width 1568 height 762
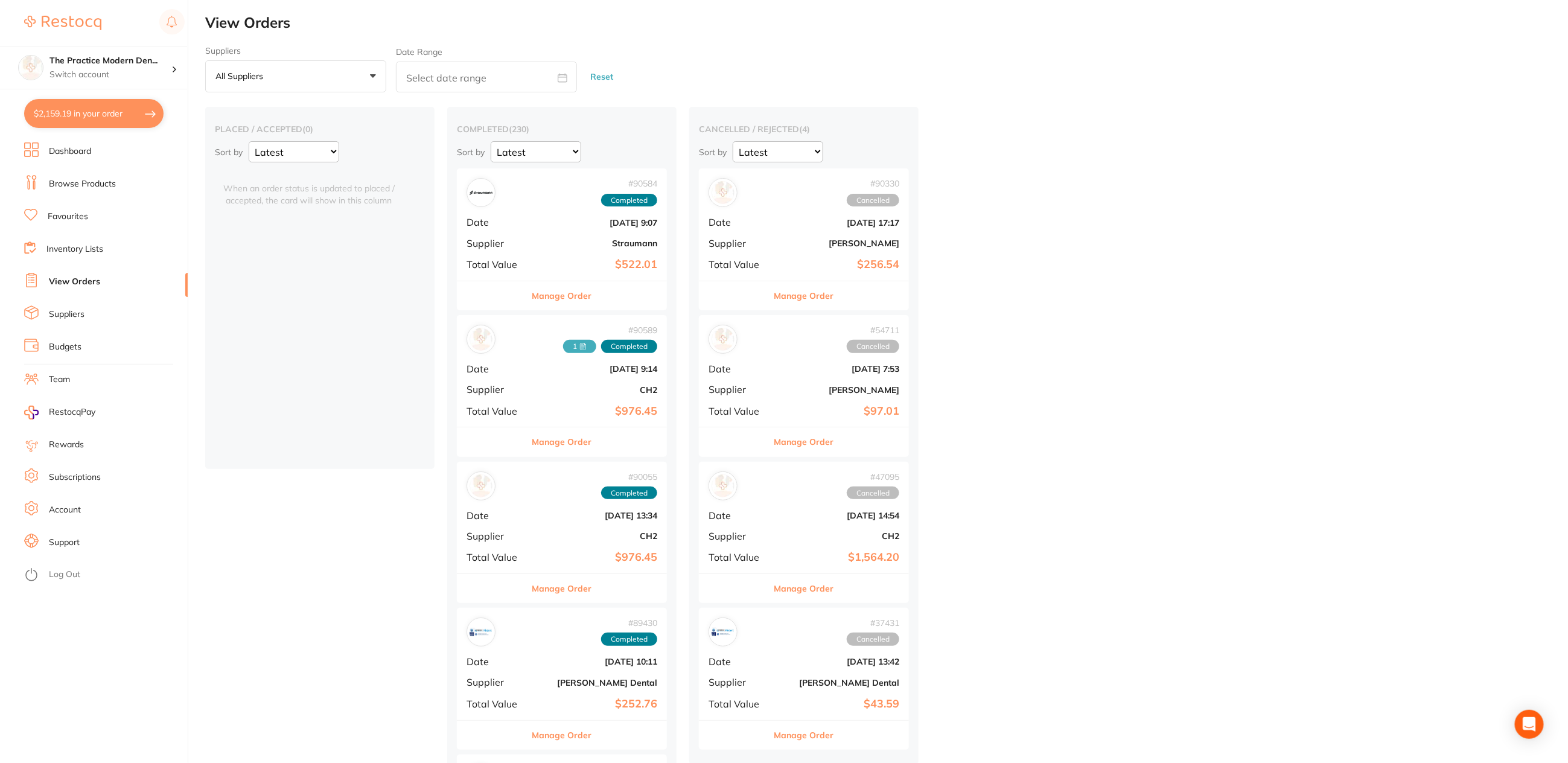
scroll to position [3, 0]
click at [98, 114] on button "$2,159.19 in your order" at bounding box center [94, 114] width 140 height 29
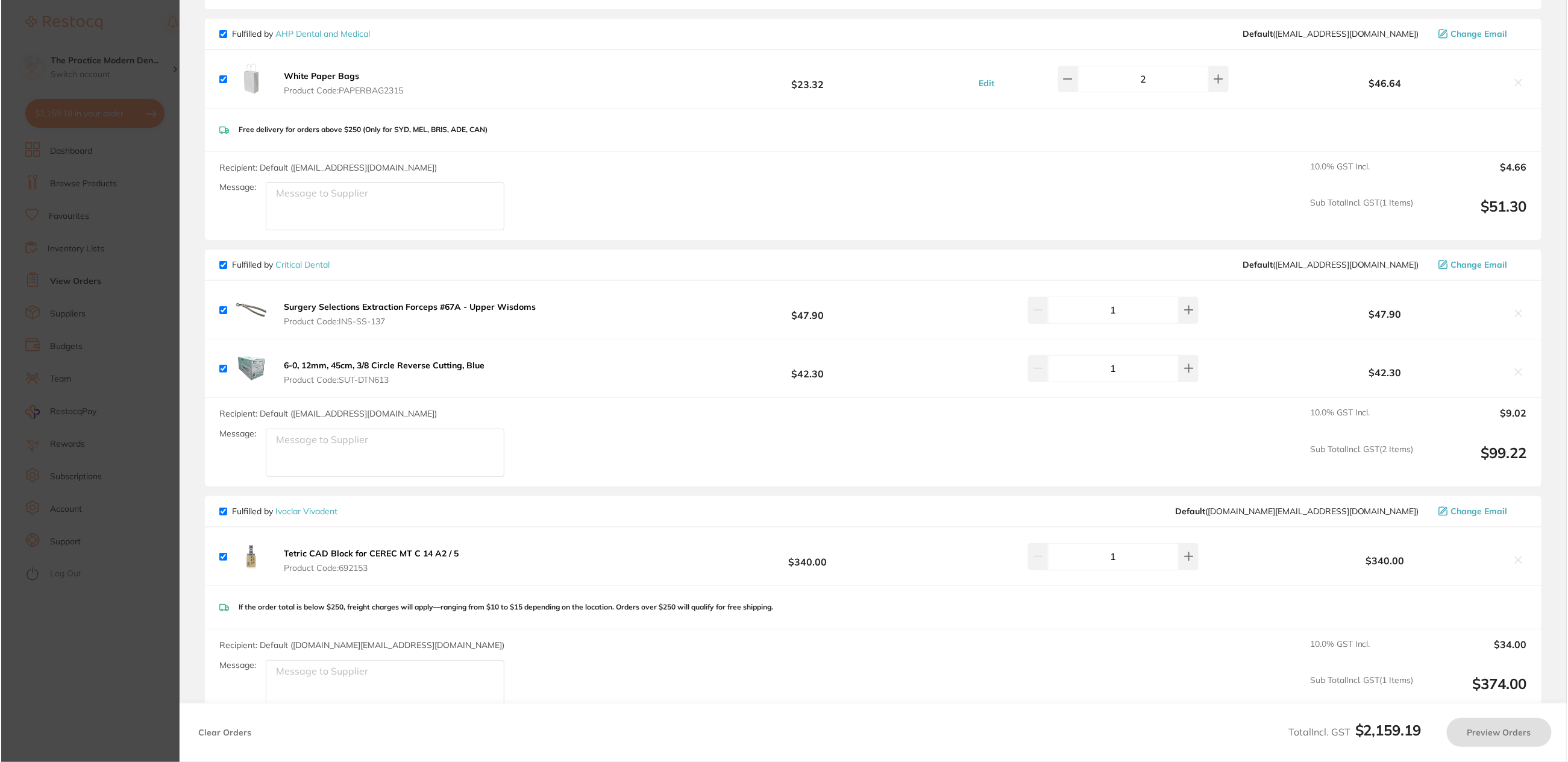
scroll to position [0, 0]
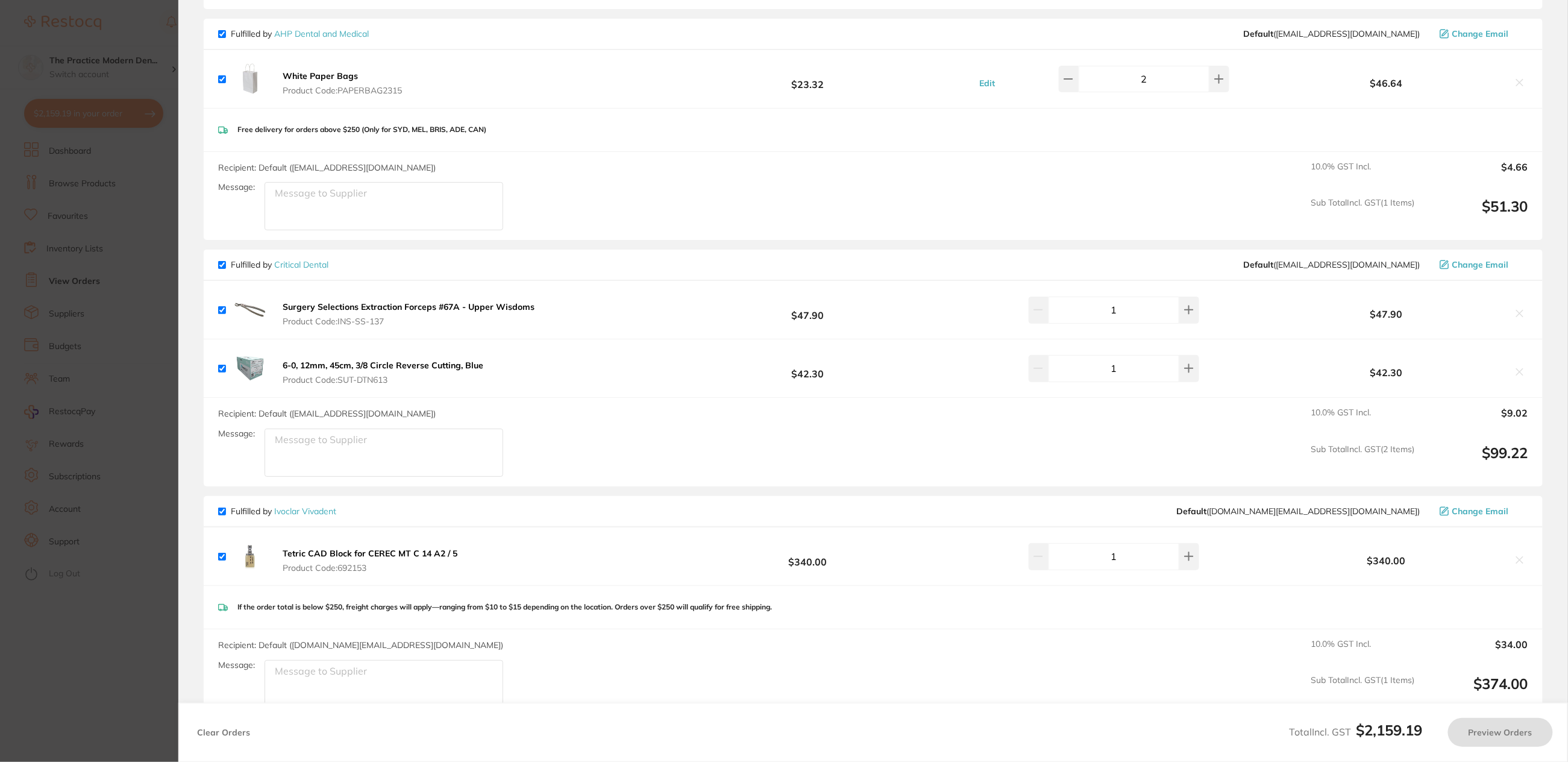
click at [98, 218] on section "Update RRP Set your pre negotiated price for this item. Item Agreed RRP (excl. …" at bounding box center [784, 381] width 1568 height 762
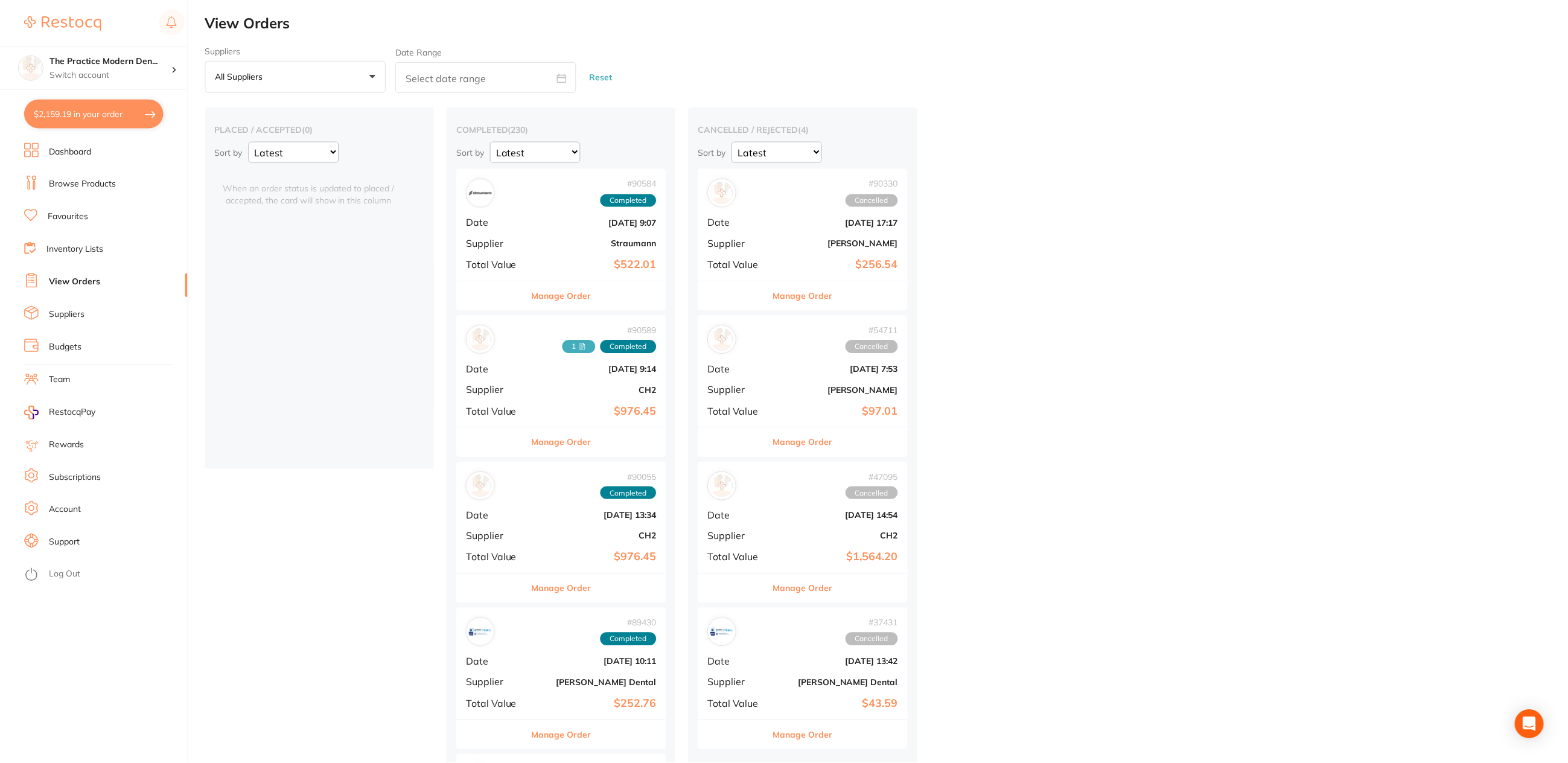
scroll to position [3, 0]
click at [78, 186] on link "Browse Products" at bounding box center [82, 184] width 67 height 12
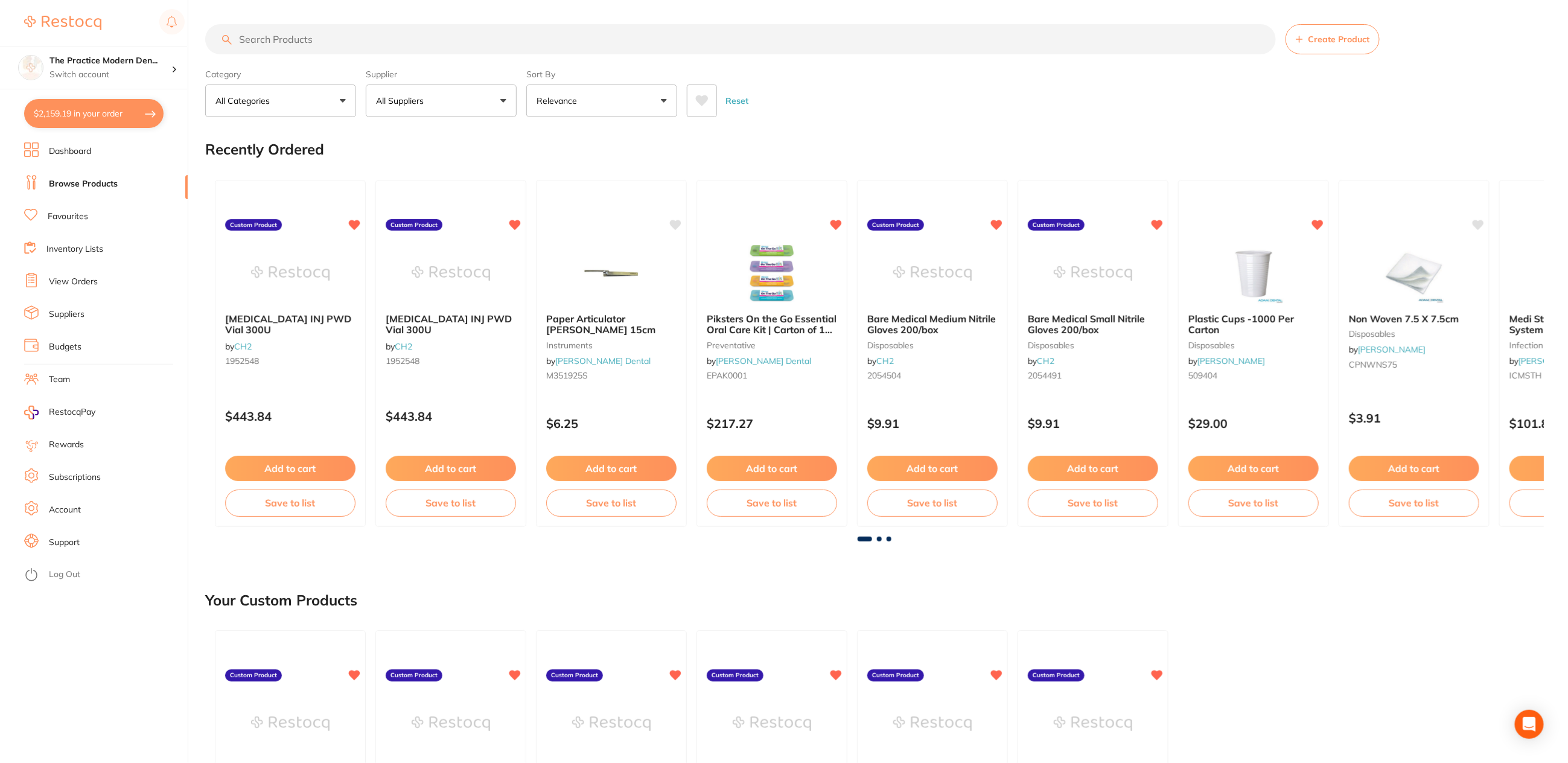
click at [78, 186] on link "Browse Products" at bounding box center [82, 184] width 69 height 12
click at [295, 26] on input "search" at bounding box center [741, 39] width 1071 height 30
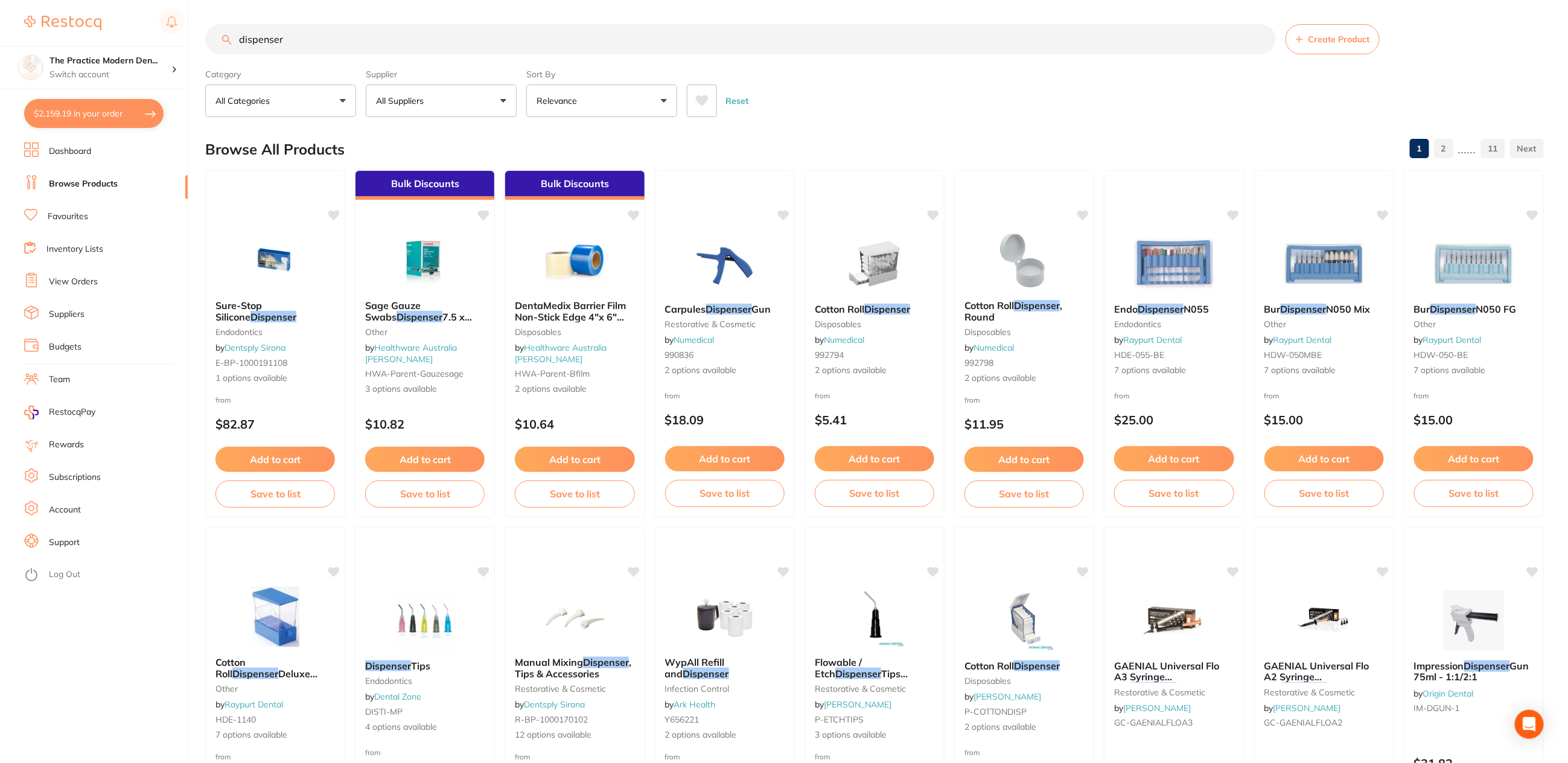
type input "dispenser"
click at [692, 100] on button at bounding box center [702, 100] width 30 height 33
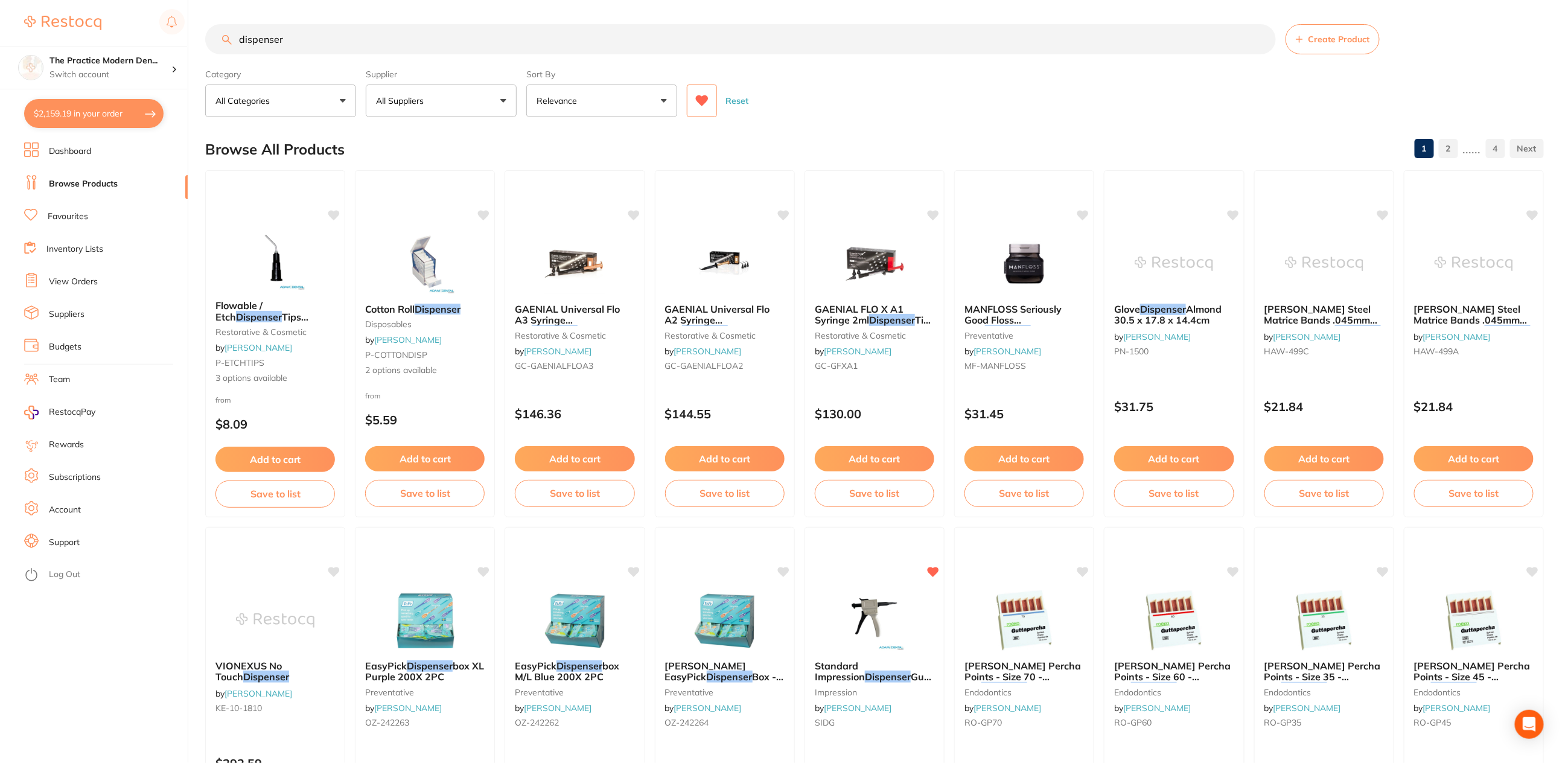
click at [695, 99] on icon at bounding box center [702, 100] width 13 height 12
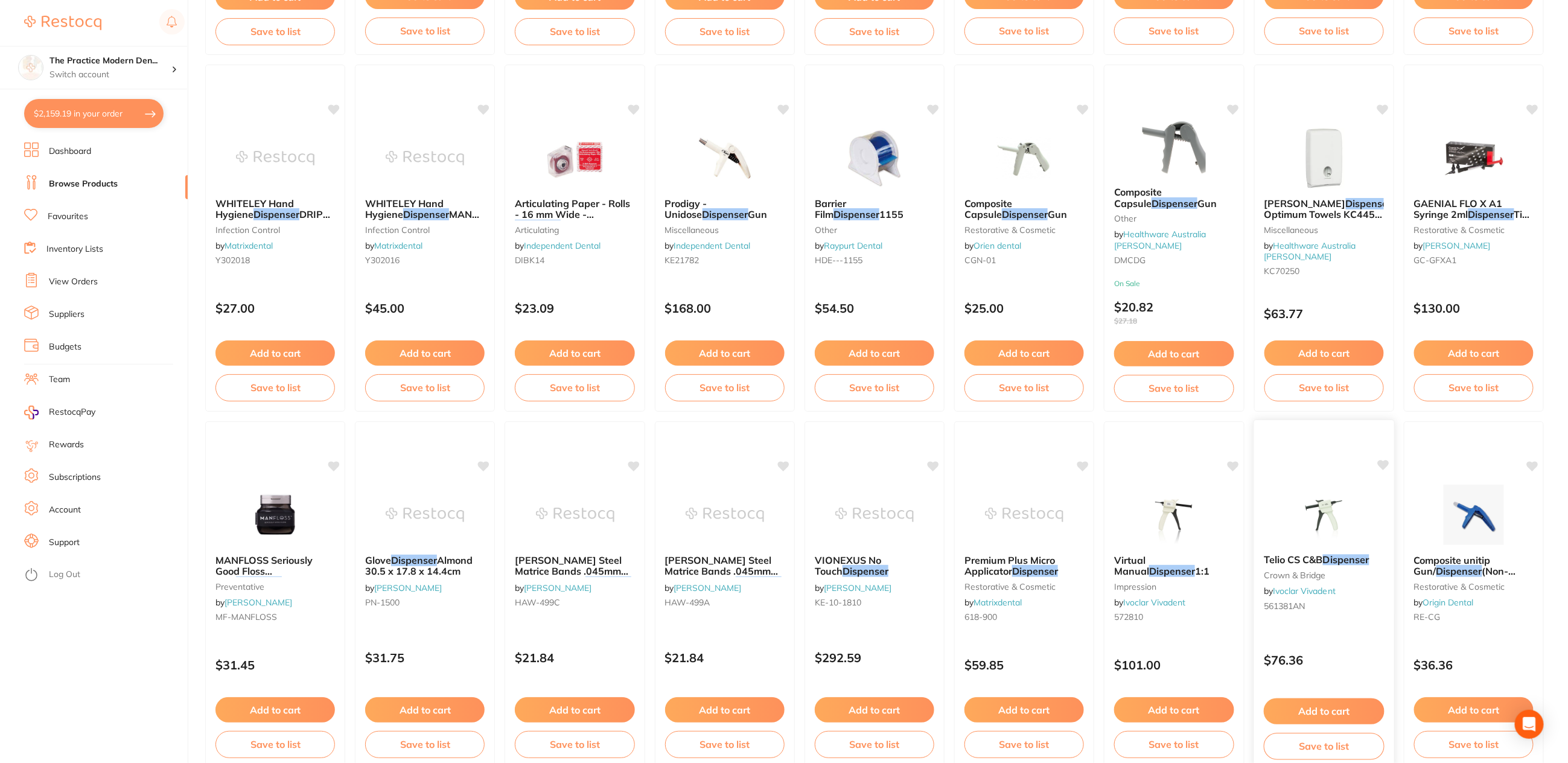
scroll to position [845, 0]
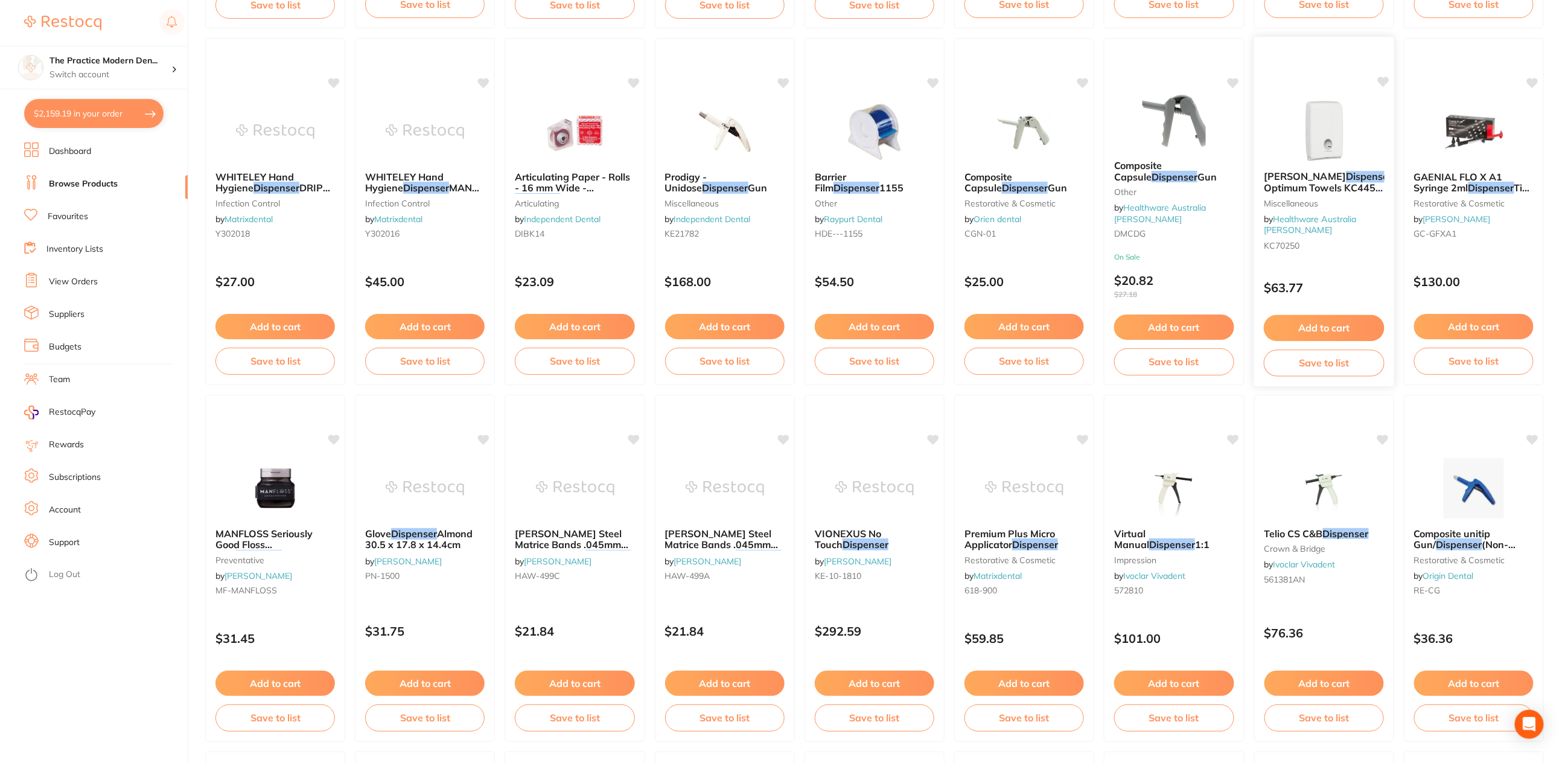
click at [1338, 144] on img at bounding box center [1324, 131] width 79 height 61
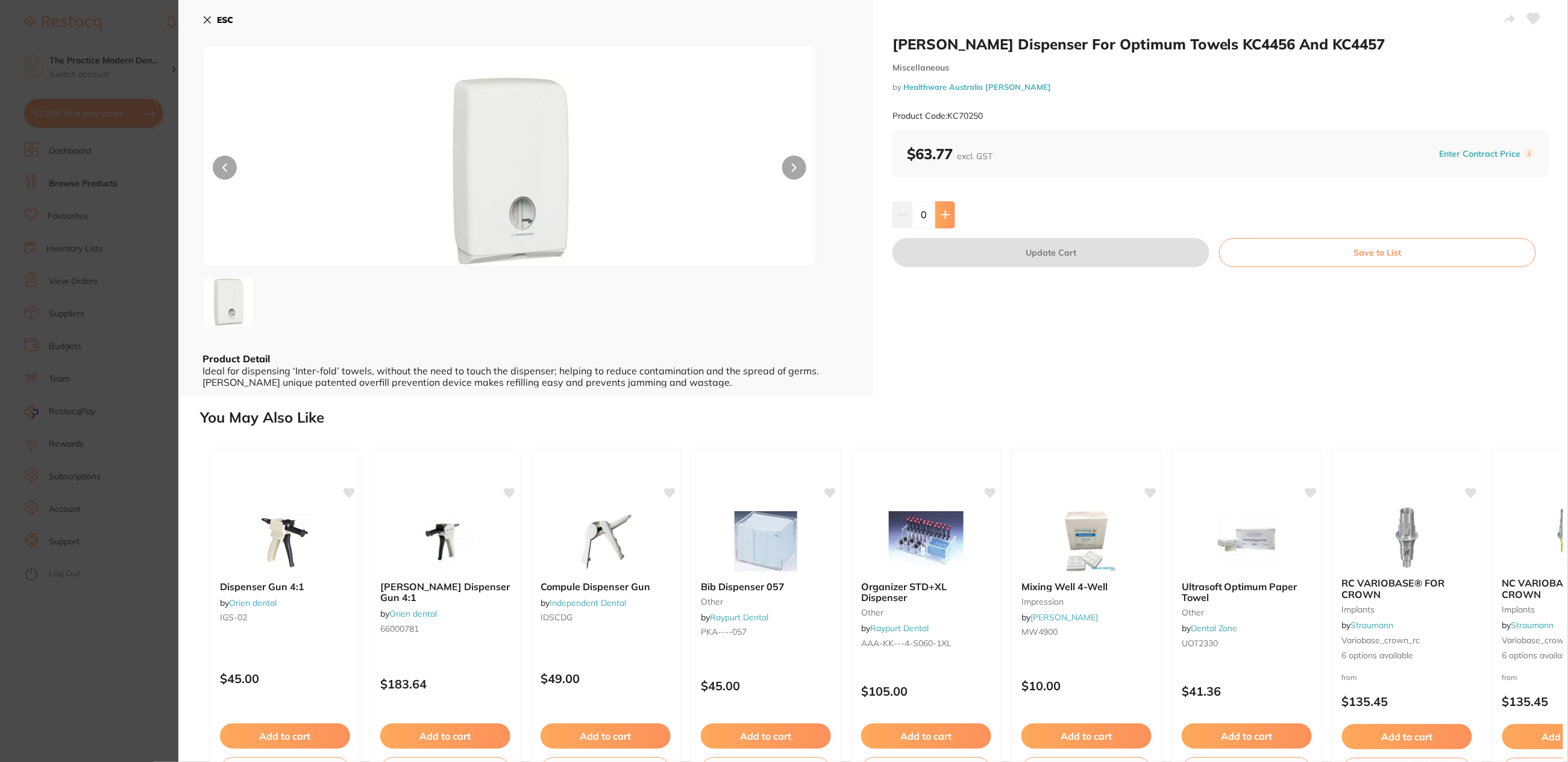
click at [948, 208] on button at bounding box center [945, 215] width 20 height 27
type input "1"
click at [938, 197] on div "Kimberly Clarke Dispenser For Optimum Towels KC4456 And KC4457 Miscellaneous by…" at bounding box center [1221, 199] width 695 height 397
click at [1011, 242] on button "Update Cart" at bounding box center [1051, 252] width 317 height 29
checkbox input "false"
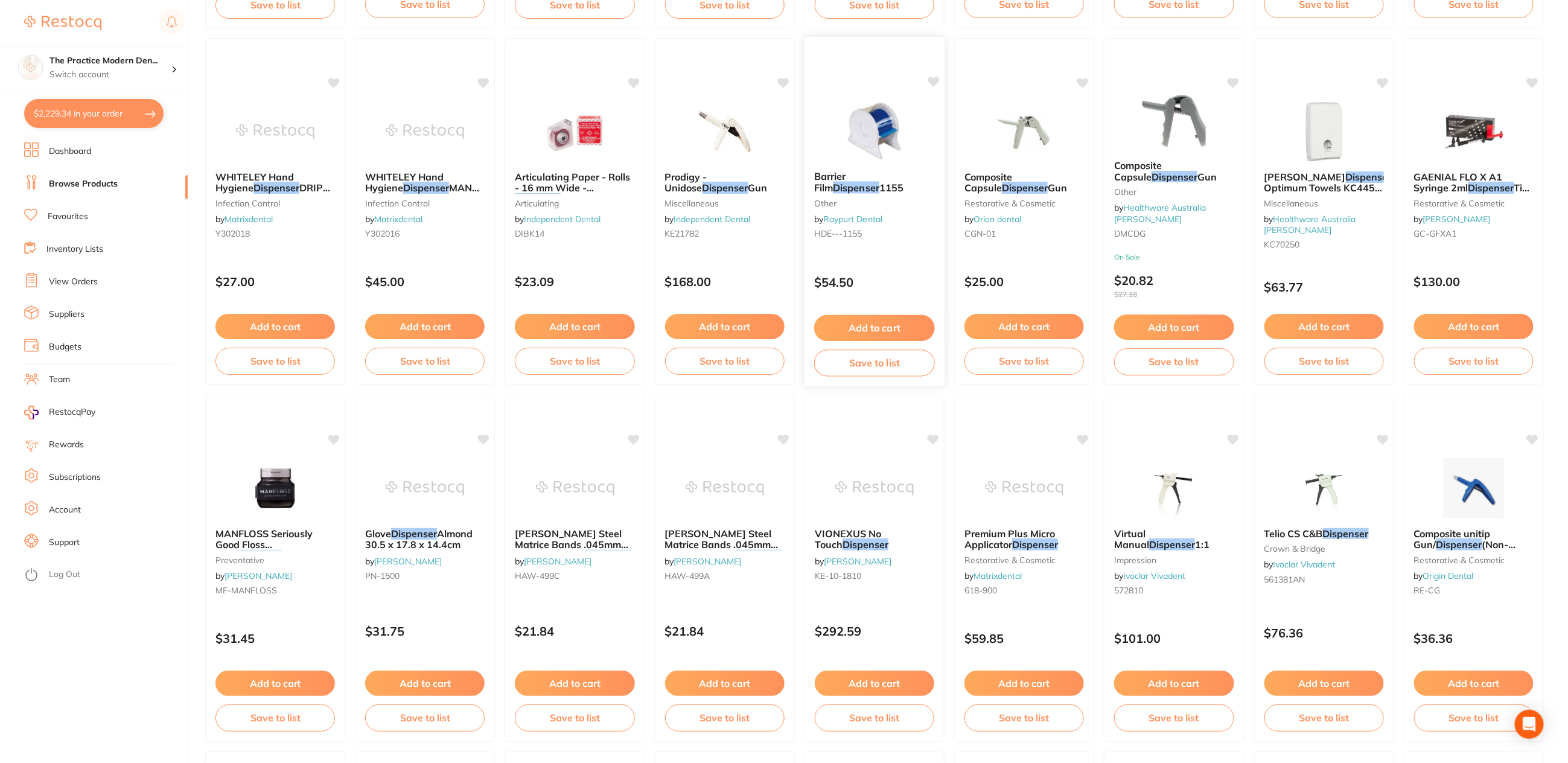
scroll to position [770, 0]
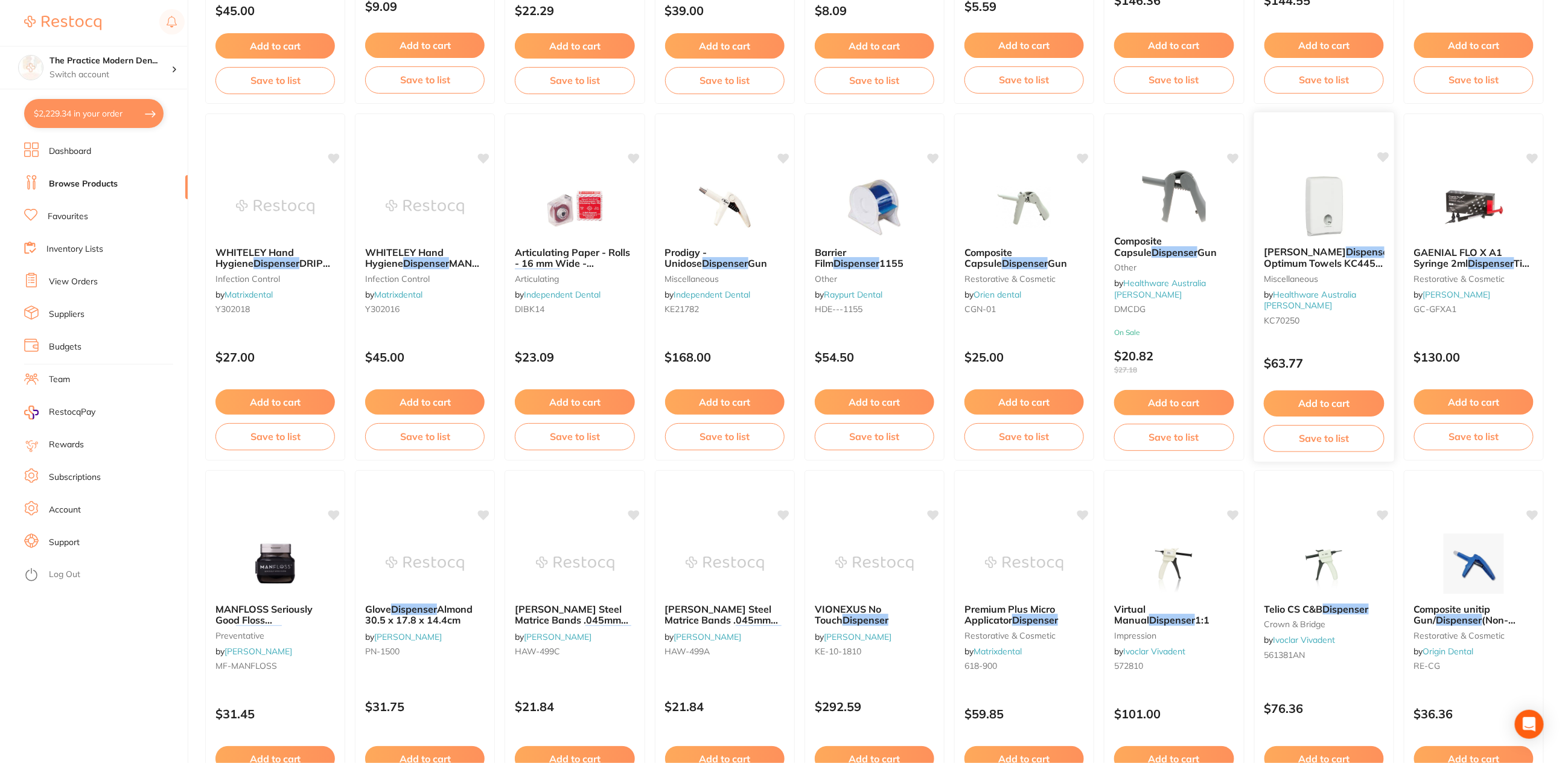
click at [1319, 202] on img at bounding box center [1324, 206] width 79 height 61
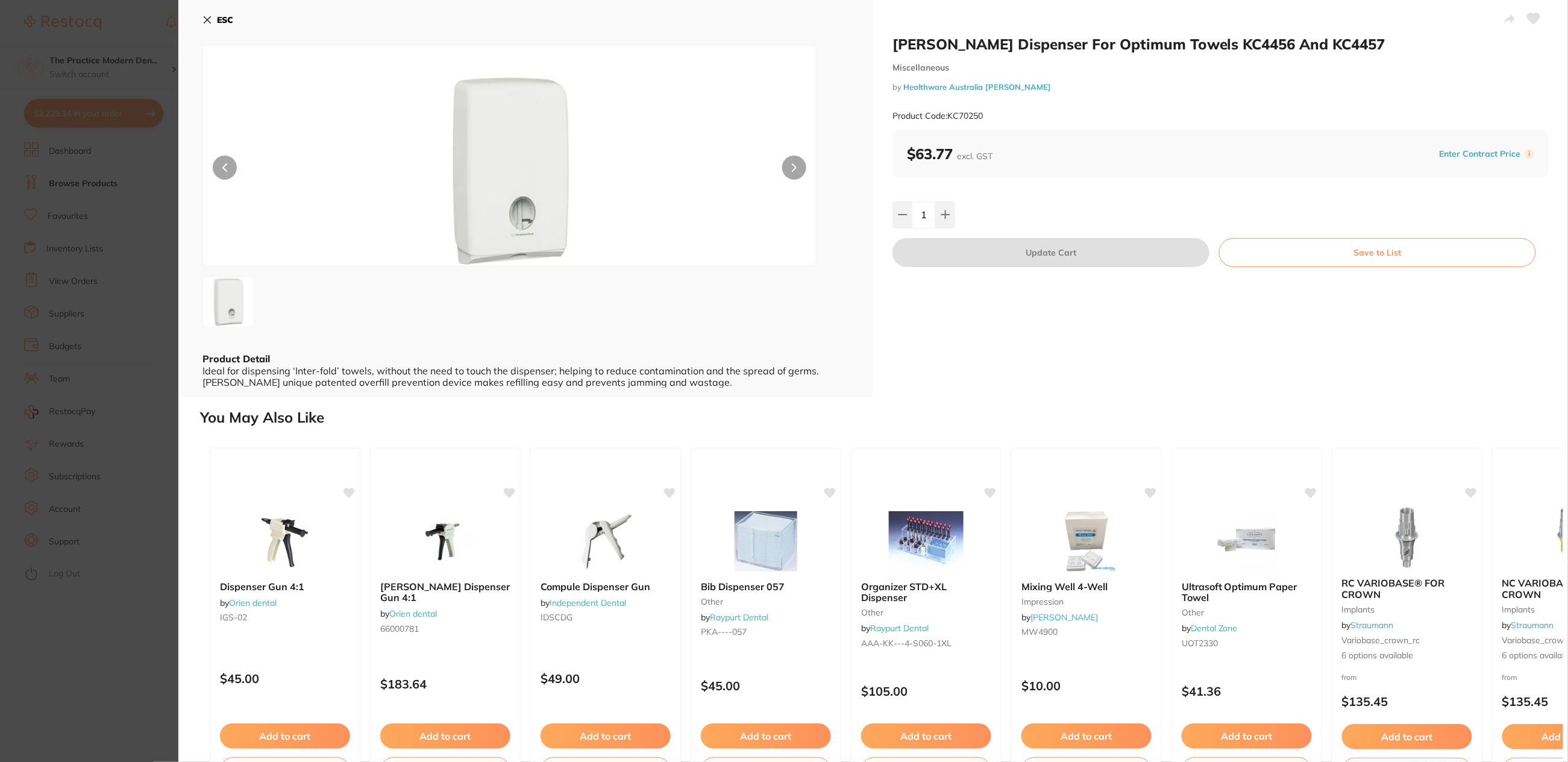
click at [104, 324] on section "Kimberly Clarke Dispenser For Optimum Towels KC4456 And KC4457 Miscellaneous by…" at bounding box center [784, 381] width 1568 height 762
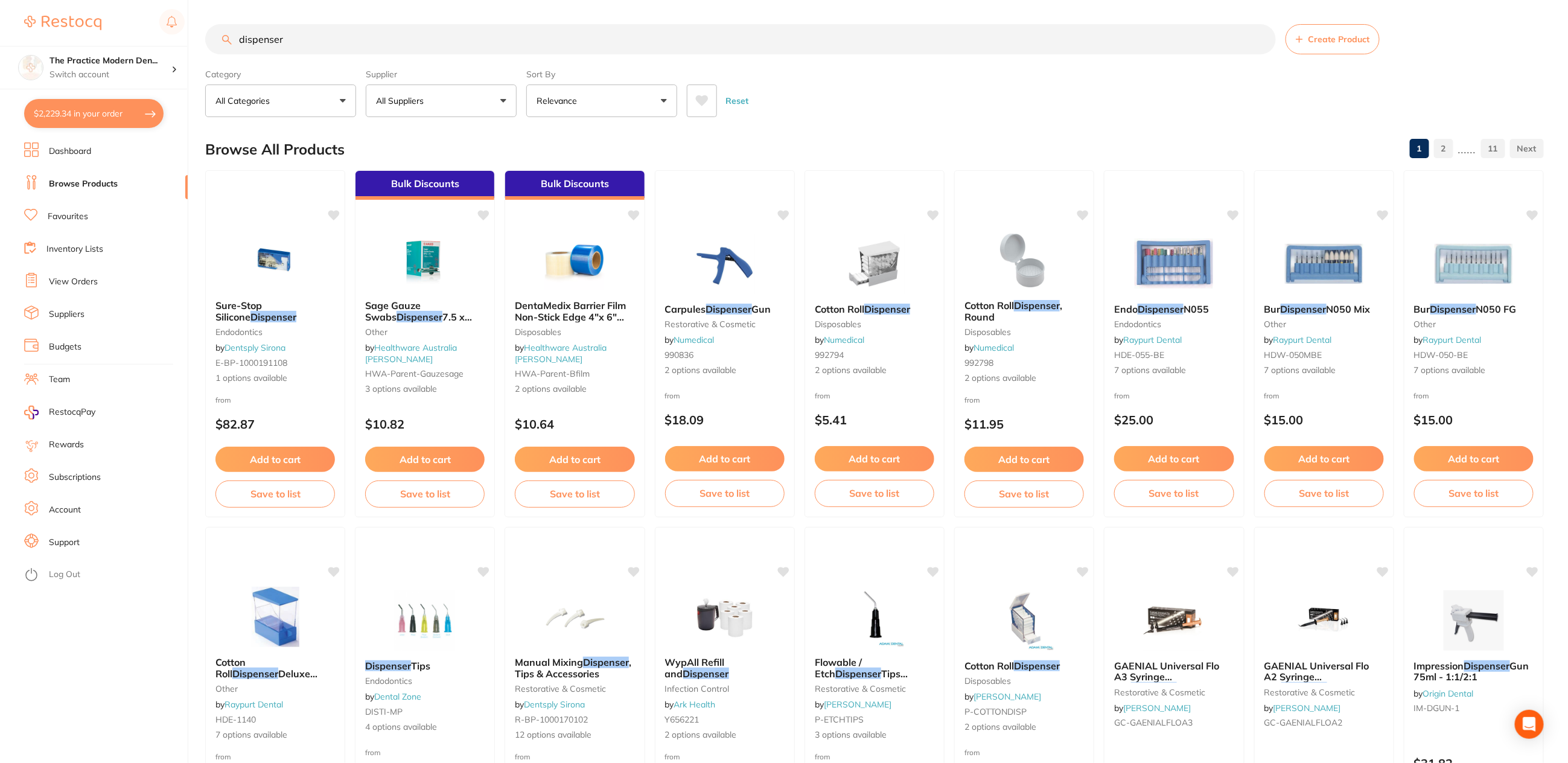
click at [311, 36] on input "dispenser" at bounding box center [741, 39] width 1071 height 30
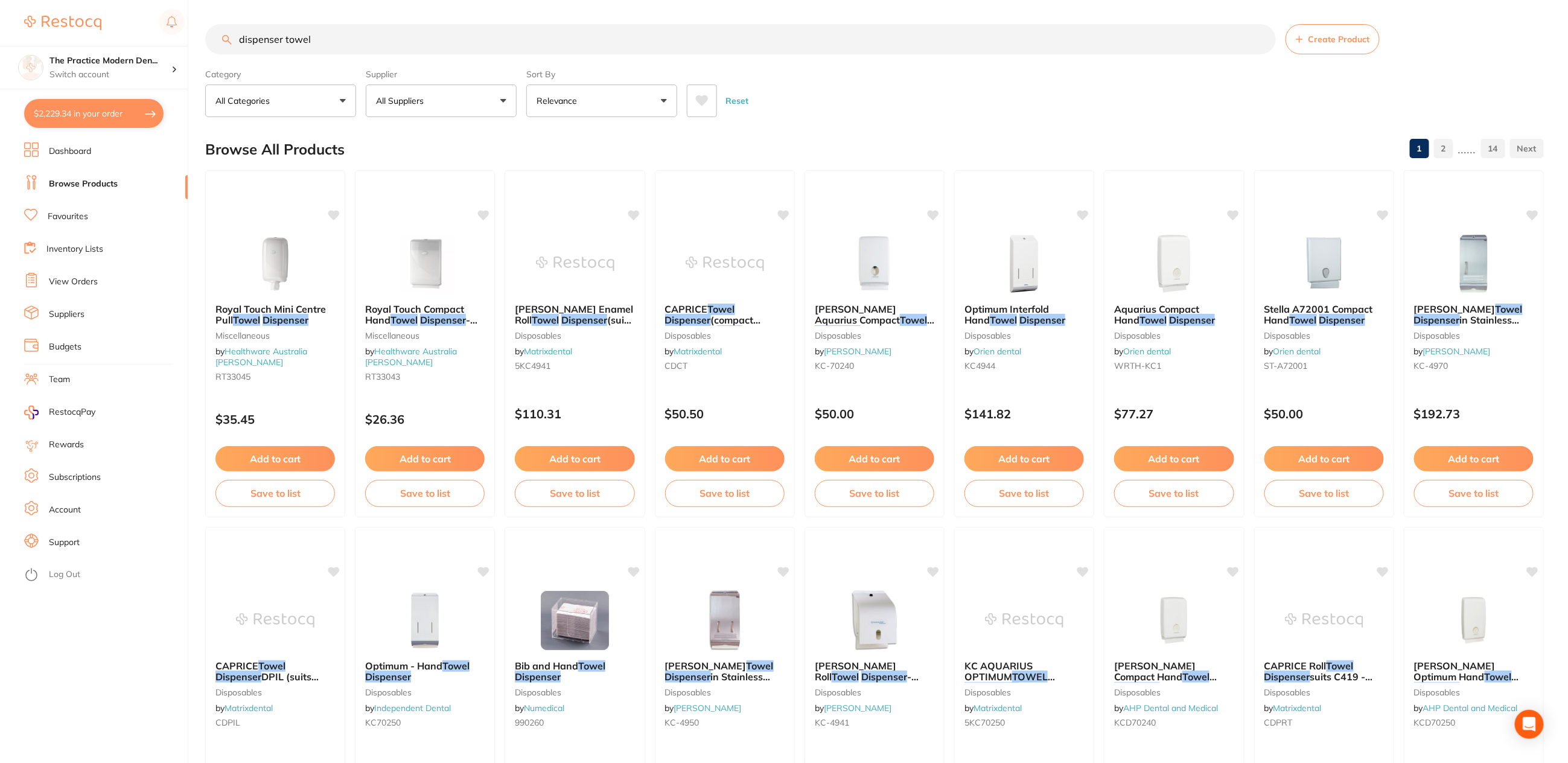
drag, startPoint x: 427, startPoint y: 45, endPoint x: 234, endPoint y: 36, distance: 193.2
click at [234, 36] on input "dispenser towel" at bounding box center [741, 39] width 1071 height 30
paste input "kc70240"
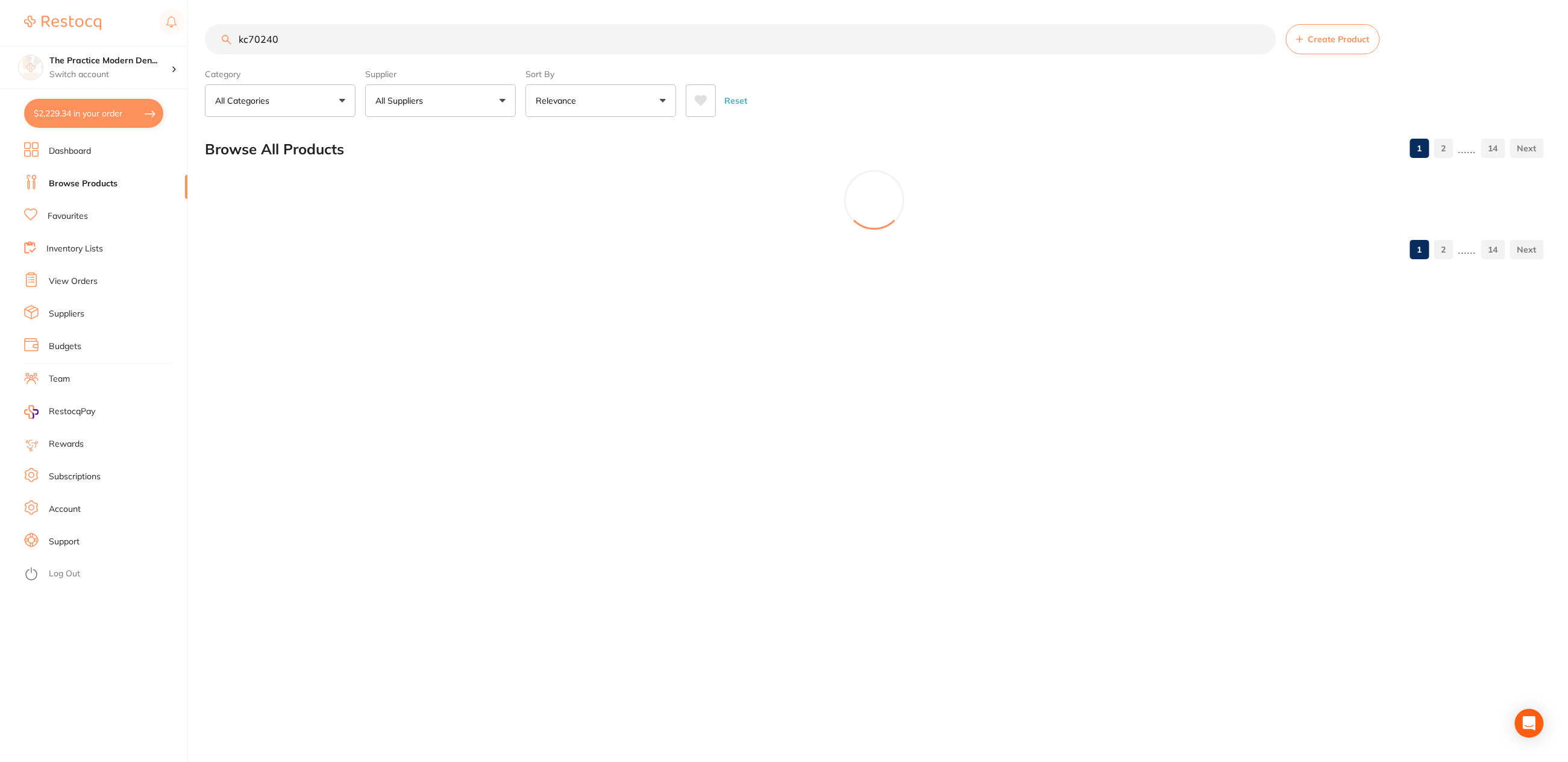
type input "kc70240"
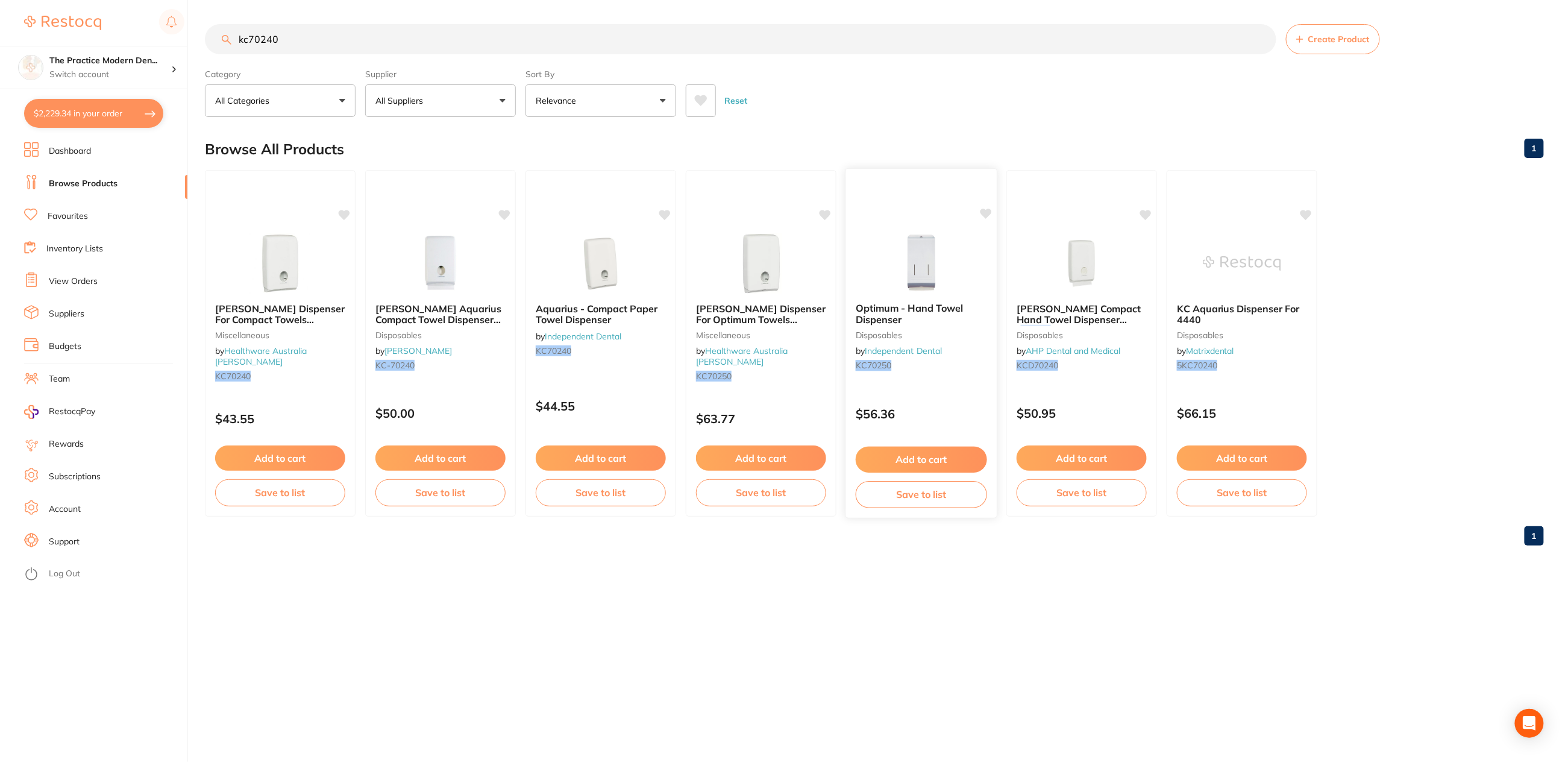
click at [919, 268] on img at bounding box center [921, 262] width 79 height 61
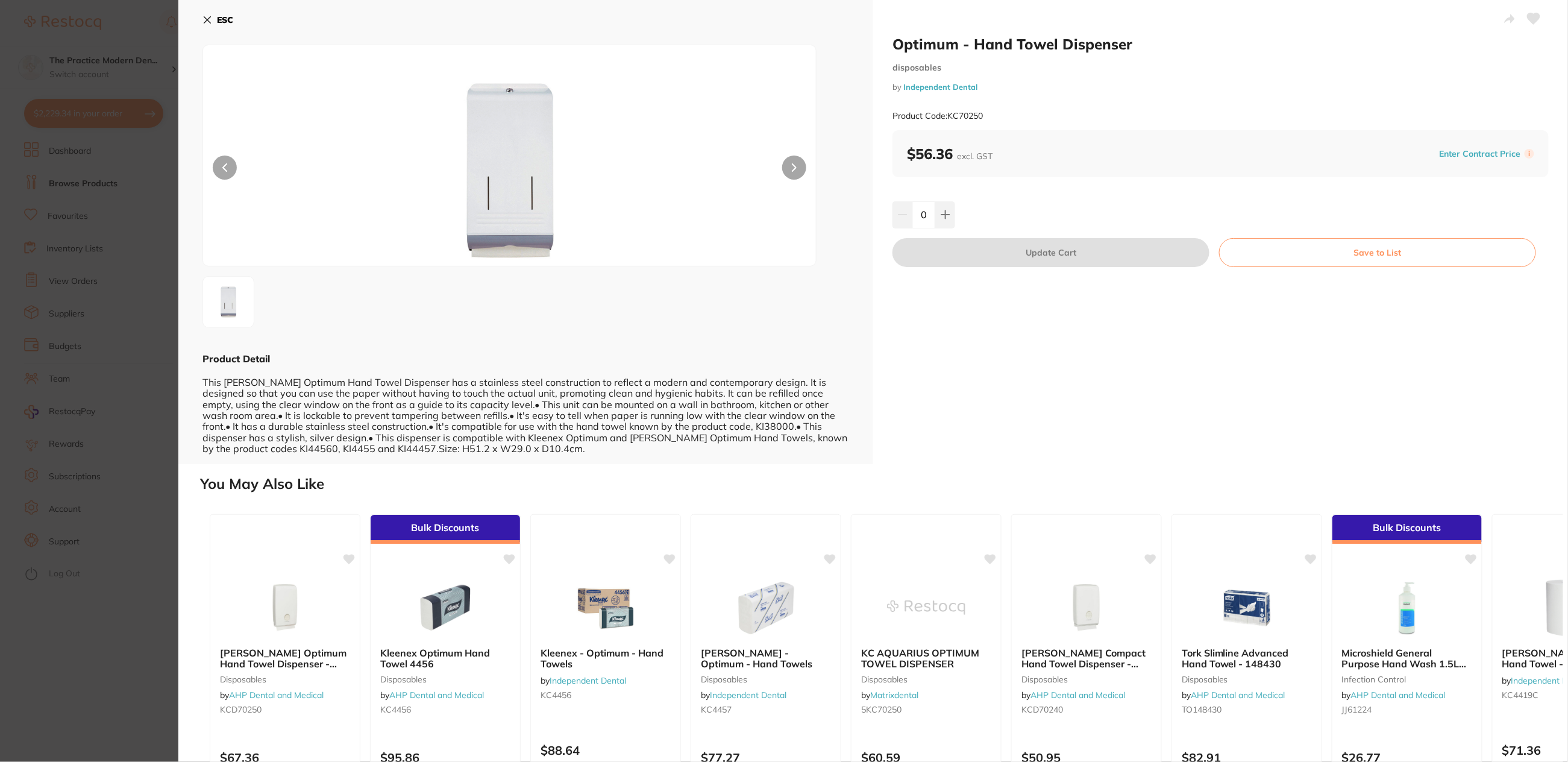
click at [789, 162] on button at bounding box center [794, 167] width 24 height 24
click at [211, 17] on icon at bounding box center [207, 20] width 10 height 10
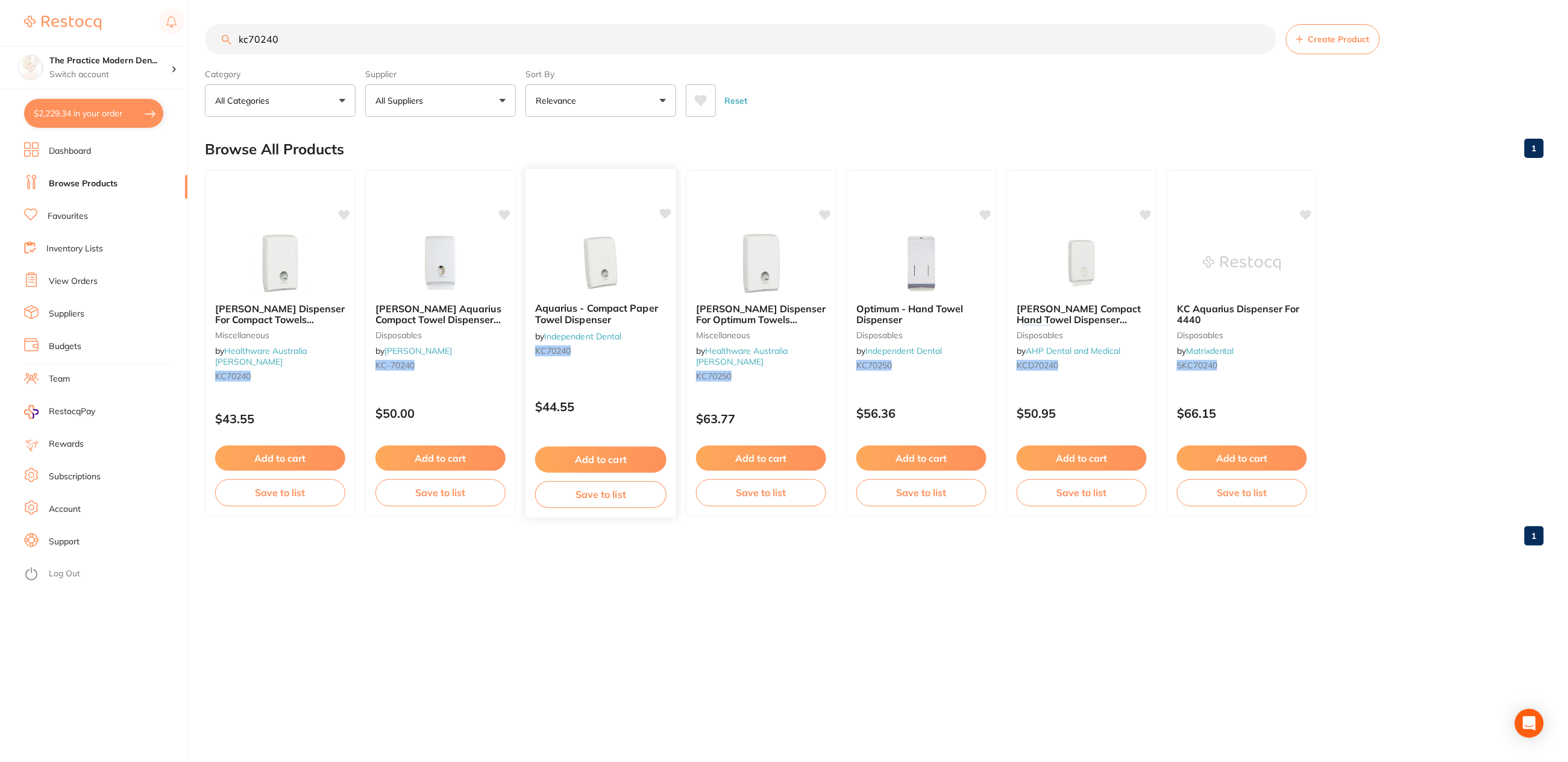
click at [609, 272] on img at bounding box center [600, 262] width 79 height 61
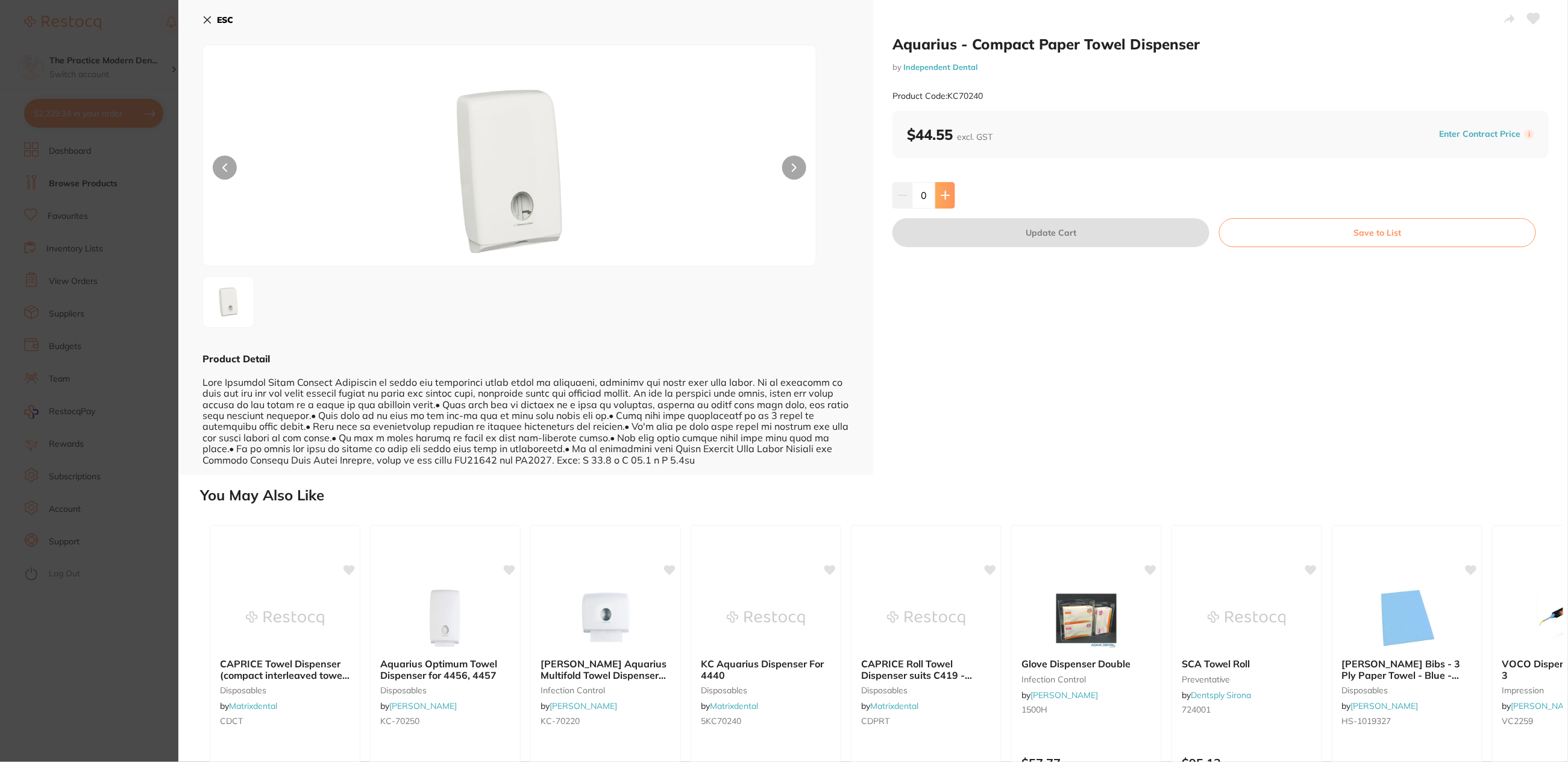
click at [948, 195] on icon at bounding box center [945, 195] width 8 height 8
type input "1"
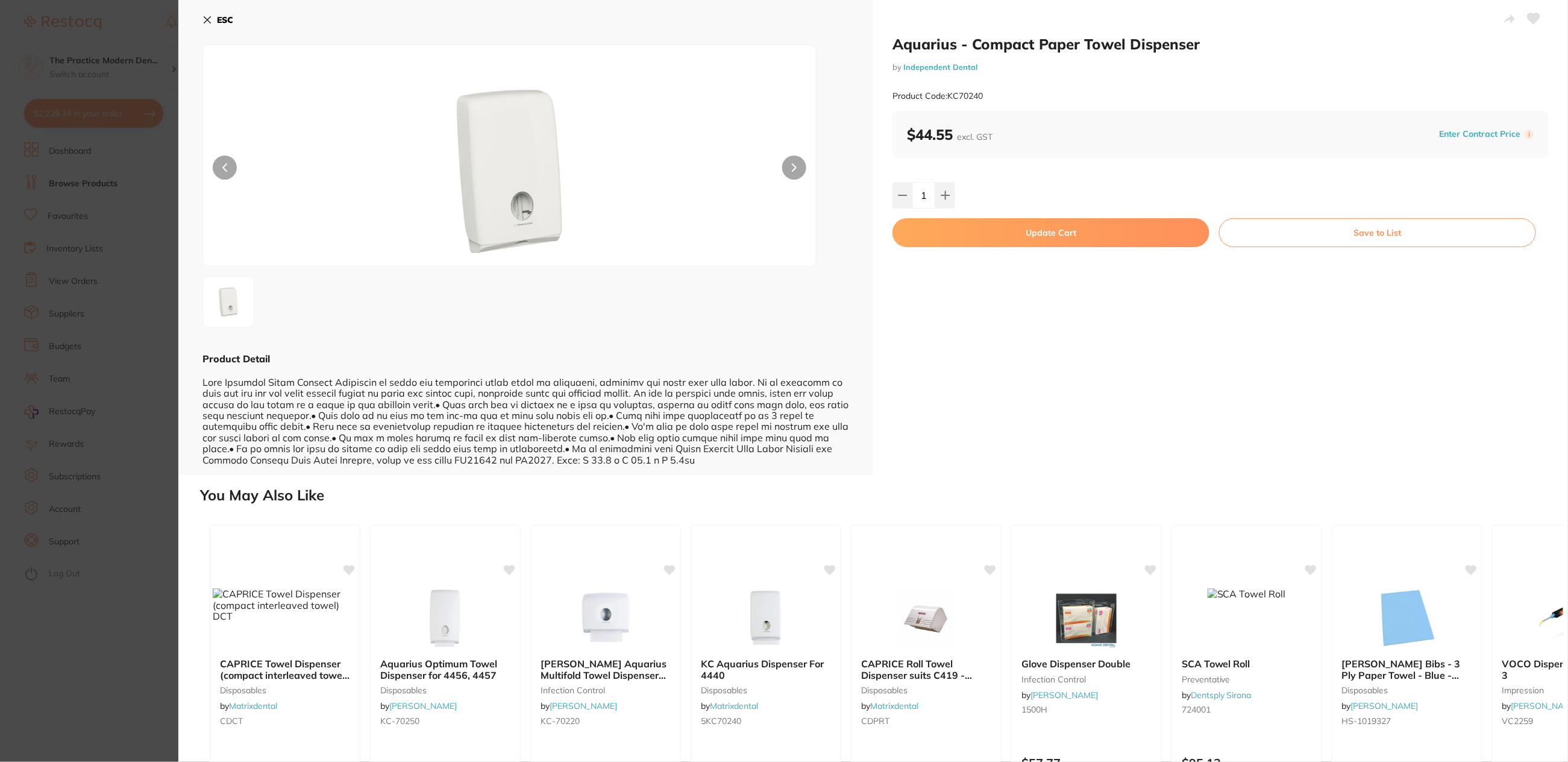
click at [1031, 235] on button "Update Cart" at bounding box center [1051, 233] width 317 height 29
checkbox input "false"
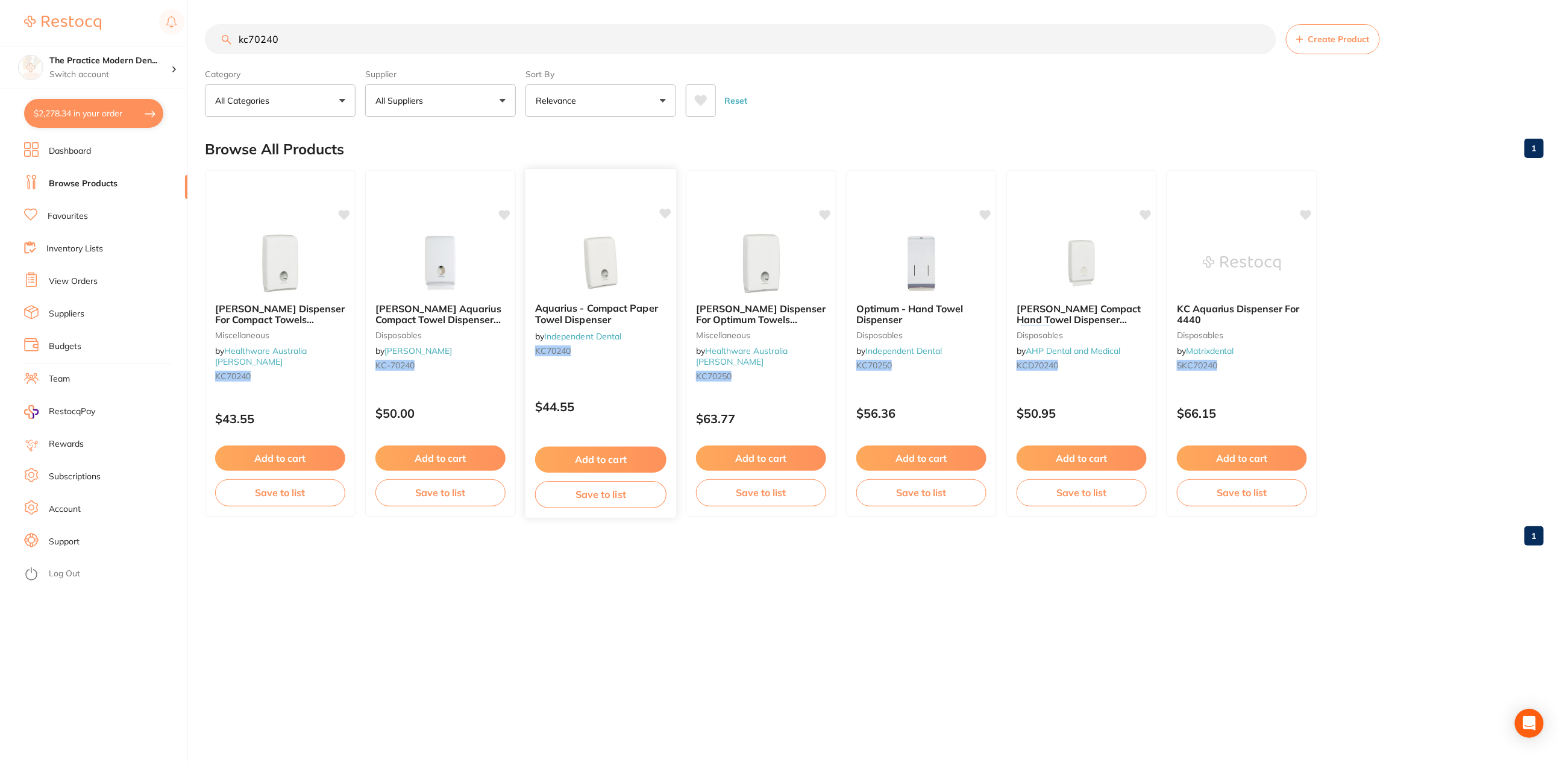
scroll to position [775, 0]
click at [607, 267] on img at bounding box center [600, 262] width 79 height 61
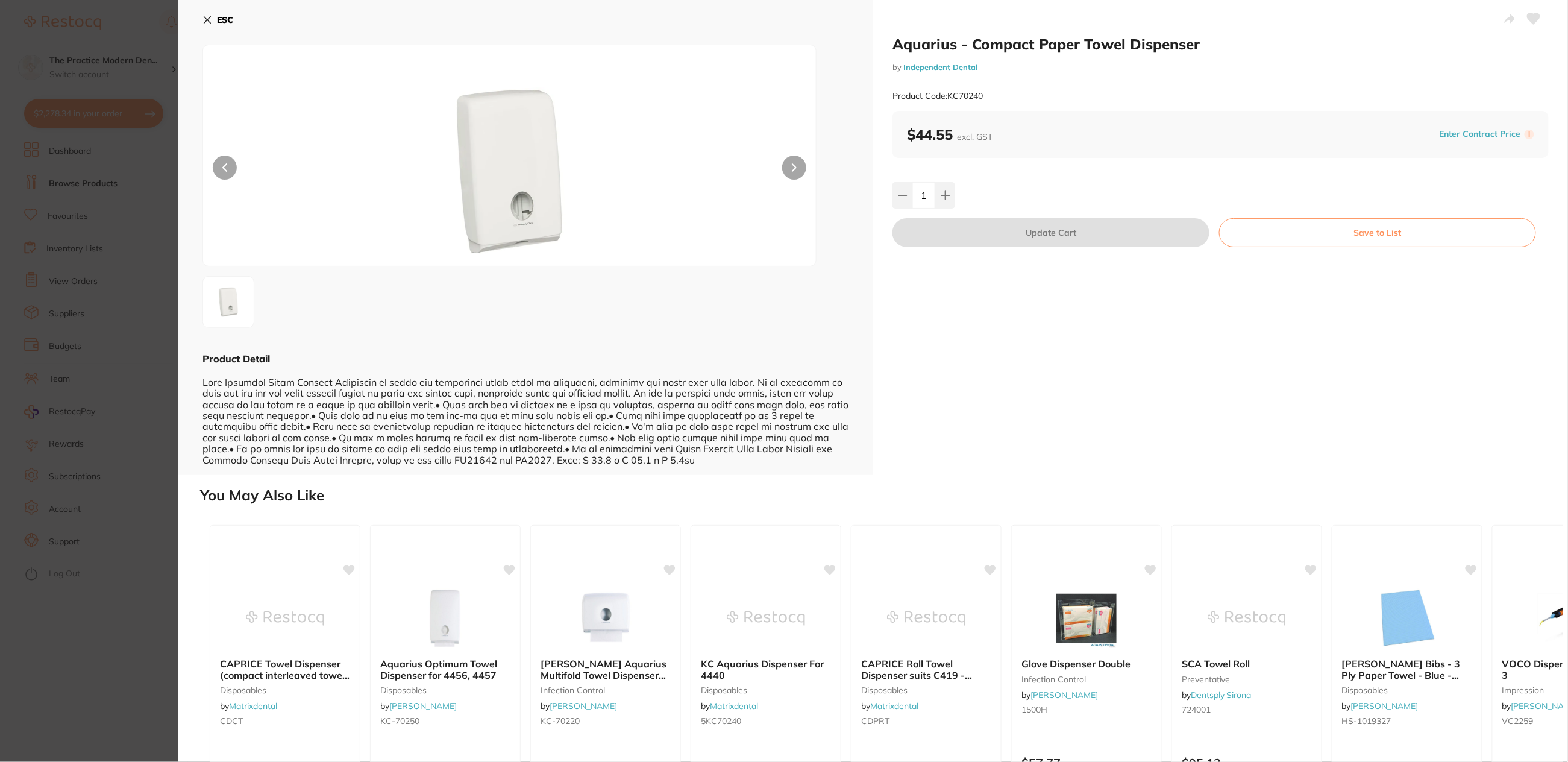
click at [165, 319] on section "Aquarius - Compact Paper Towel Dispenser by Independent Dental Product Code: KC…" at bounding box center [784, 381] width 1568 height 762
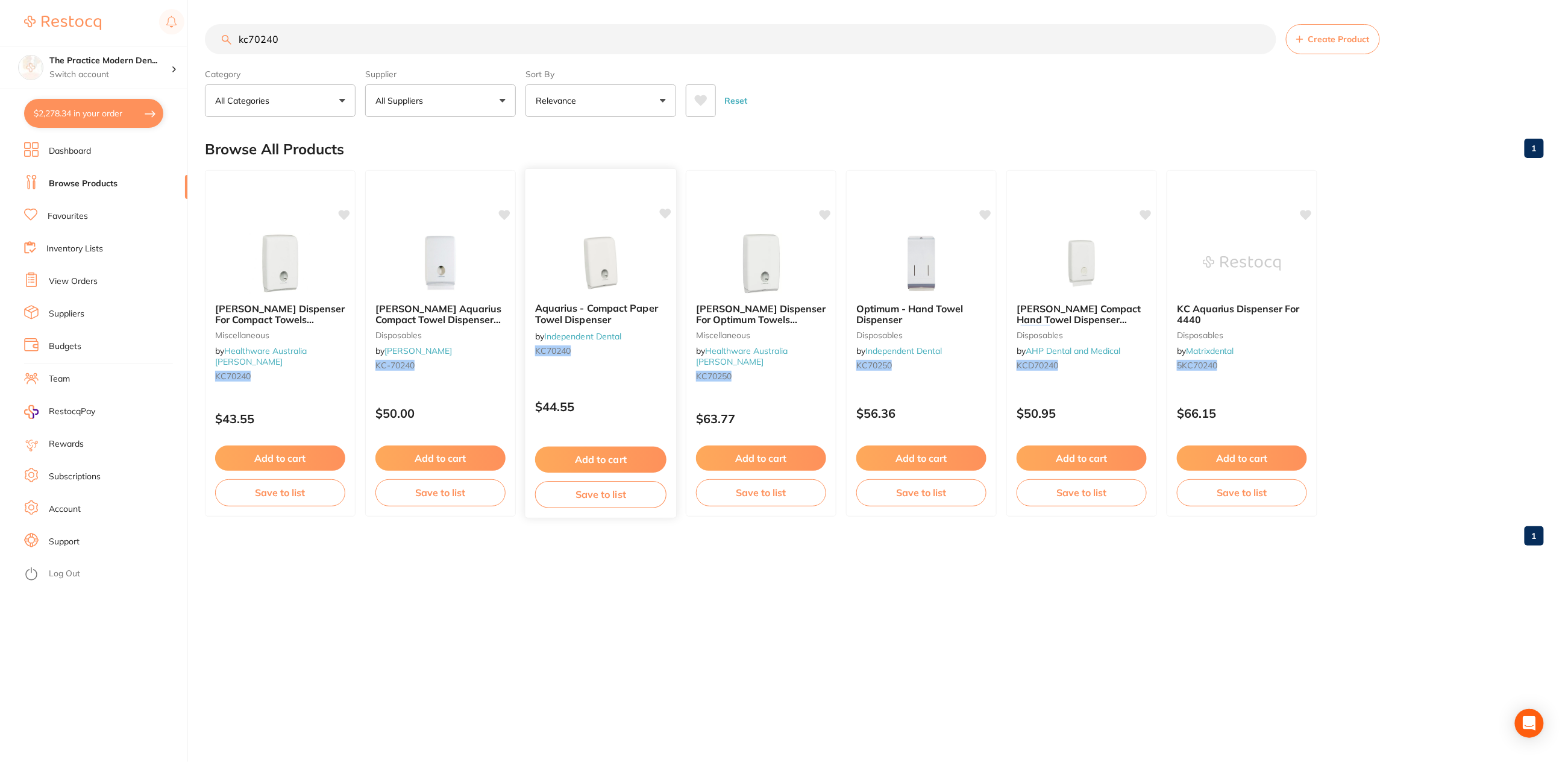
click at [623, 267] on img at bounding box center [600, 262] width 79 height 61
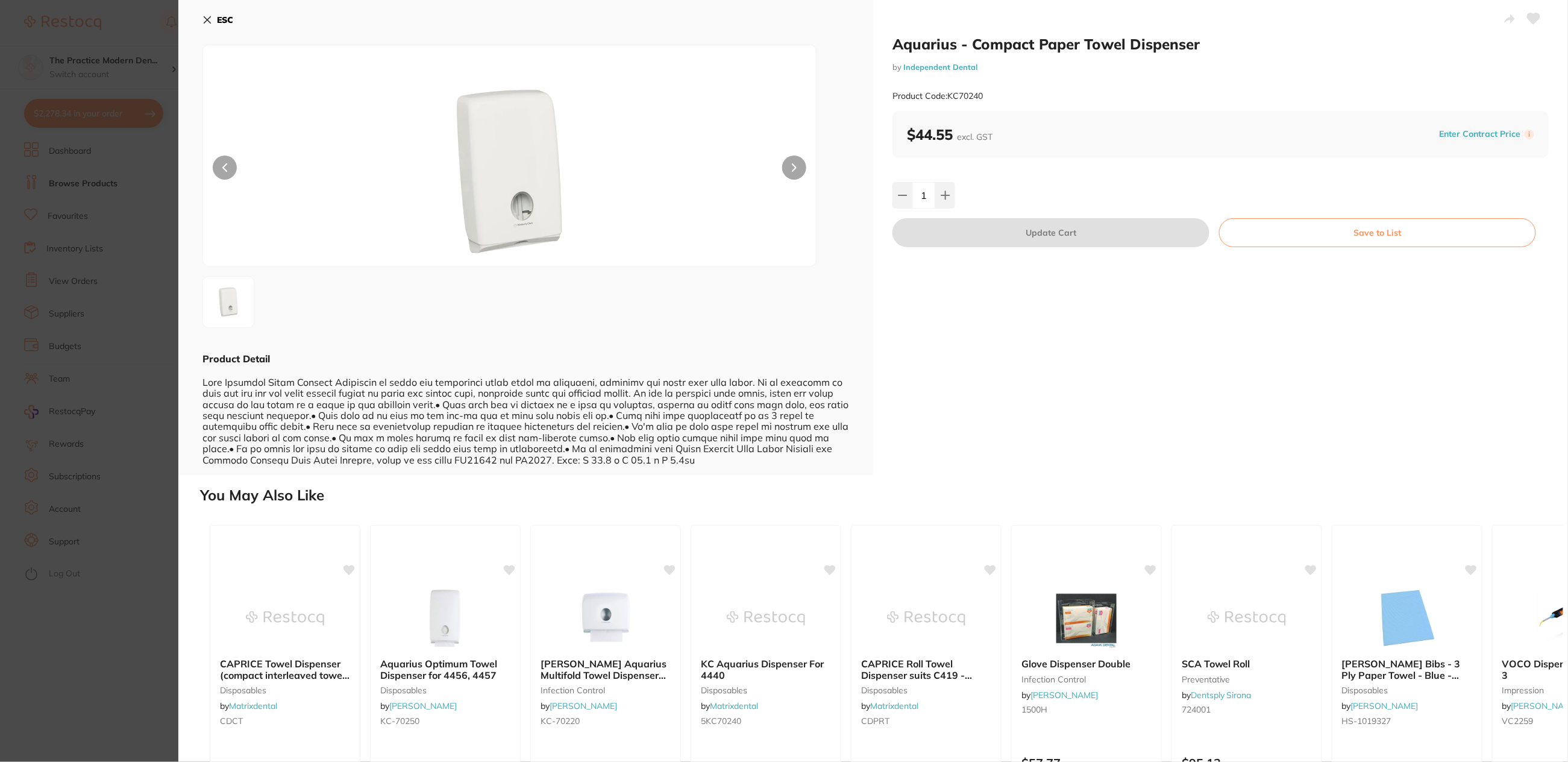
click at [211, 17] on icon at bounding box center [207, 20] width 10 height 10
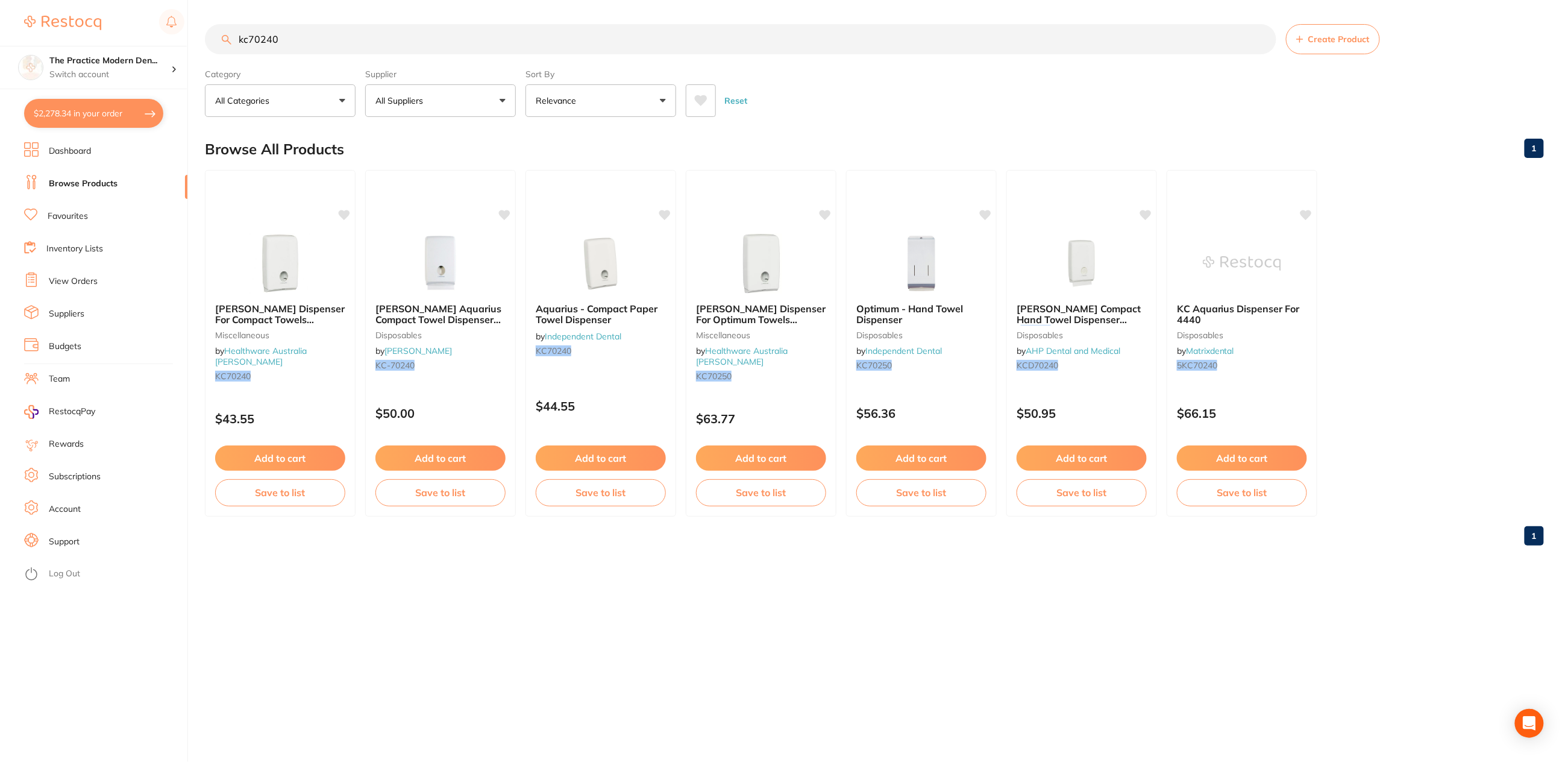
click at [57, 128] on section "The Practice Modern Den... Switch account The Practice Modern Dentistry and Fac…" at bounding box center [94, 381] width 188 height 762
click at [57, 117] on button "$2,278.34 in your order" at bounding box center [94, 114] width 139 height 29
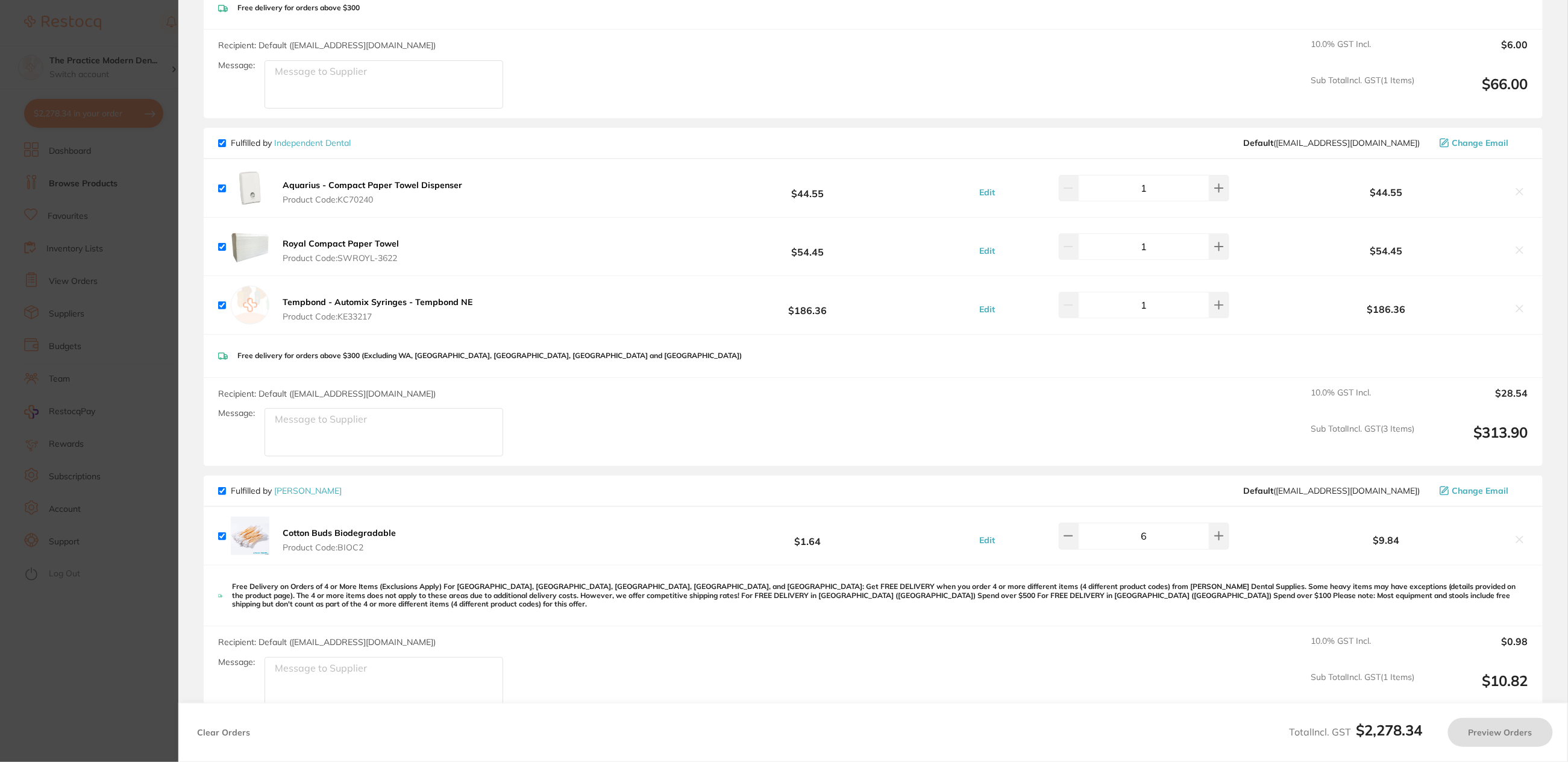
checkbox input "true"
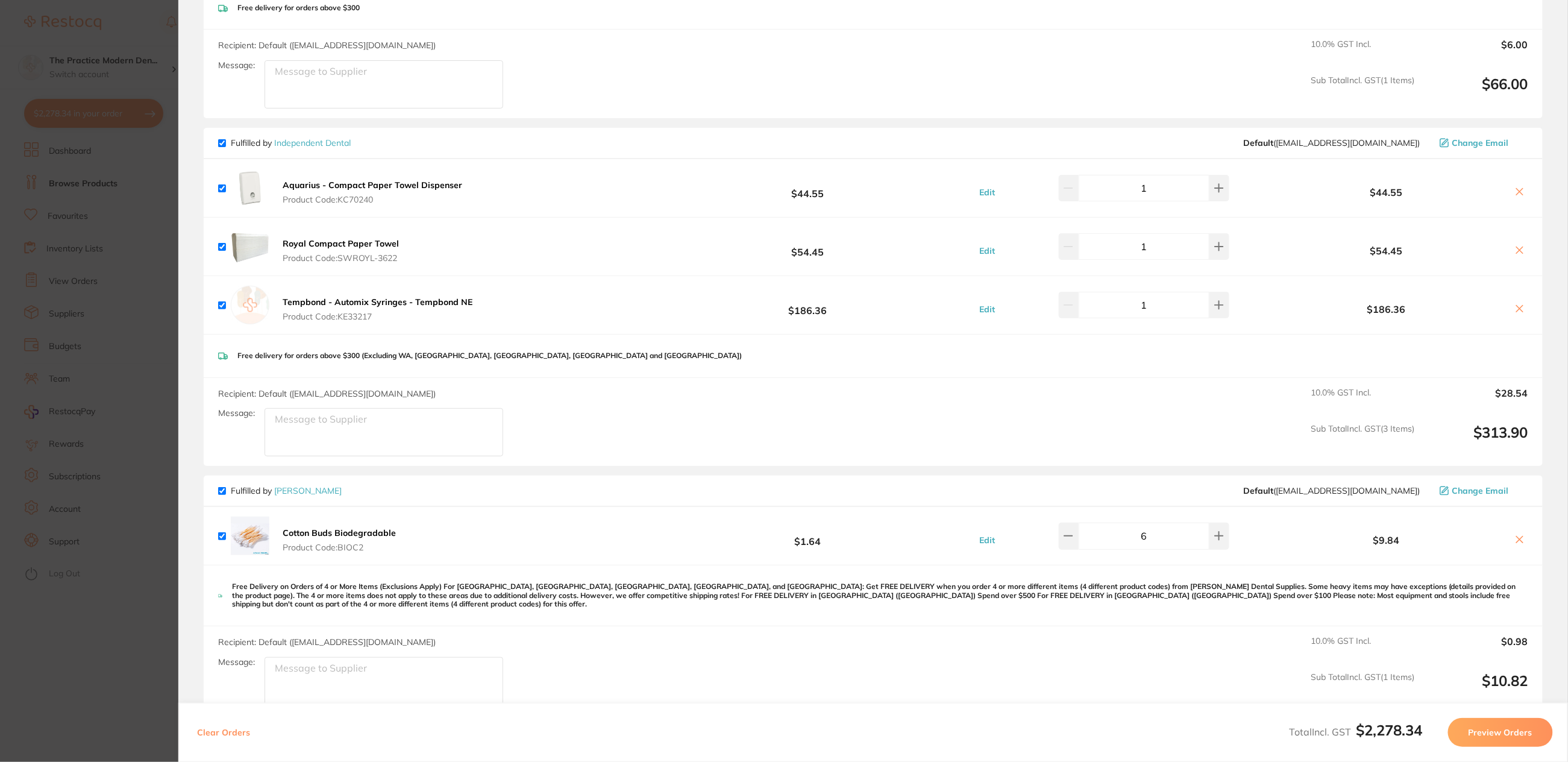
scroll to position [700, 0]
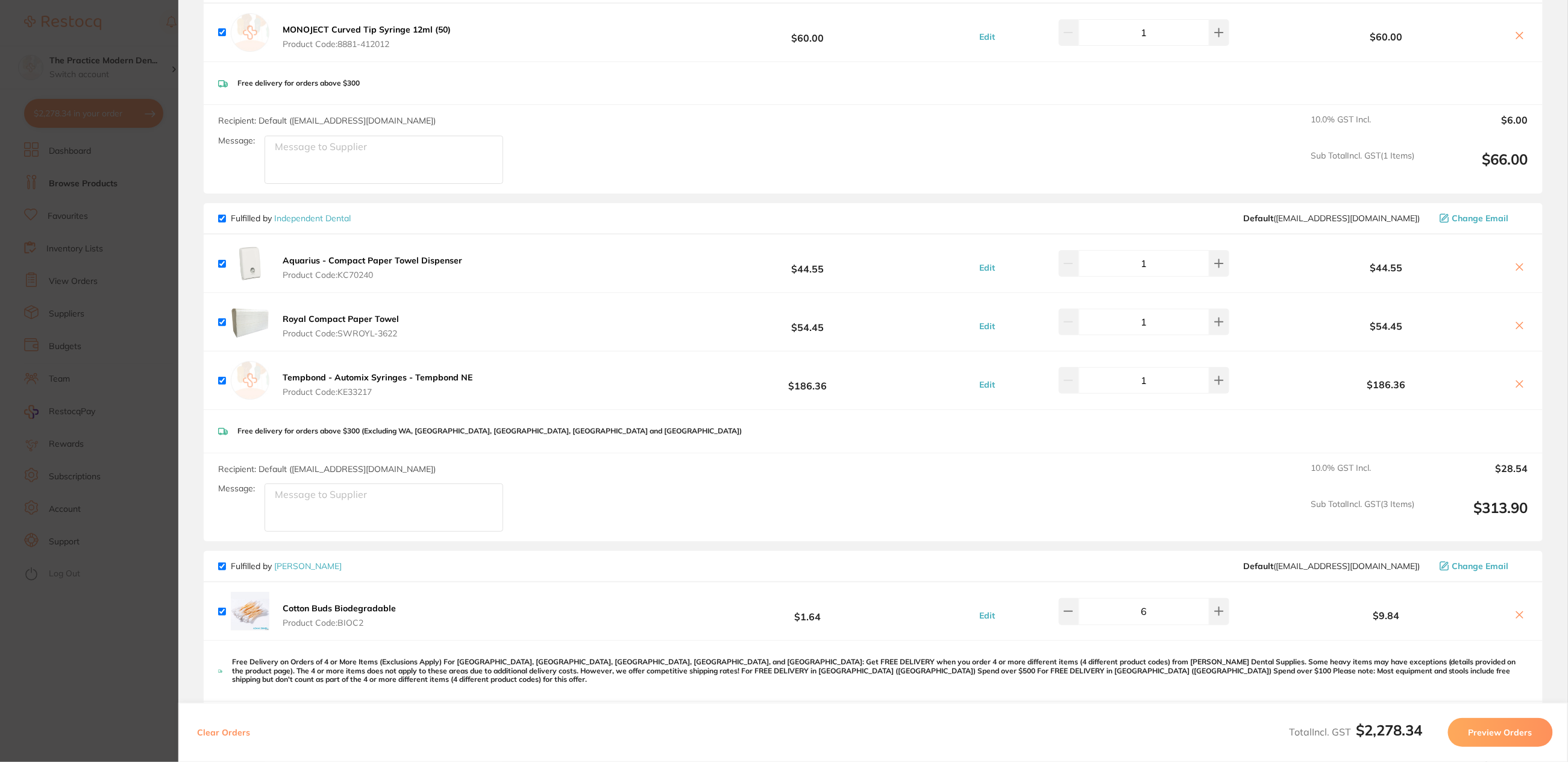
click at [114, 280] on section "Update RRP Set your pre negotiated price for this item. Item Agreed RRP (excl. …" at bounding box center [784, 381] width 1568 height 762
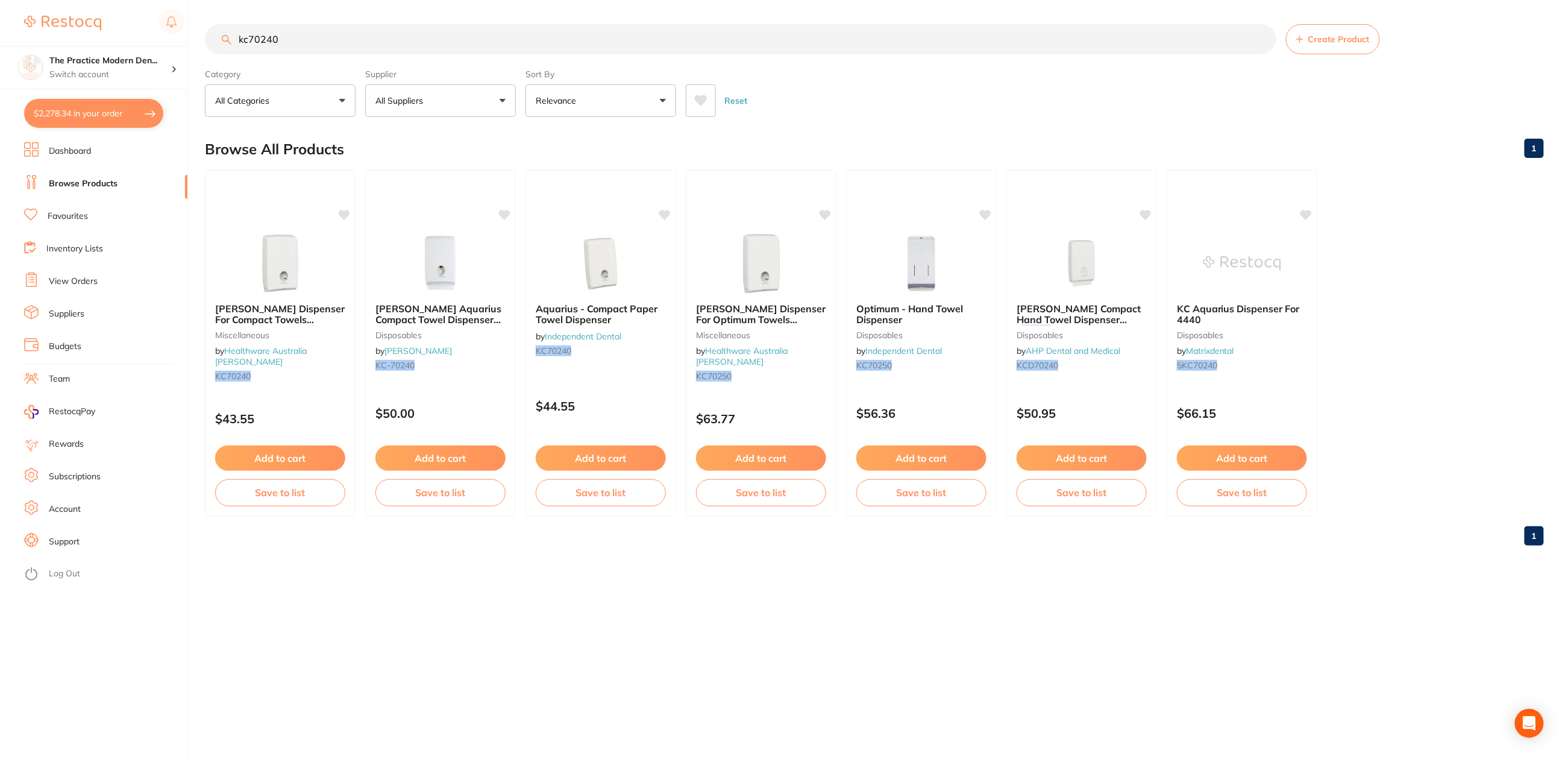
scroll to position [700, 0]
